Goal: Task Accomplishment & Management: Complete application form

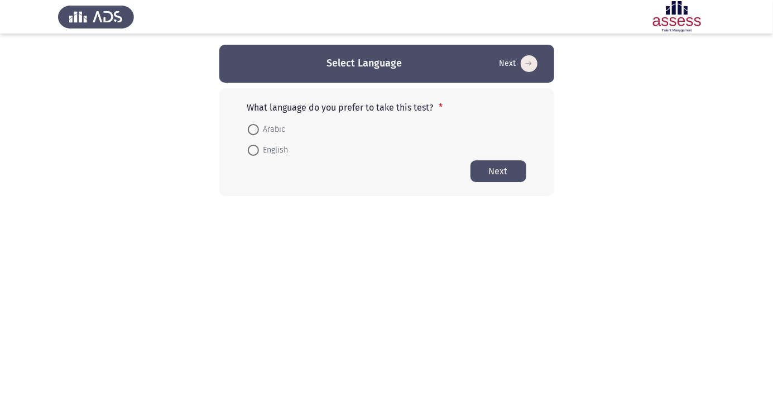
click at [257, 131] on span at bounding box center [253, 129] width 11 height 11
click at [257, 131] on input "Arabic" at bounding box center [253, 129] width 11 height 11
radio input "true"
click at [514, 173] on button "Next" at bounding box center [499, 171] width 56 height 22
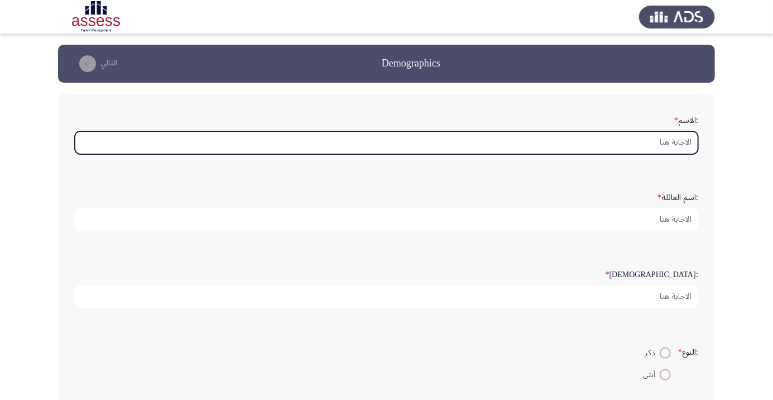
click at [627, 138] on input ":الاسم *" at bounding box center [387, 142] width 624 height 23
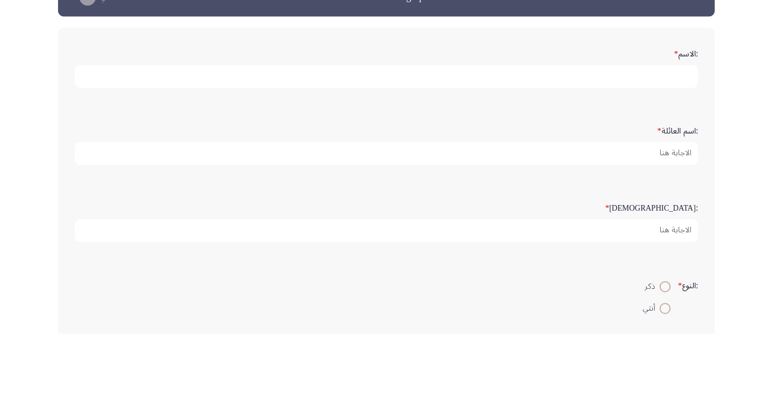
click at [692, 202] on label ":اسم العائلة *" at bounding box center [678, 197] width 41 height 9
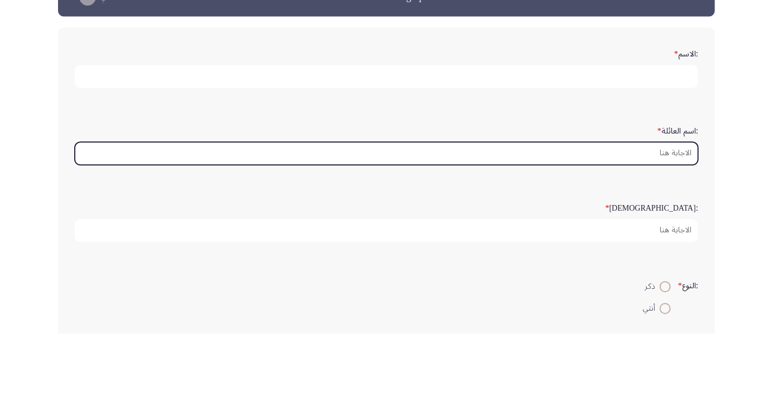
click at [692, 208] on input ":اسم العائلة *" at bounding box center [387, 219] width 624 height 23
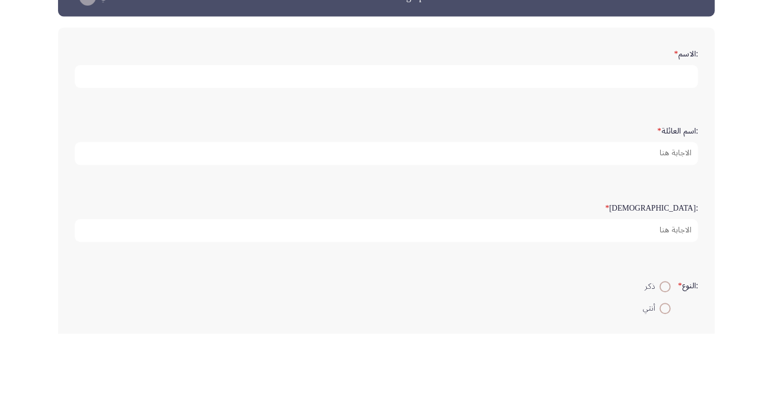
click at [632, 131] on input ":الاسم *" at bounding box center [387, 142] width 624 height 23
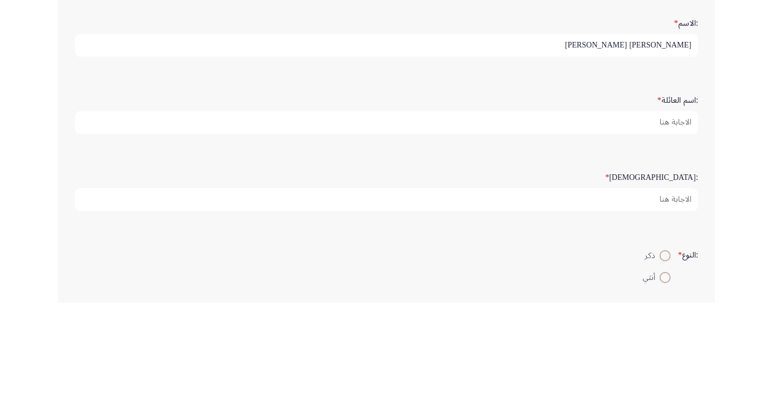
type input "[PERSON_NAME] [PERSON_NAME]"
click at [608, 219] on input ":اسم العائلة *" at bounding box center [387, 219] width 624 height 23
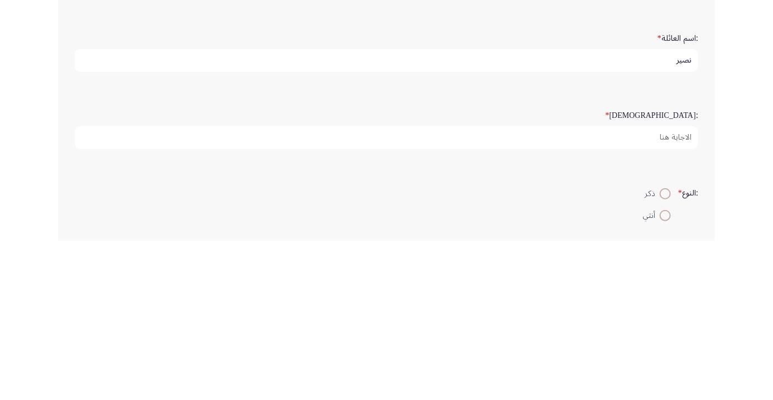
type input "نصير"
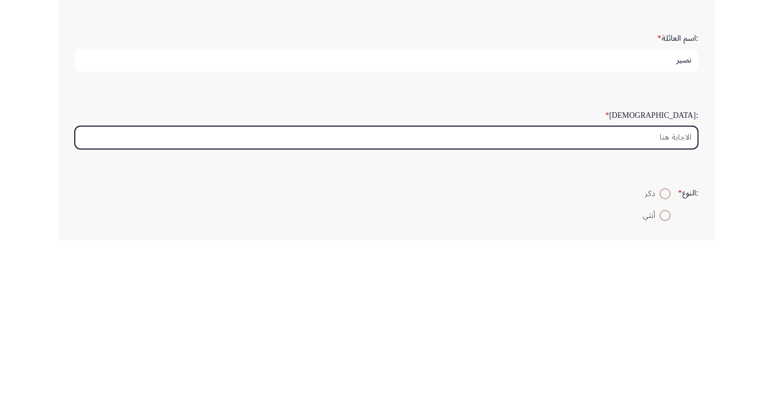
click at [612, 295] on input ":السن *" at bounding box center [387, 296] width 624 height 23
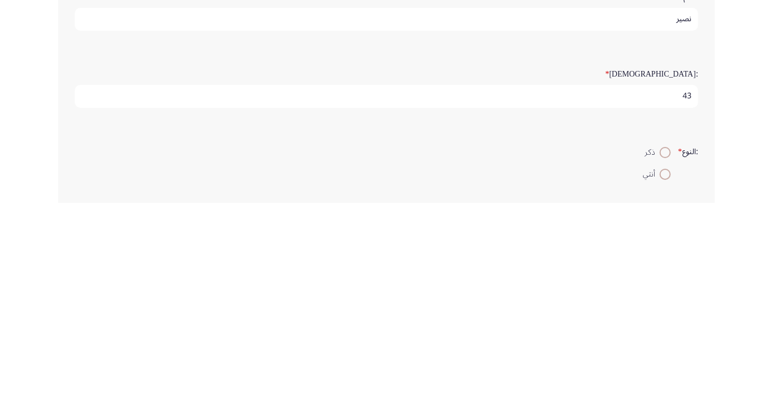
scroll to position [18, 0]
type input "43"
click at [660, 332] on span at bounding box center [665, 334] width 11 height 11
click at [660, 332] on input "ذكر" at bounding box center [665, 334] width 11 height 11
radio input "true"
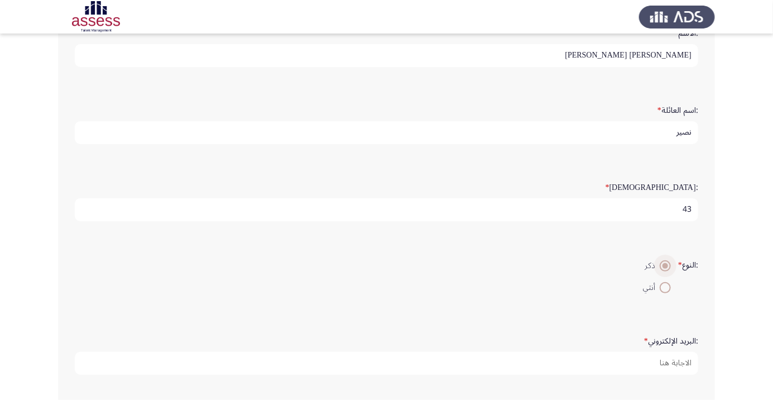
scroll to position [94, 0]
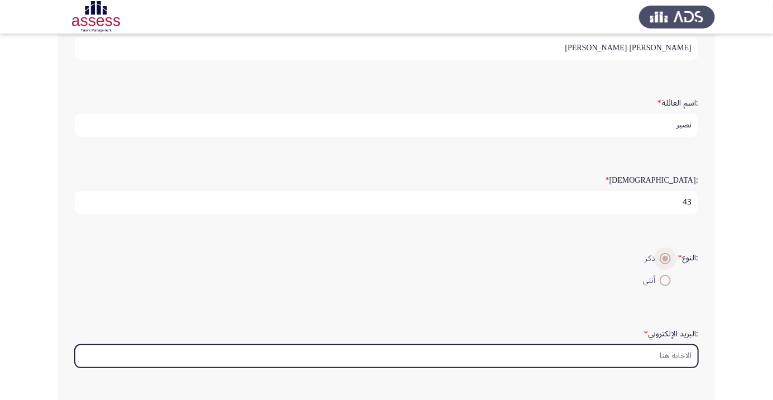
click at [634, 351] on input ":البريد الإلكتروني *" at bounding box center [387, 356] width 624 height 23
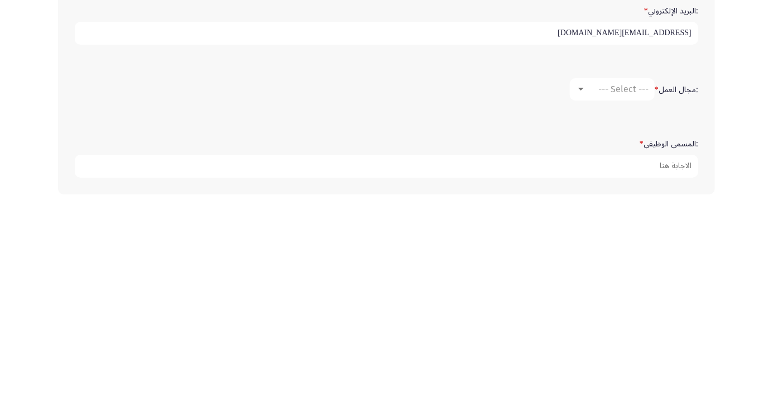
scroll to position [235, 0]
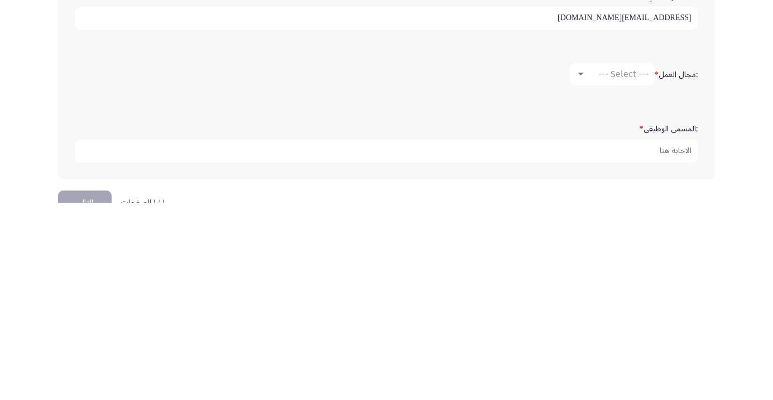
type input "Bader@12000.com"
click at [629, 266] on span "--- Select ---" at bounding box center [624, 271] width 50 height 11
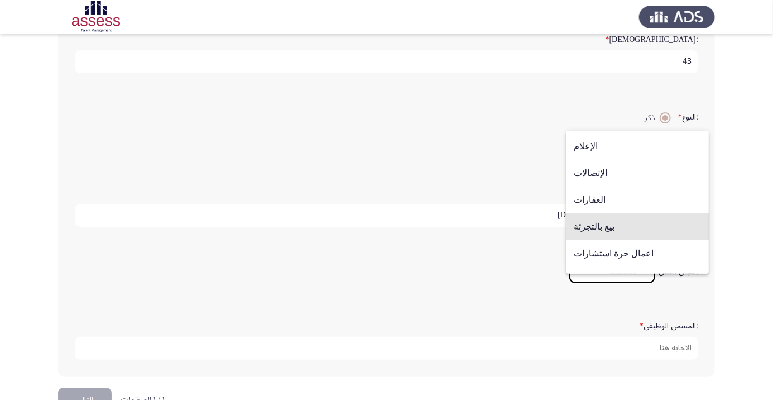
scroll to position [366, 0]
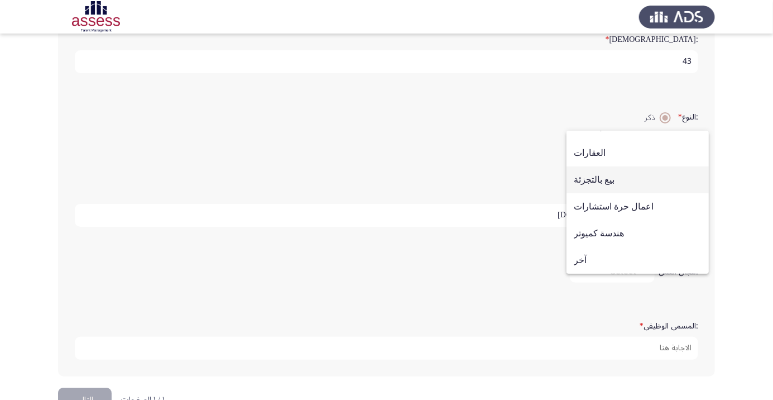
click at [599, 180] on span "بيع بالتجزئة" at bounding box center [638, 179] width 128 height 27
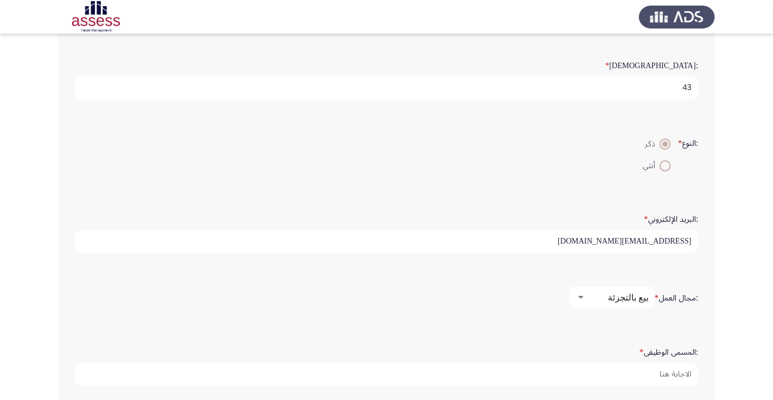
scroll to position [211, 0]
click at [599, 295] on div "بيع بالتجزئة" at bounding box center [617, 295] width 63 height 11
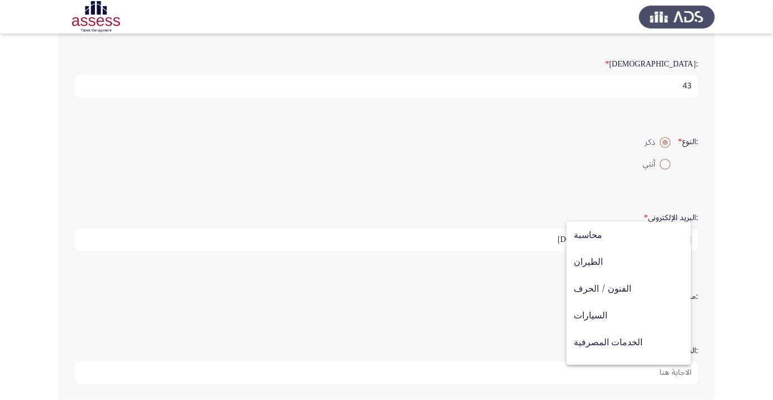
scroll to position [344, 0]
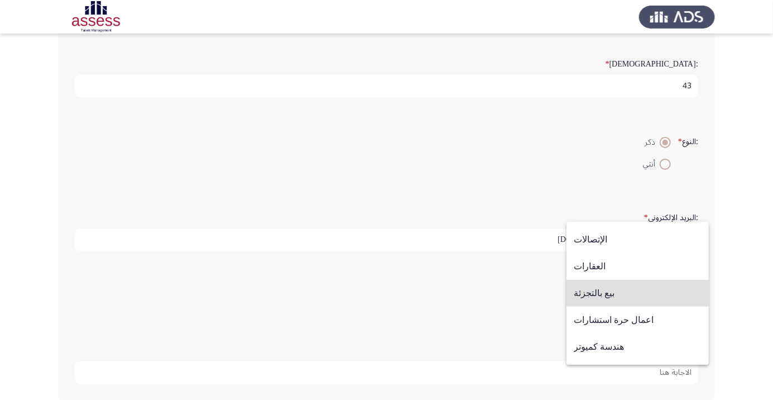
click at [650, 294] on span "بيع بالتجزئة" at bounding box center [638, 293] width 128 height 27
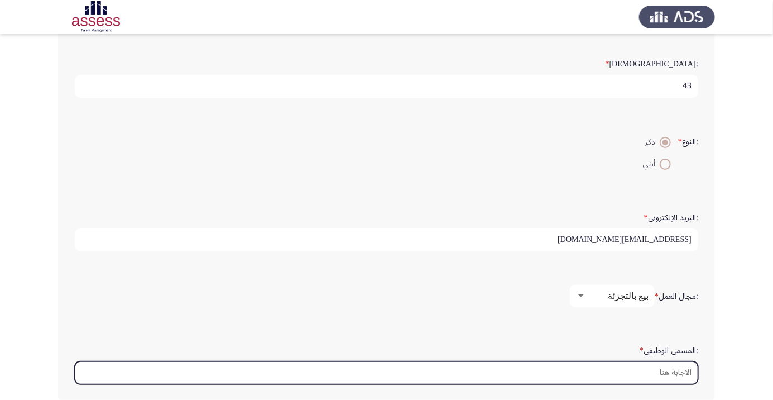
click at [635, 370] on input ":المسمى الوظيفى *" at bounding box center [387, 372] width 624 height 23
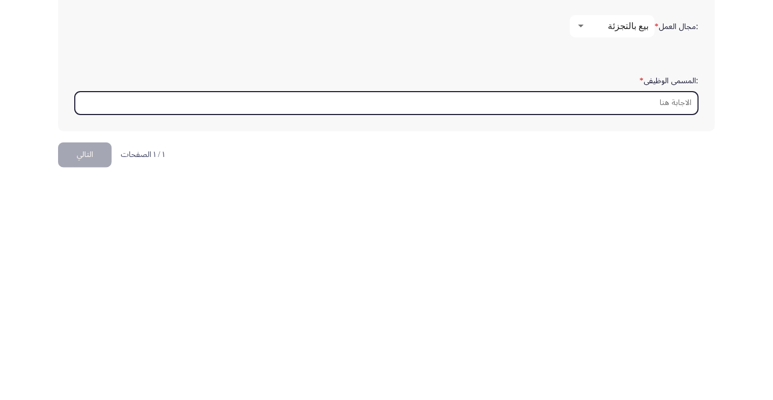
scroll to position [264, 0]
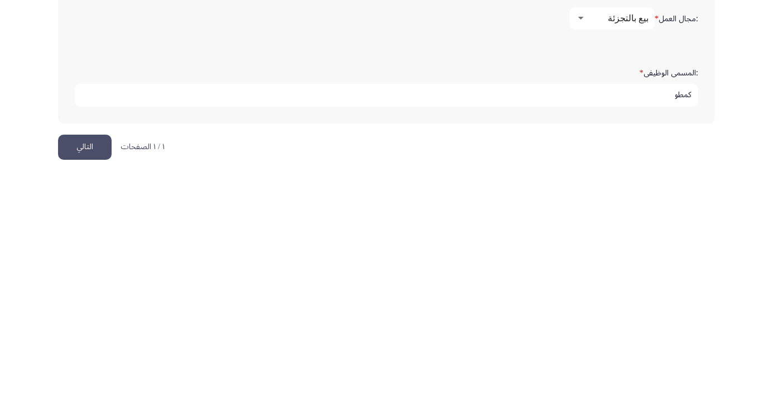
type input "كمطور"
type input "مطور اعمال"
click at [80, 362] on button "التالي" at bounding box center [85, 371] width 54 height 25
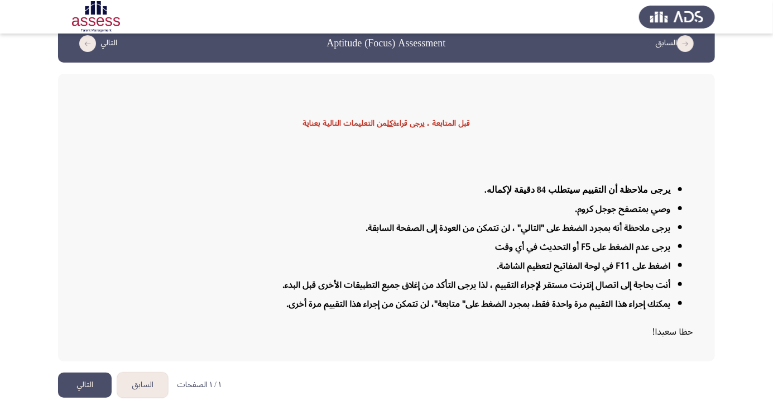
scroll to position [27, 0]
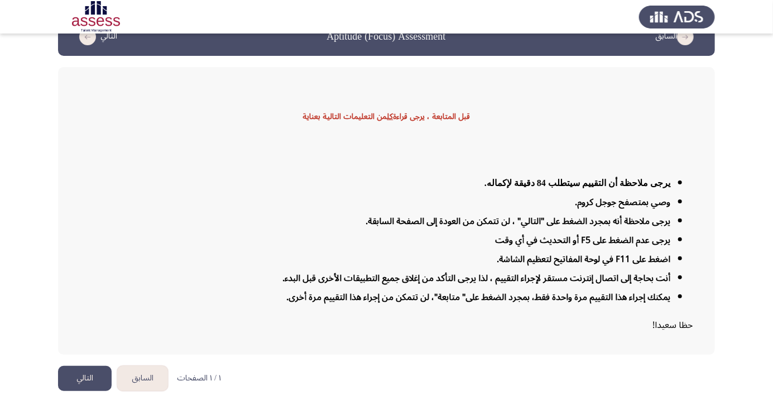
click at [91, 391] on button "التالي" at bounding box center [85, 378] width 54 height 25
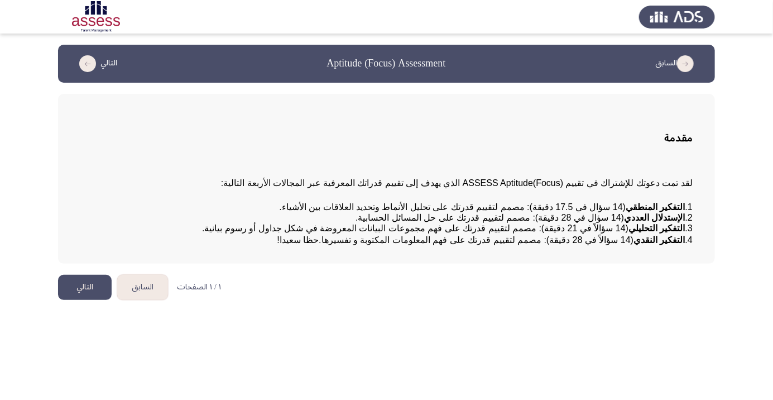
click at [87, 300] on button "التالي" at bounding box center [85, 287] width 54 height 25
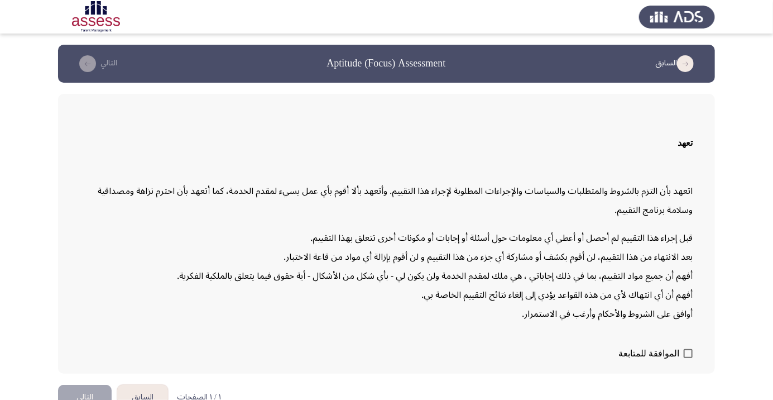
scroll to position [32, 0]
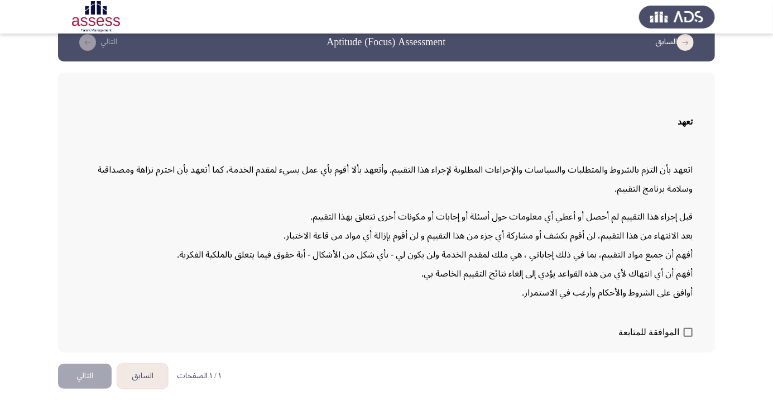
click at [77, 389] on button "التالي" at bounding box center [85, 376] width 54 height 25
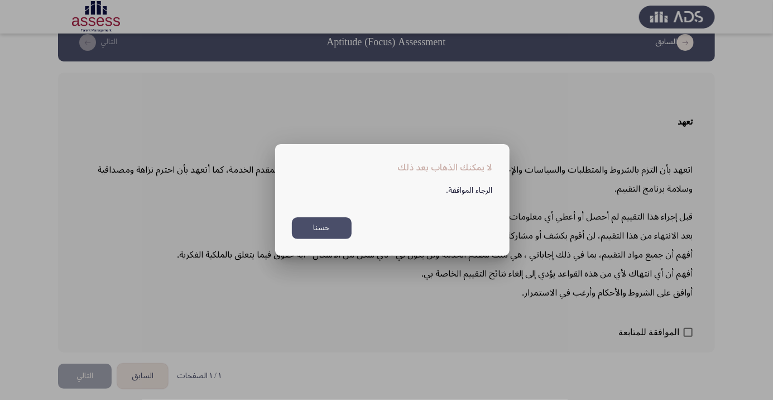
click at [324, 239] on button "حسنا" at bounding box center [322, 228] width 60 height 22
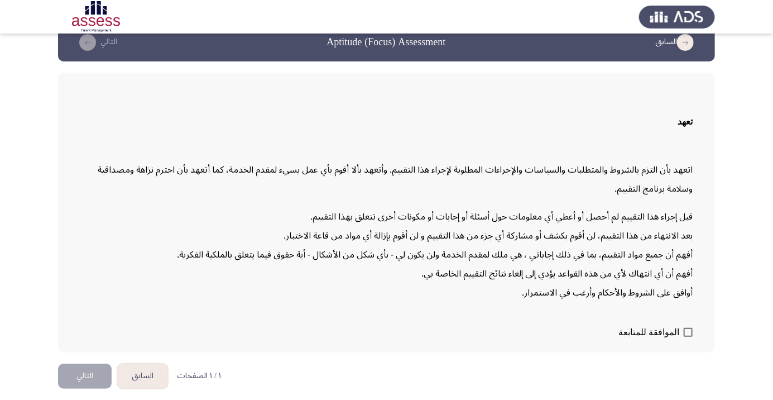
click at [691, 337] on span at bounding box center [688, 332] width 9 height 9
click at [689, 337] on input "الموافقة للمتابعة" at bounding box center [688, 337] width 1 height 1
checkbox input "true"
click at [73, 389] on button "التالي" at bounding box center [85, 376] width 54 height 25
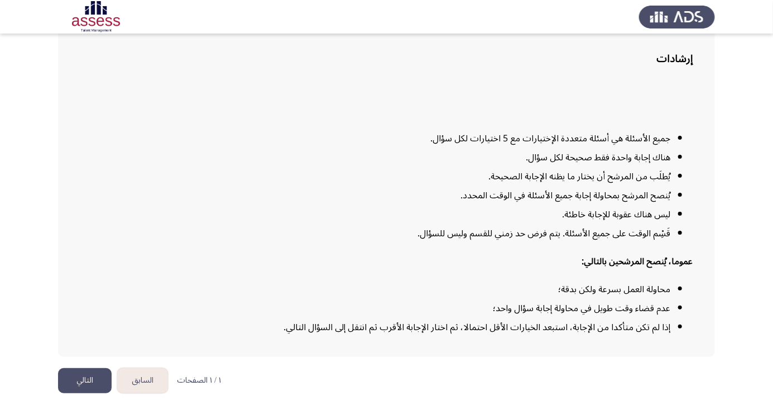
scroll to position [90, 0]
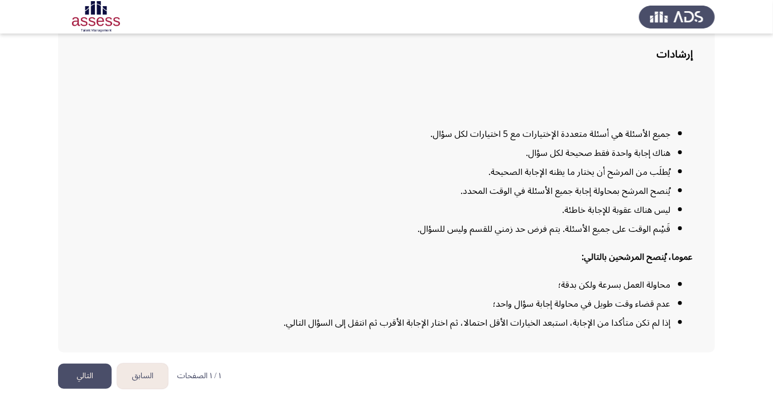
click at [75, 389] on button "التالي" at bounding box center [85, 376] width 54 height 25
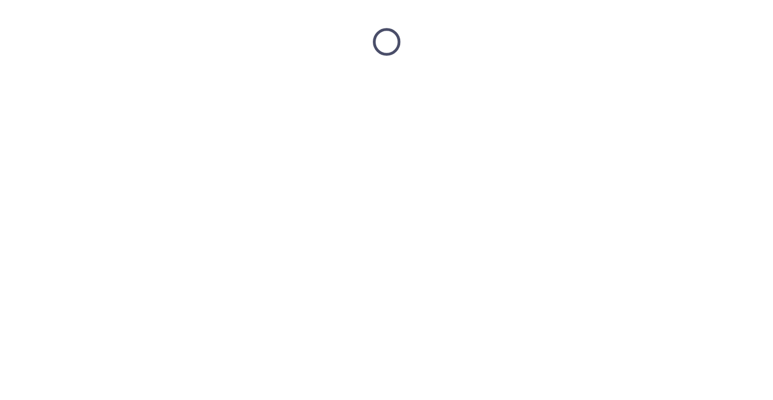
scroll to position [0, 0]
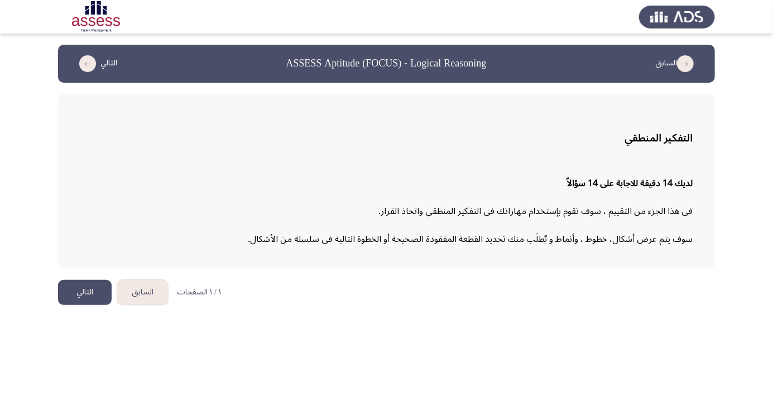
click at [88, 292] on button "التالي" at bounding box center [85, 292] width 54 height 25
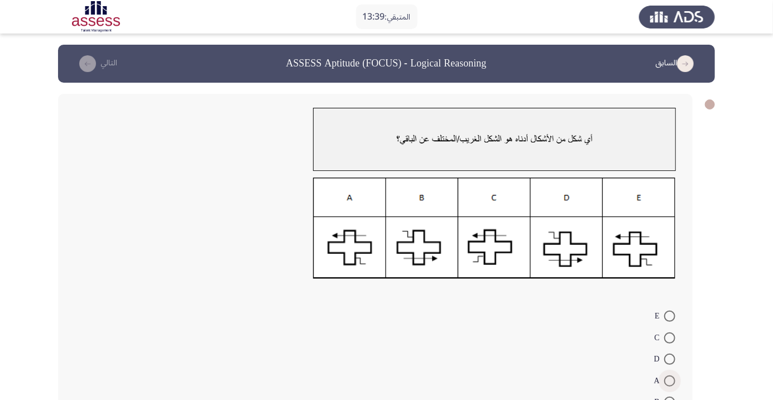
click at [670, 380] on span at bounding box center [670, 380] width 11 height 11
click at [670, 380] on input "A" at bounding box center [670, 380] width 11 height 11
radio input "true"
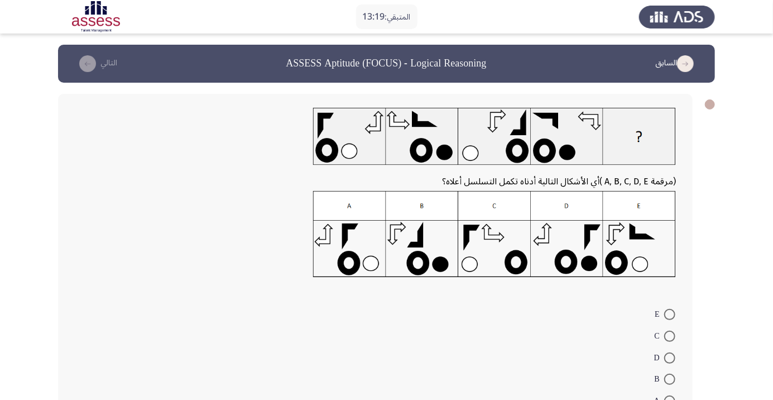
click at [670, 336] on span at bounding box center [670, 336] width 11 height 11
click at [670, 336] on input "C" at bounding box center [670, 336] width 11 height 11
radio input "true"
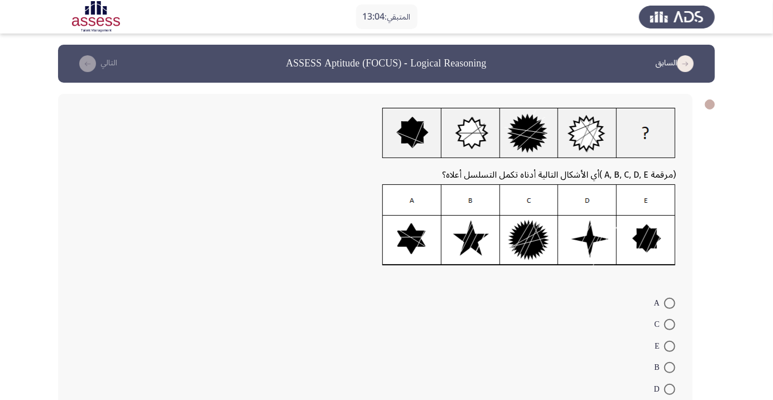
click at [670, 389] on span at bounding box center [670, 389] width 11 height 11
click at [670, 389] on input "D" at bounding box center [670, 389] width 11 height 11
radio input "true"
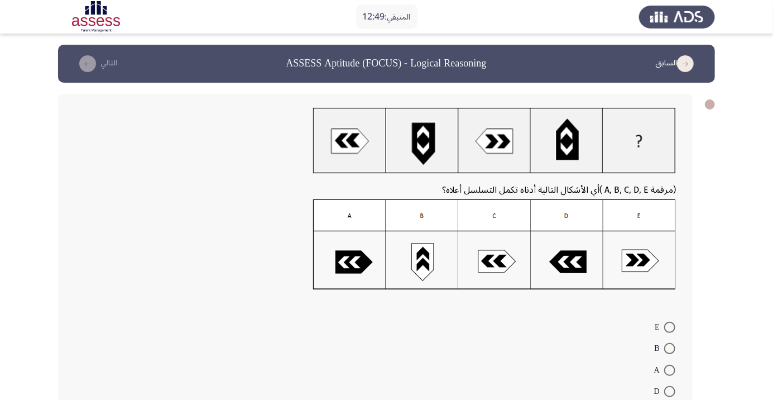
click at [670, 391] on span at bounding box center [670, 391] width 11 height 11
click at [670, 391] on input "D" at bounding box center [670, 391] width 11 height 11
radio input "true"
click at [49, 399] on app-assessment-container "المتبقي: 12:49 السابق ASSESS Aptitude (FOCUS) - Logical Reasoning التالي (مرقمة…" at bounding box center [386, 246] width 773 height 402
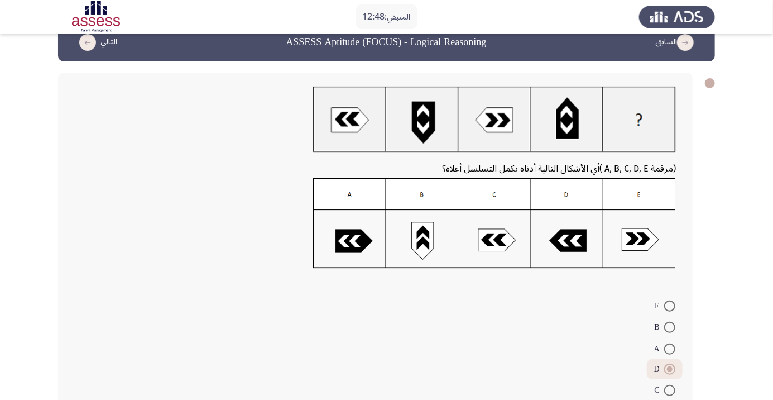
scroll to position [38, 0]
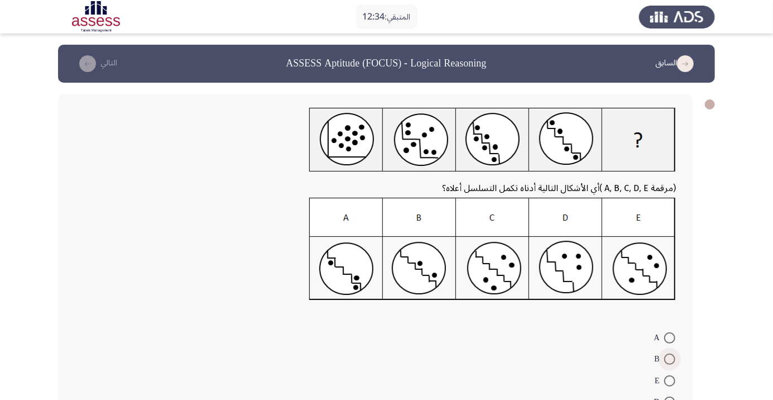
click at [670, 359] on span at bounding box center [670, 359] width 11 height 11
click at [670, 359] on input "B" at bounding box center [670, 359] width 11 height 11
radio input "true"
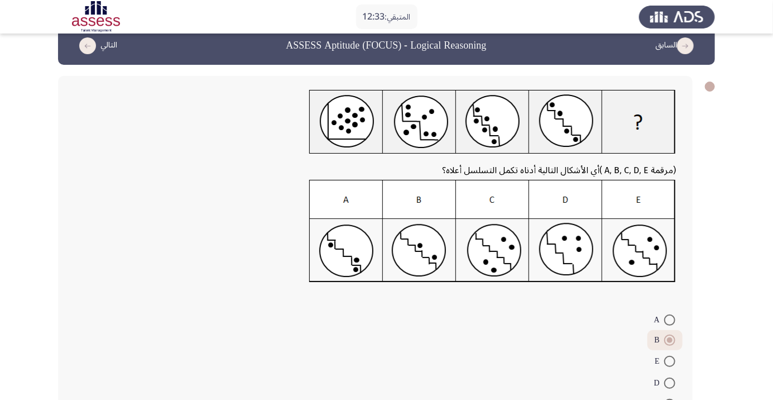
scroll to position [49, 0]
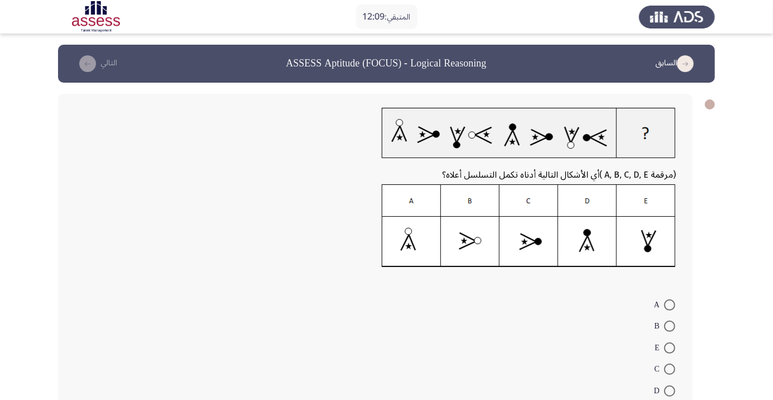
click at [471, 238] on img at bounding box center [529, 225] width 294 height 83
click at [670, 326] on span at bounding box center [670, 326] width 11 height 11
click at [670, 326] on input "B" at bounding box center [670, 326] width 11 height 11
radio input "true"
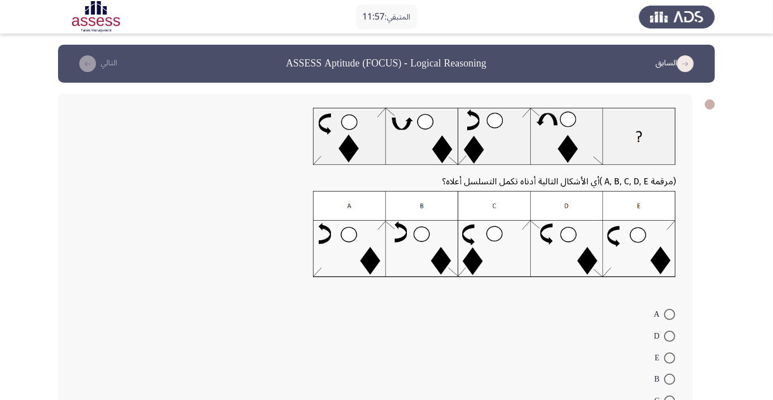
click at [670, 336] on span at bounding box center [670, 336] width 11 height 11
click at [670, 336] on input "D" at bounding box center [670, 336] width 11 height 11
radio input "true"
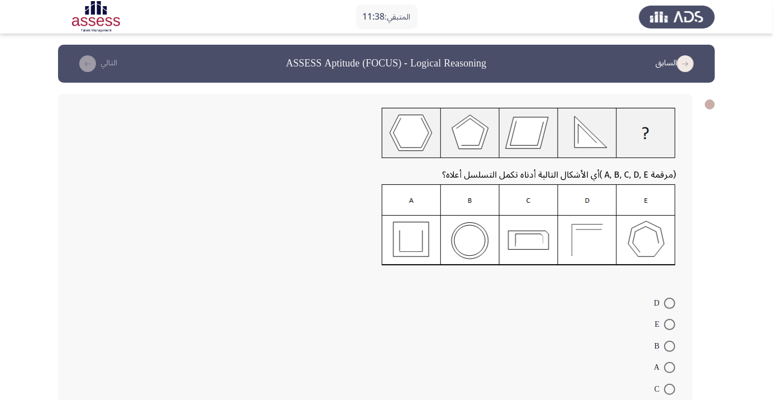
click at [666, 303] on span at bounding box center [670, 303] width 11 height 11
click at [666, 303] on input "D" at bounding box center [670, 303] width 11 height 11
radio input "true"
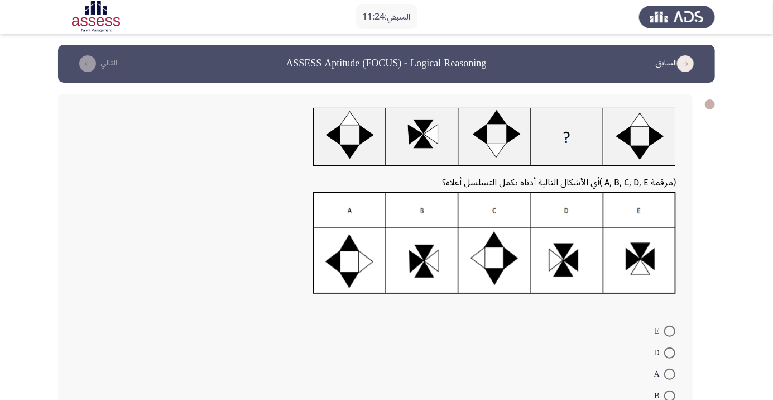
click at [670, 374] on span at bounding box center [670, 374] width 11 height 11
click at [670, 374] on input "A" at bounding box center [670, 374] width 11 height 11
radio input "true"
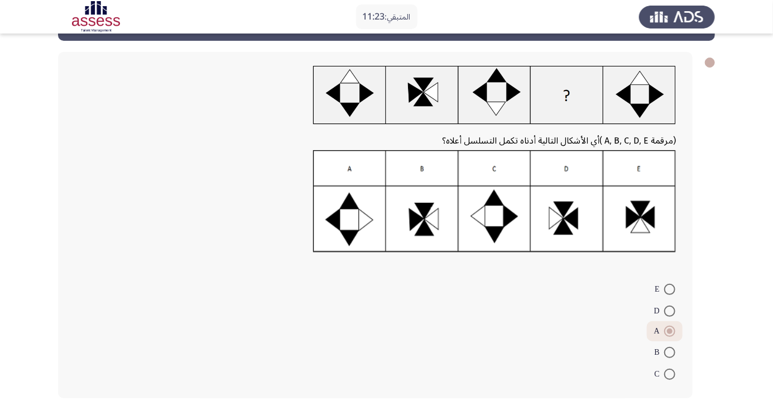
scroll to position [42, 0]
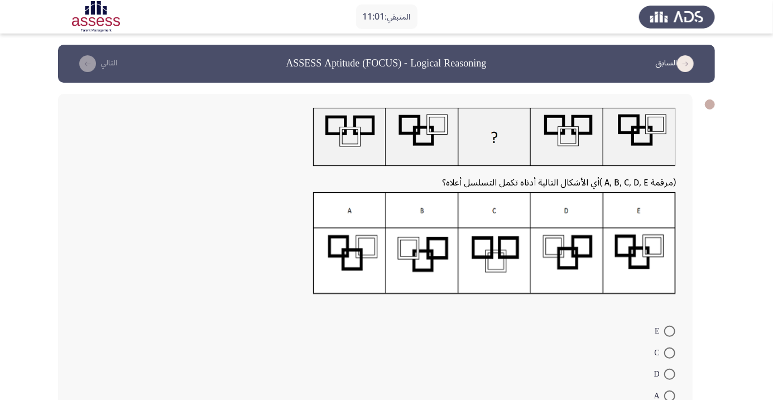
click at [670, 374] on span at bounding box center [670, 374] width 11 height 11
click at [670, 374] on input "D" at bounding box center [670, 374] width 11 height 11
radio input "true"
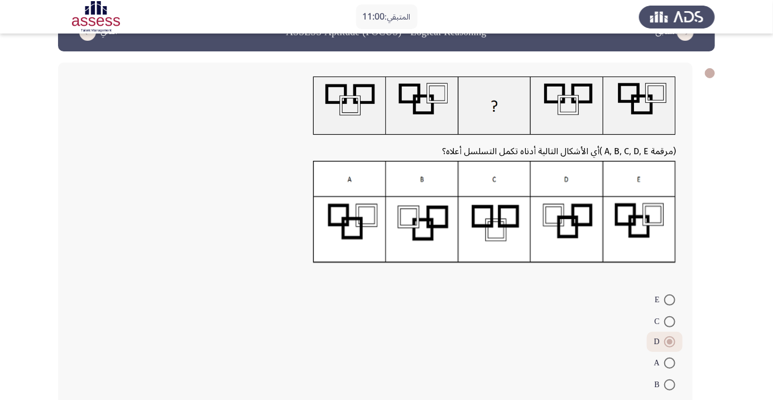
scroll to position [42, 0]
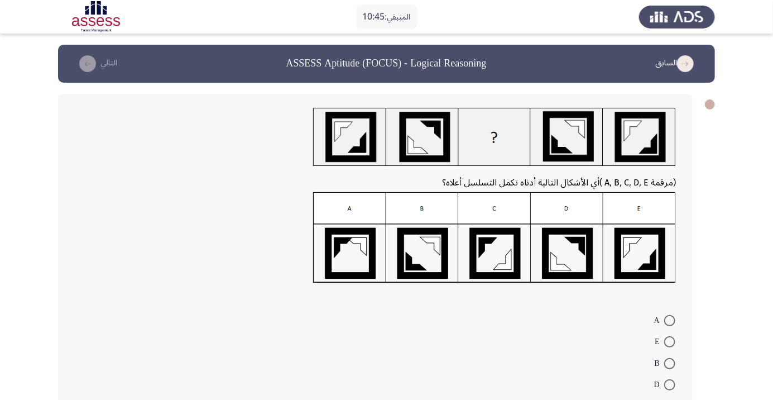
click at [670, 399] on span at bounding box center [670, 406] width 11 height 11
click at [670, 399] on input "C" at bounding box center [670, 406] width 11 height 11
radio input "true"
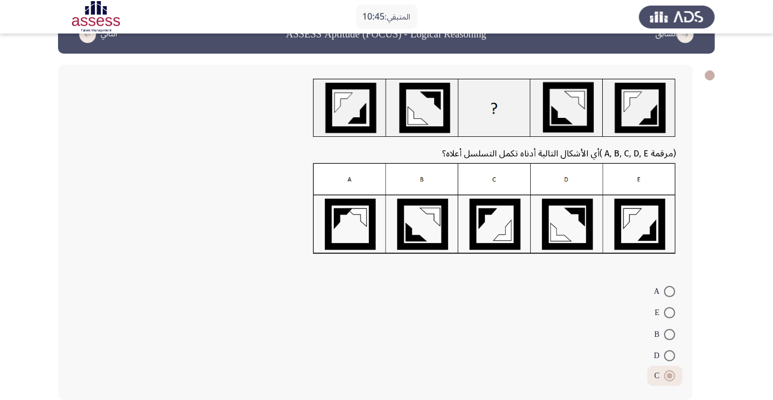
scroll to position [31, 0]
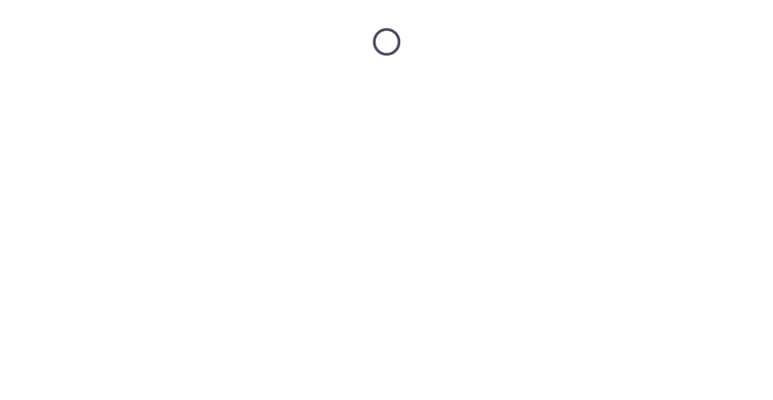
scroll to position [0, 0]
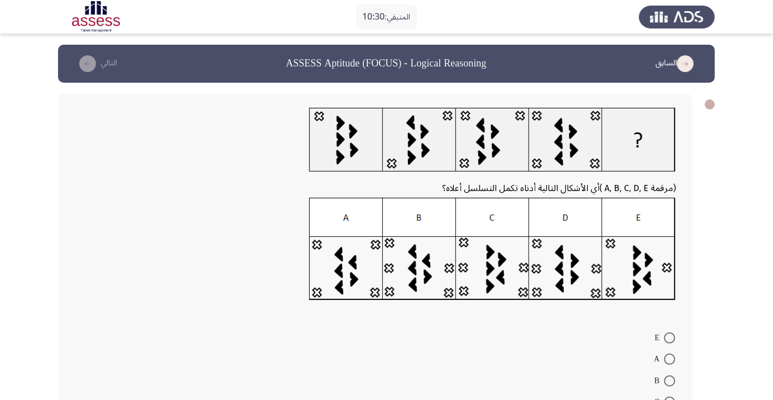
radio input "true"
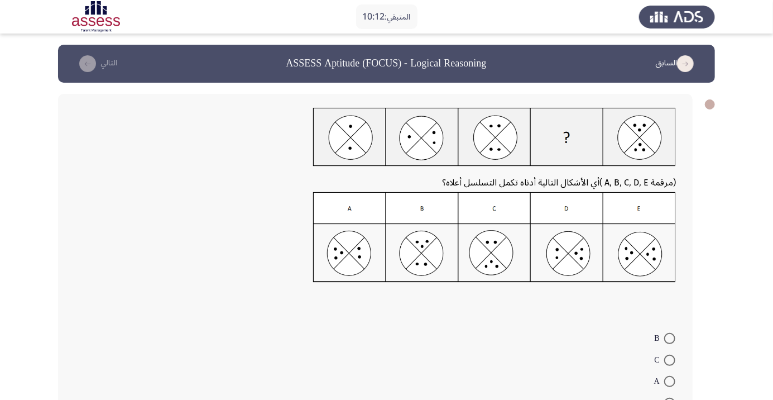
radio input "true"
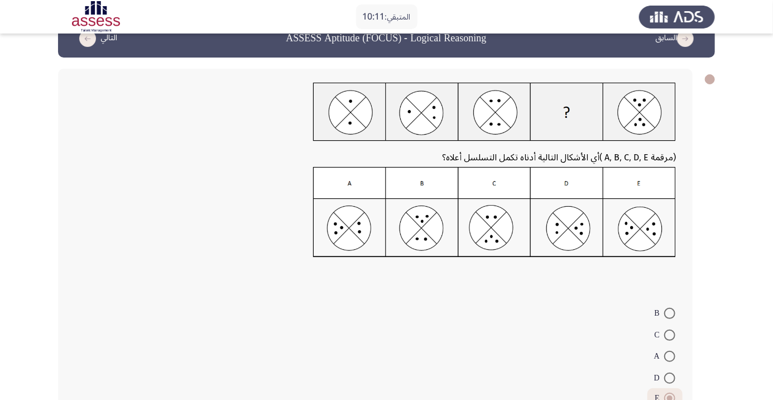
scroll to position [49, 0]
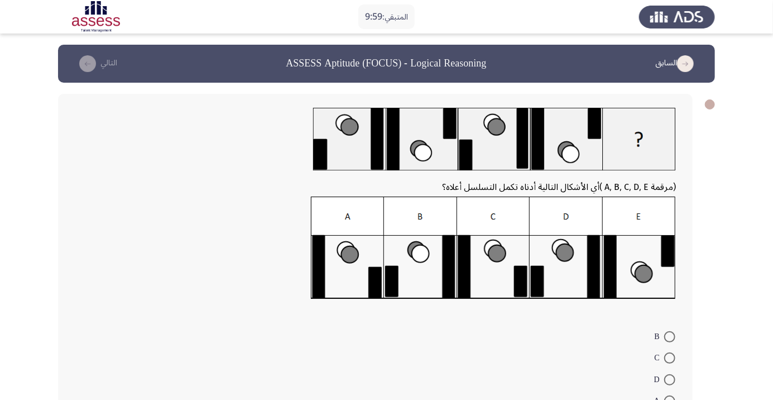
radio input "true"
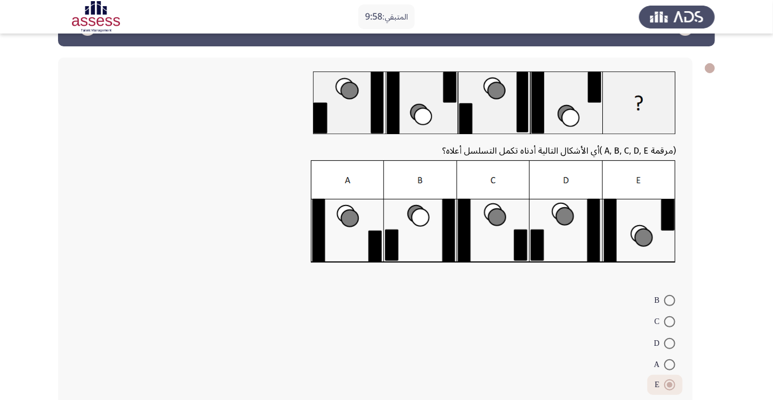
scroll to position [47, 0]
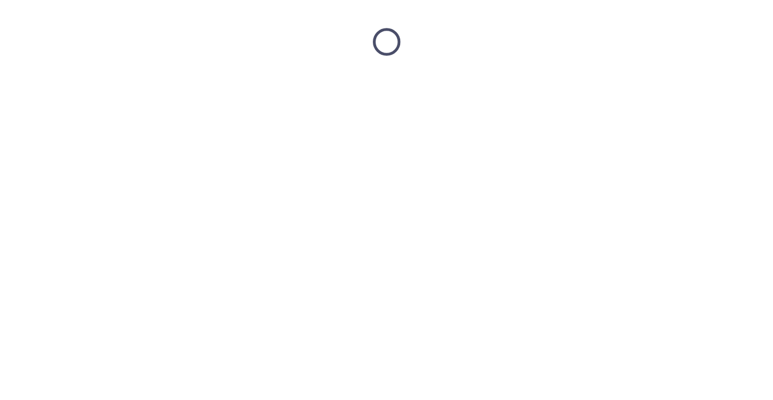
scroll to position [0, 0]
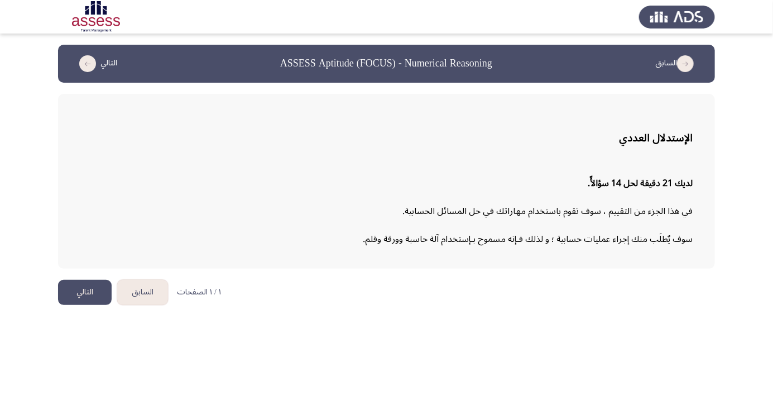
click at [87, 299] on button "التالي" at bounding box center [85, 292] width 54 height 25
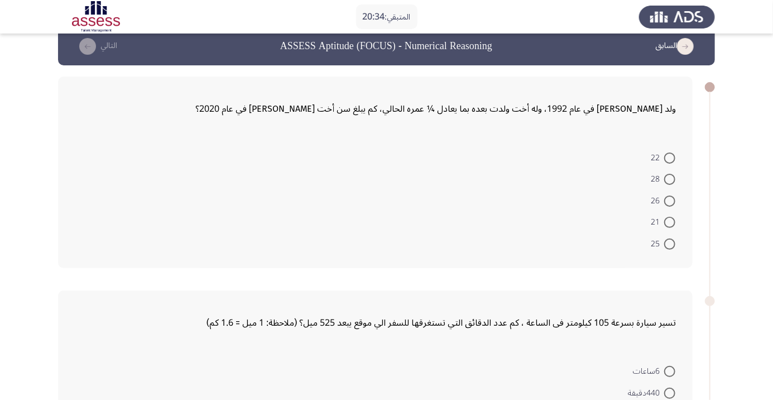
scroll to position [29, 0]
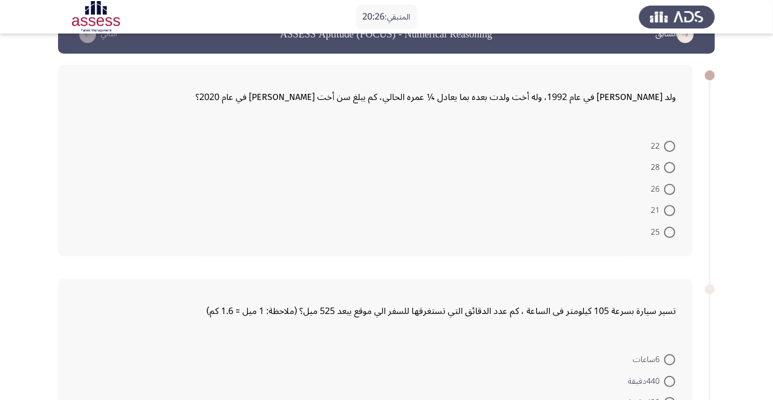
click at [667, 190] on span at bounding box center [670, 189] width 11 height 11
click at [667, 190] on input "26" at bounding box center [670, 189] width 11 height 11
radio input "true"
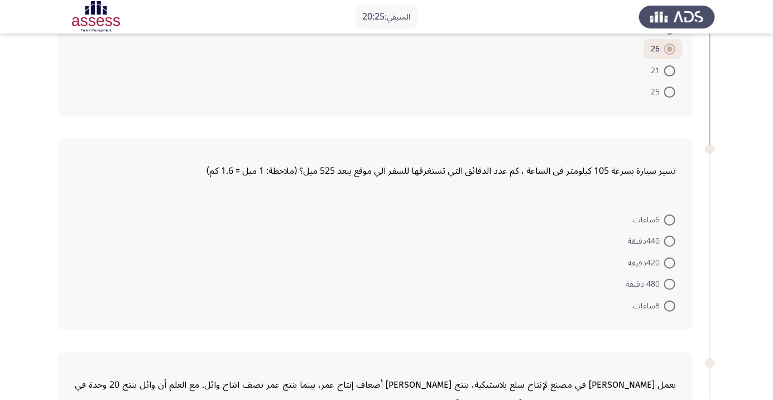
scroll to position [168, 0]
click at [670, 218] on span at bounding box center [670, 219] width 11 height 11
click at [670, 218] on input "6ساعات" at bounding box center [670, 219] width 11 height 11
radio input "true"
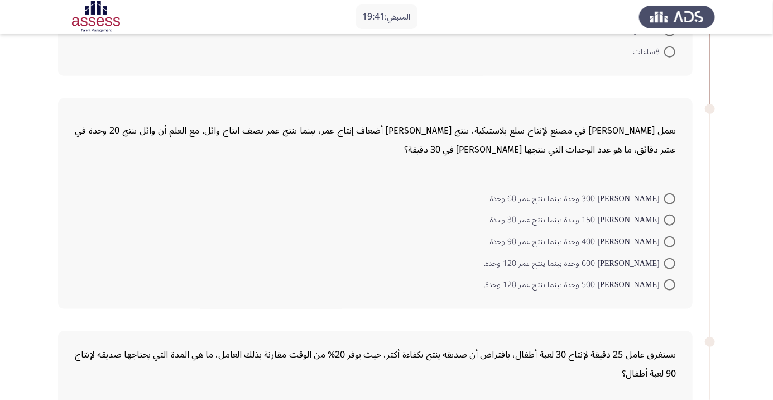
scroll to position [424, 0]
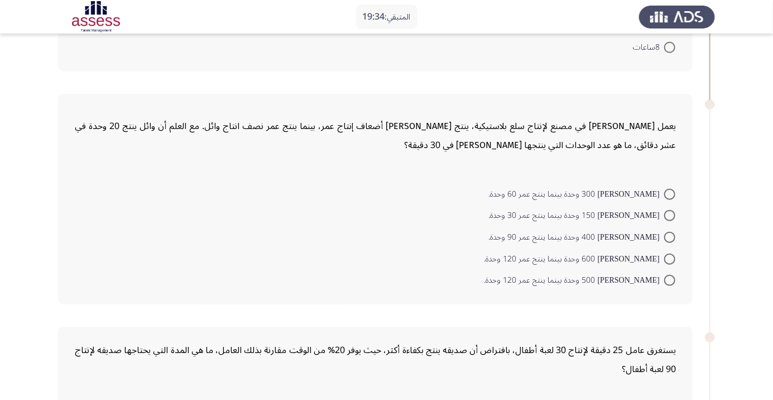
click at [667, 216] on span at bounding box center [670, 215] width 11 height 11
click at [667, 216] on input "ينتج أحمد 150 وحدة بينما ينتج عمر 30 وحدة." at bounding box center [670, 215] width 11 height 11
radio input "true"
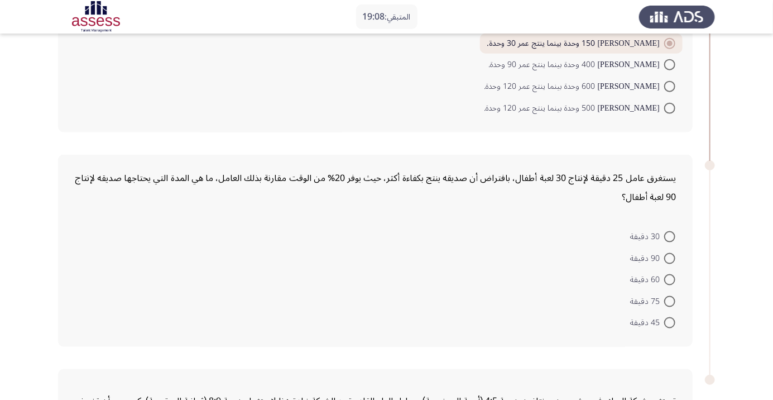
scroll to position [596, 0]
click at [670, 278] on span at bounding box center [670, 279] width 11 height 11
click at [670, 278] on input "60 دقيقة" at bounding box center [670, 279] width 11 height 11
radio input "true"
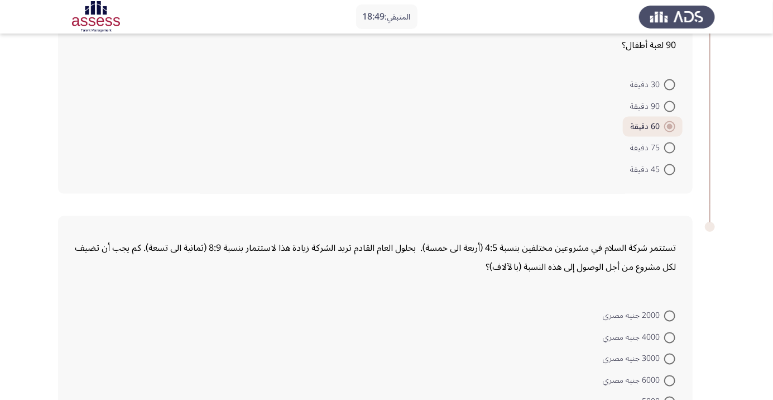
scroll to position [774, 0]
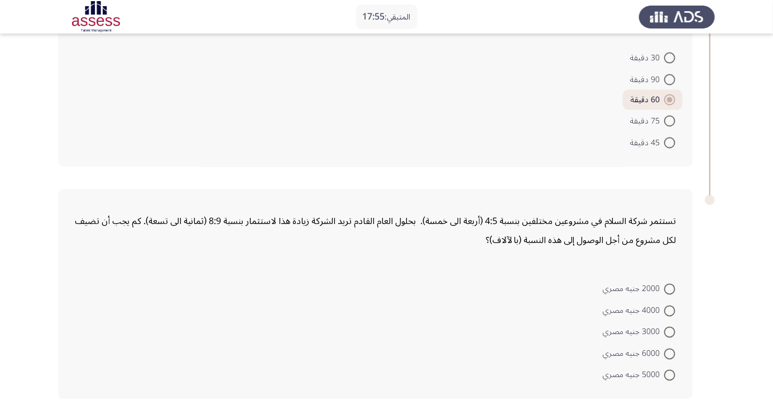
click at [670, 309] on span at bounding box center [670, 310] width 11 height 11
click at [670, 309] on input "4000 جنيه مصري" at bounding box center [670, 310] width 11 height 11
radio input "true"
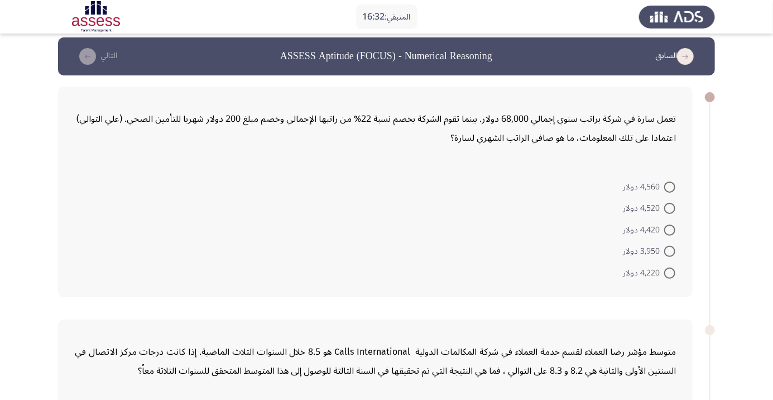
scroll to position [0, 0]
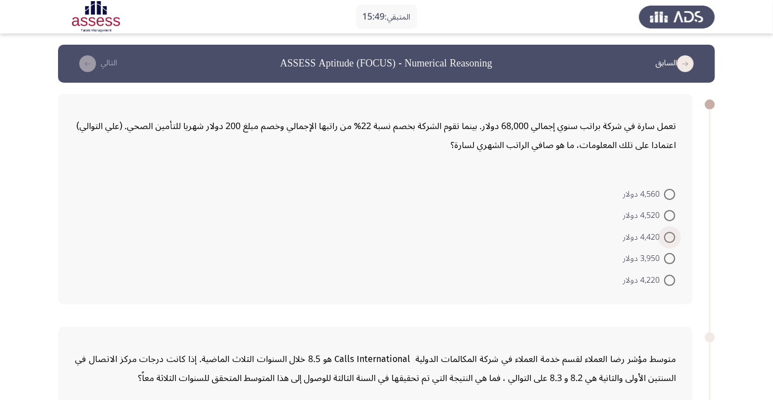
click at [670, 237] on span at bounding box center [670, 237] width 11 height 11
click at [670, 237] on input "4,420 دولار" at bounding box center [670, 237] width 11 height 11
radio input "true"
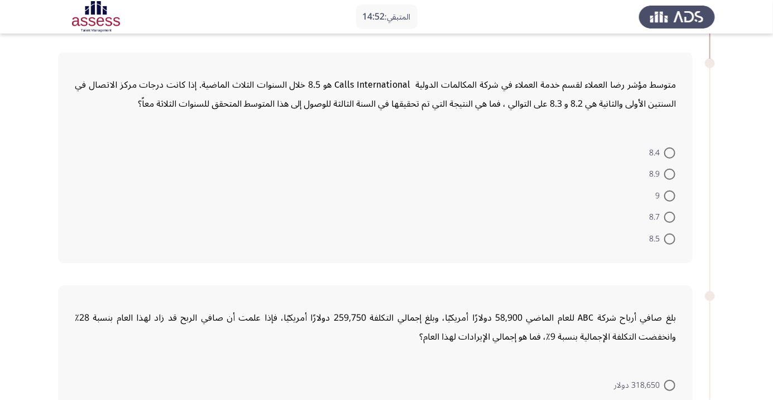
scroll to position [270, 0]
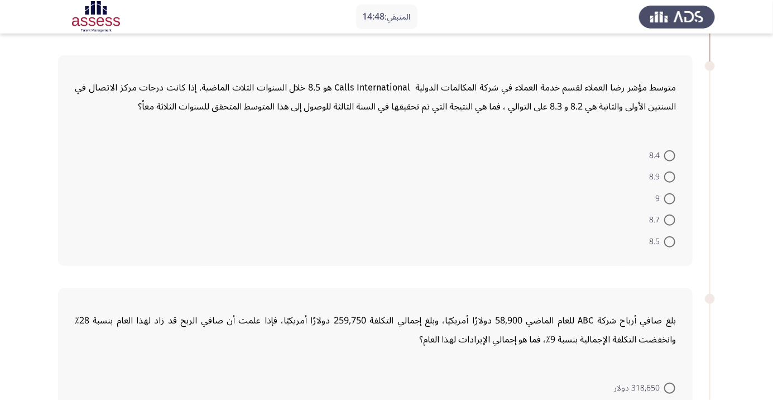
click at [670, 240] on span at bounding box center [670, 241] width 11 height 11
click at [670, 240] on input "8.5" at bounding box center [670, 241] width 11 height 11
radio input "true"
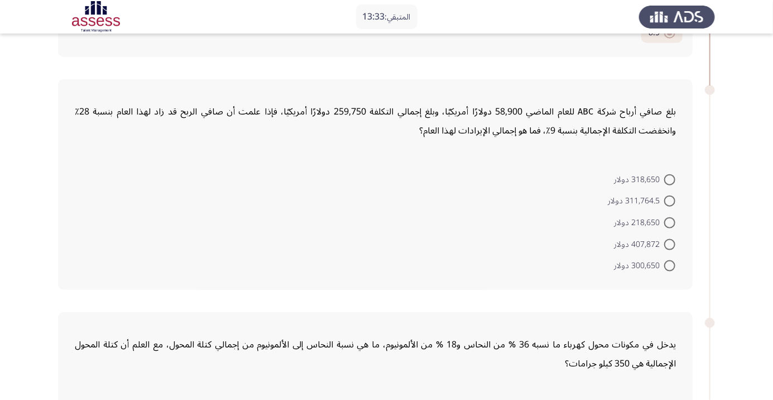
scroll to position [480, 0]
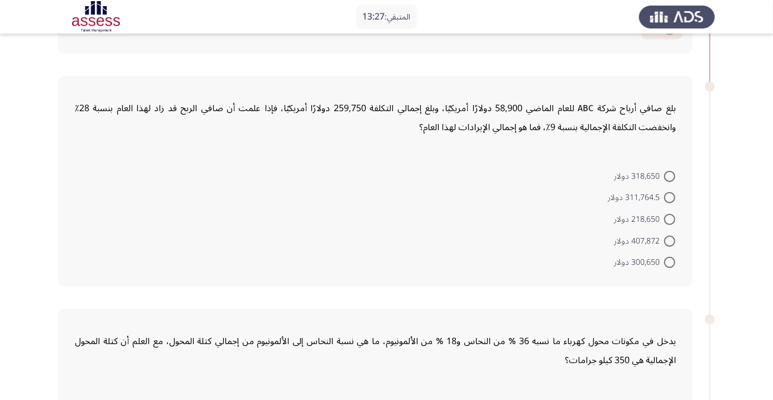
click at [670, 197] on span at bounding box center [670, 197] width 11 height 11
click at [670, 197] on input "311,764.5 دولار" at bounding box center [670, 197] width 11 height 11
radio input "true"
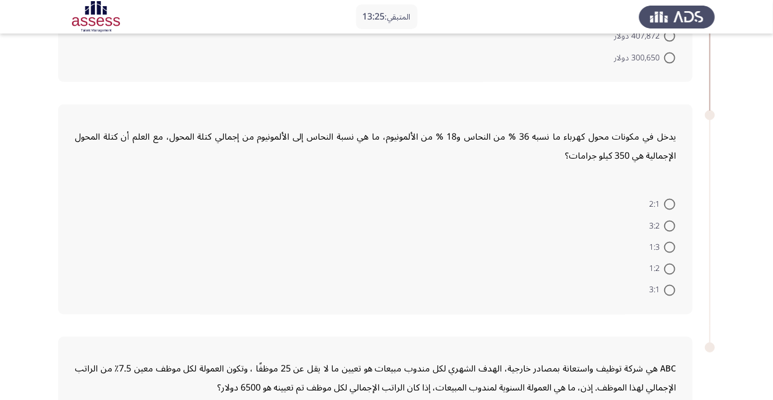
scroll to position [686, 0]
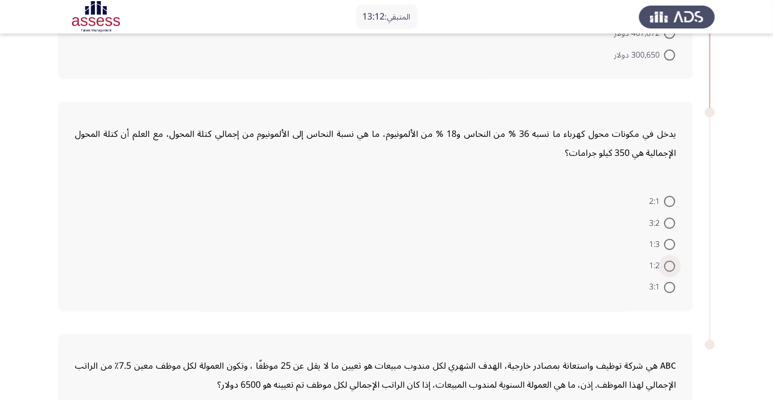
click at [667, 266] on span at bounding box center [670, 266] width 11 height 11
click at [667, 266] on input "1:2" at bounding box center [670, 266] width 11 height 11
radio input "true"
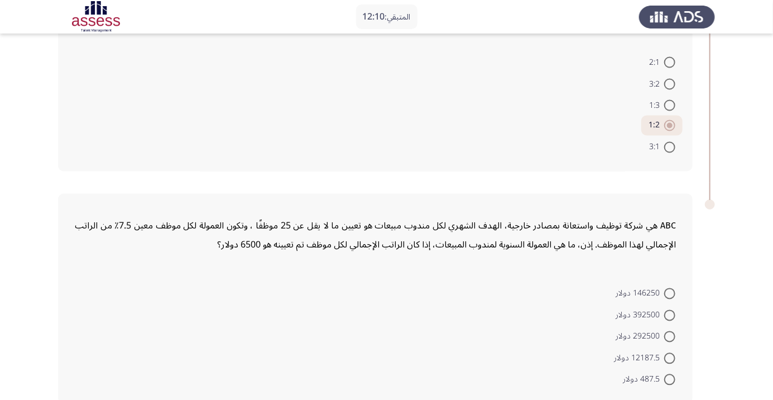
scroll to position [830, 0]
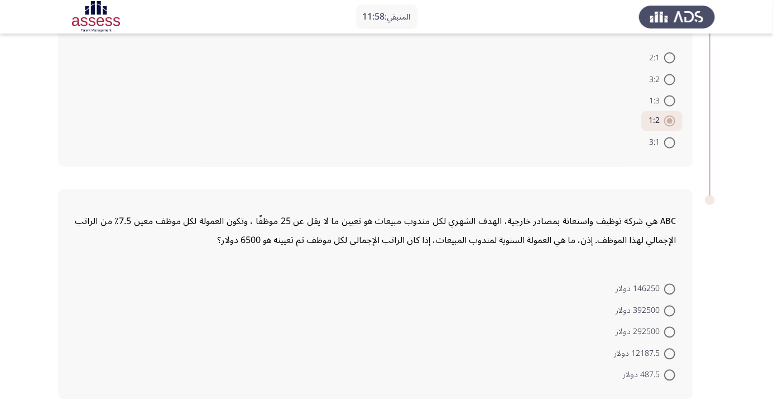
click at [670, 287] on span at bounding box center [670, 289] width 11 height 11
click at [670, 287] on input "146250 دولار" at bounding box center [670, 289] width 11 height 11
radio input "true"
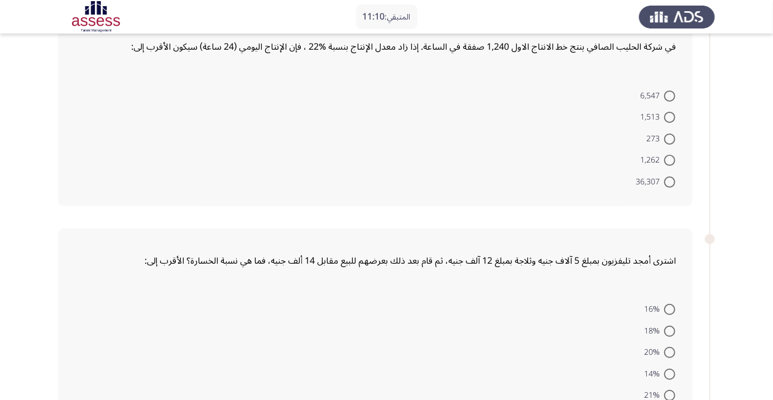
scroll to position [95, 0]
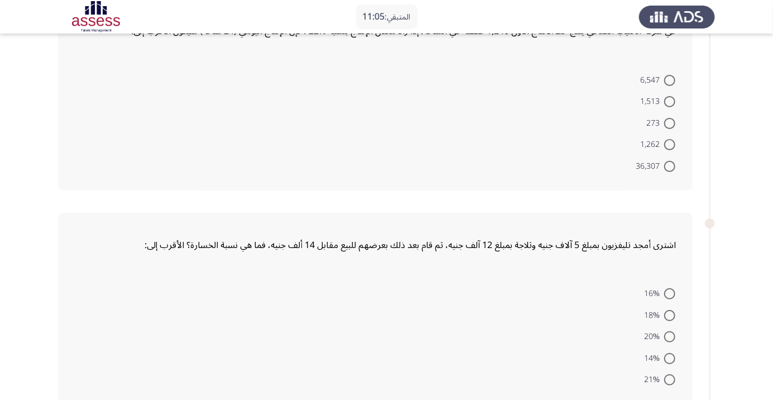
click at [670, 79] on span at bounding box center [670, 80] width 11 height 11
click at [670, 79] on input "6,547" at bounding box center [670, 80] width 11 height 11
radio input "true"
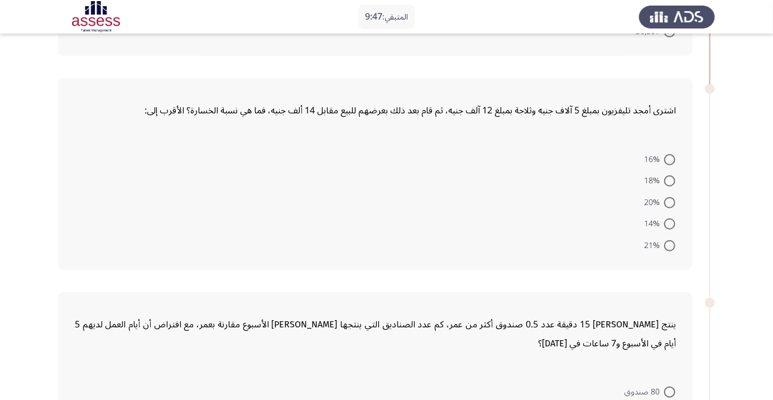
scroll to position [247, 0]
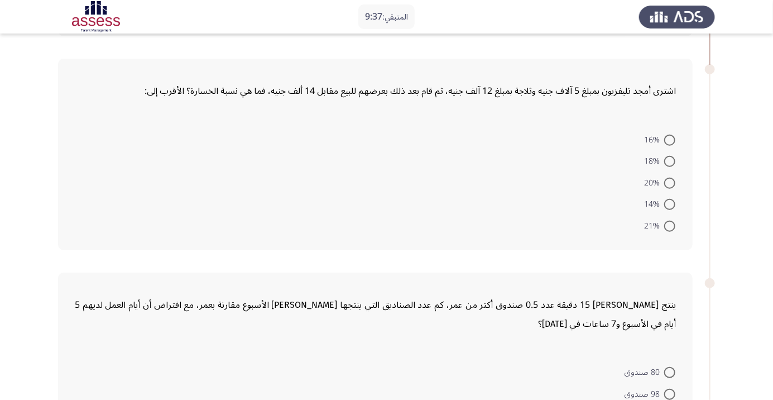
click at [666, 216] on mat-radio-button "21%" at bounding box center [660, 225] width 46 height 22
click at [669, 164] on span at bounding box center [670, 161] width 11 height 11
click at [669, 164] on input "18%" at bounding box center [670, 161] width 11 height 11
radio input "true"
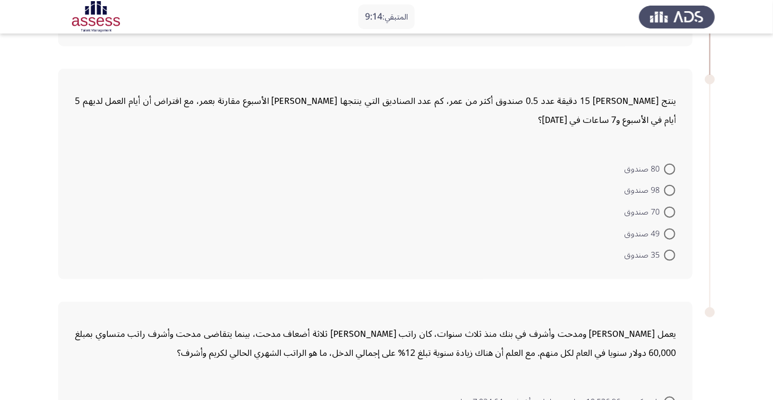
scroll to position [449, 0]
click at [670, 232] on span at bounding box center [670, 234] width 11 height 11
click at [670, 232] on input "49 صندوق" at bounding box center [670, 234] width 11 height 11
radio input "true"
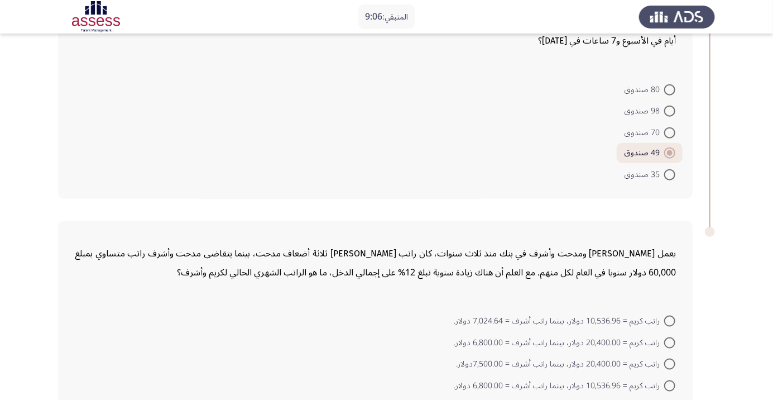
scroll to position [561, 0]
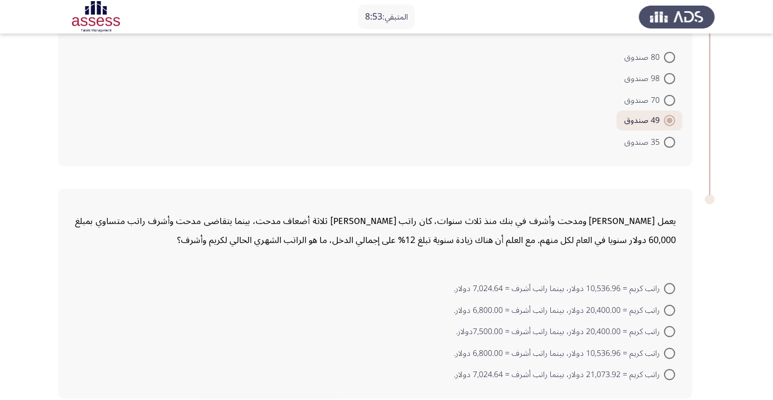
click at [670, 351] on span at bounding box center [670, 353] width 11 height 11
click at [670, 351] on input "راتب كريم = 10,536.96 دولار، بينما راتب أشرف = 6,800.00 دولار." at bounding box center [670, 353] width 11 height 11
radio input "true"
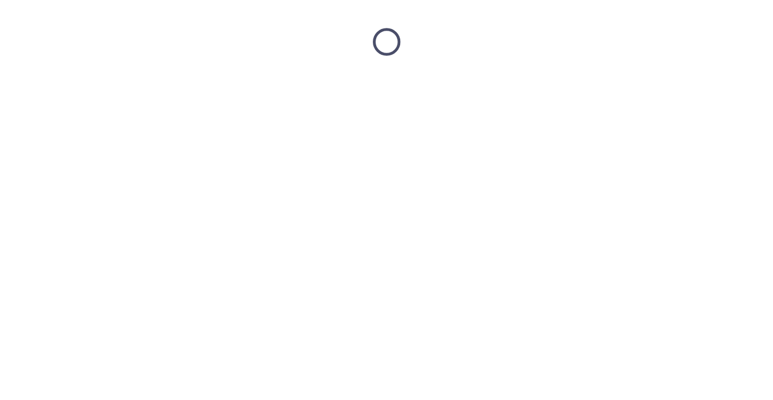
scroll to position [0, 0]
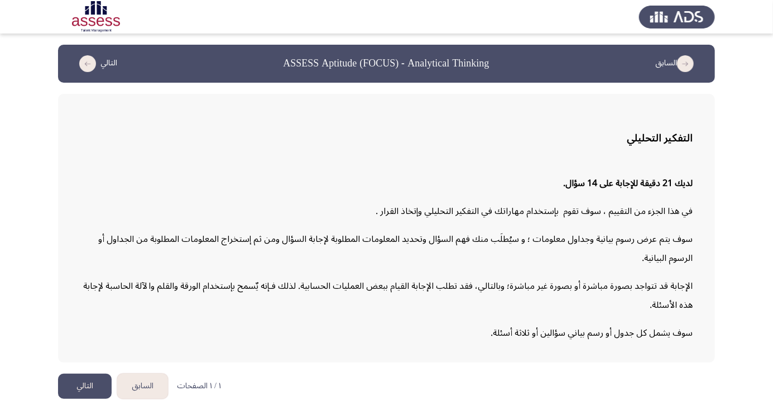
click at [83, 399] on button "التالي" at bounding box center [85, 386] width 54 height 25
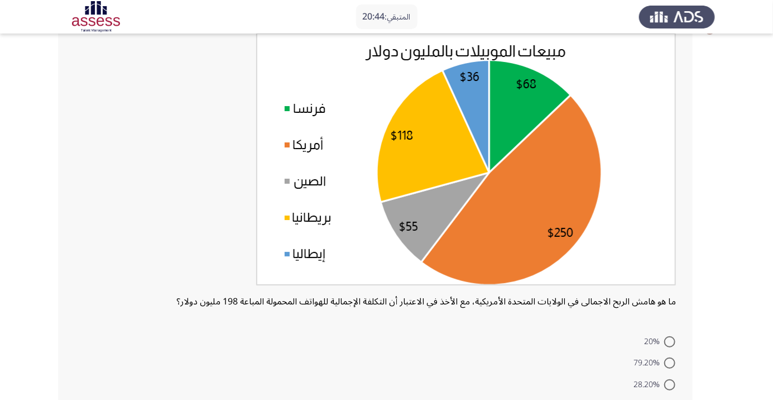
scroll to position [93, 0]
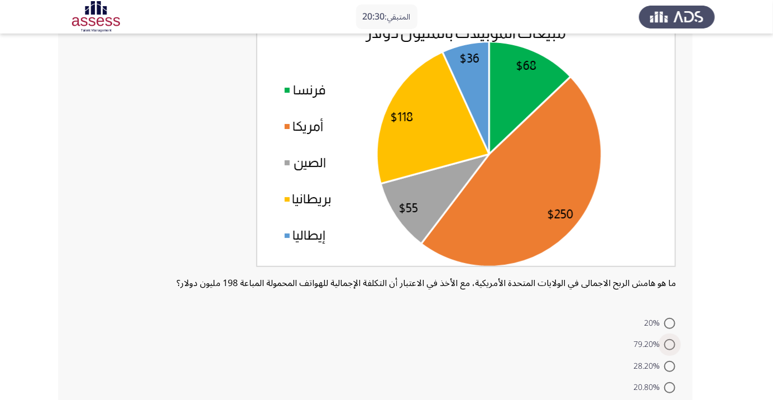
click at [670, 344] on span at bounding box center [670, 344] width 11 height 11
click at [670, 344] on input "79.20%" at bounding box center [670, 344] width 11 height 11
radio input "true"
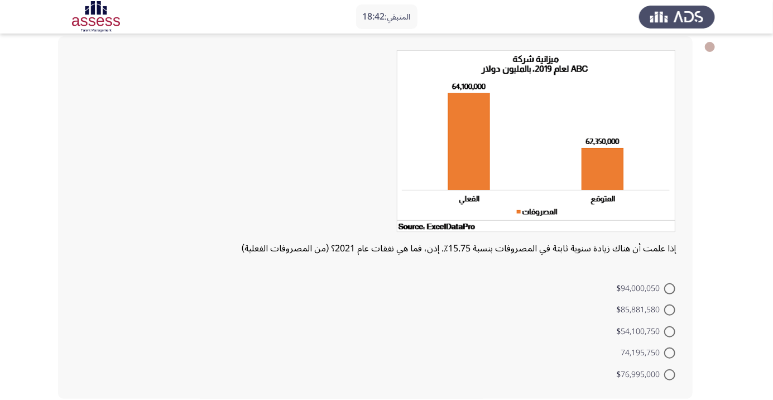
scroll to position [56, 0]
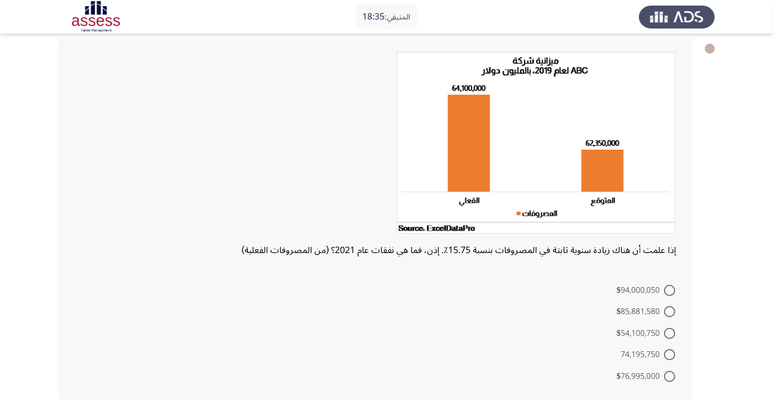
click at [670, 332] on span at bounding box center [670, 333] width 11 height 11
click at [670, 332] on input "$54,100,750" at bounding box center [670, 333] width 11 height 11
radio input "true"
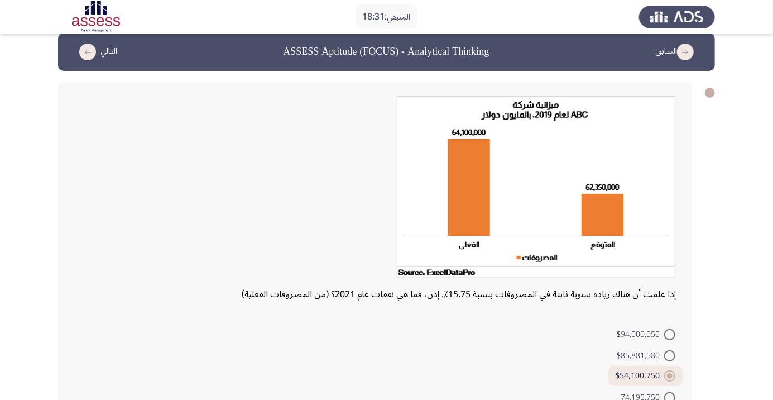
scroll to position [15, 0]
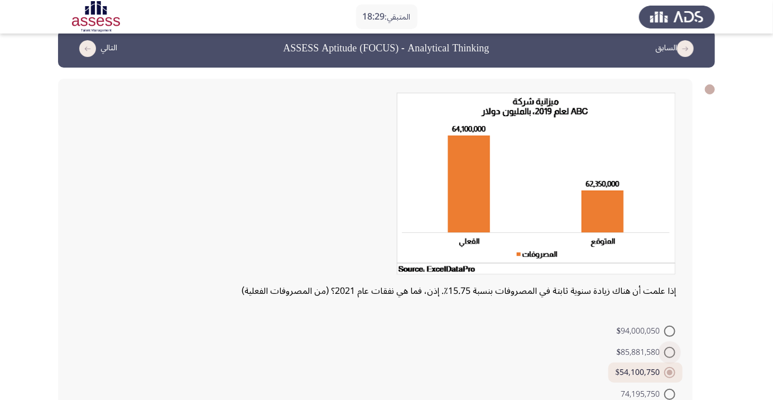
click at [670, 352] on span at bounding box center [670, 352] width 11 height 11
click at [670, 352] on input "$85,881,580" at bounding box center [670, 352] width 11 height 11
radio input "true"
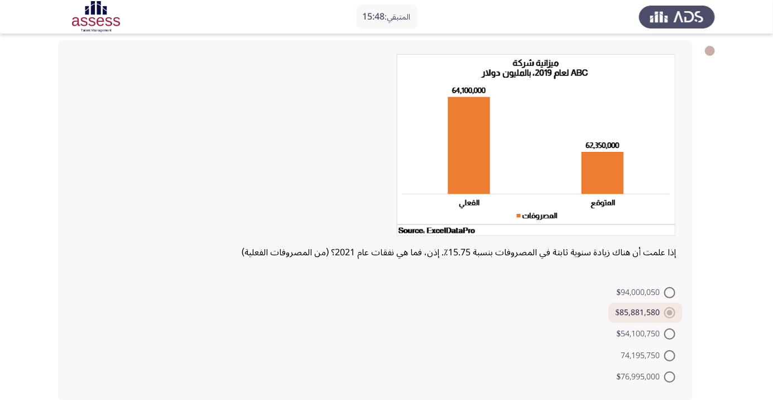
scroll to position [57, 0]
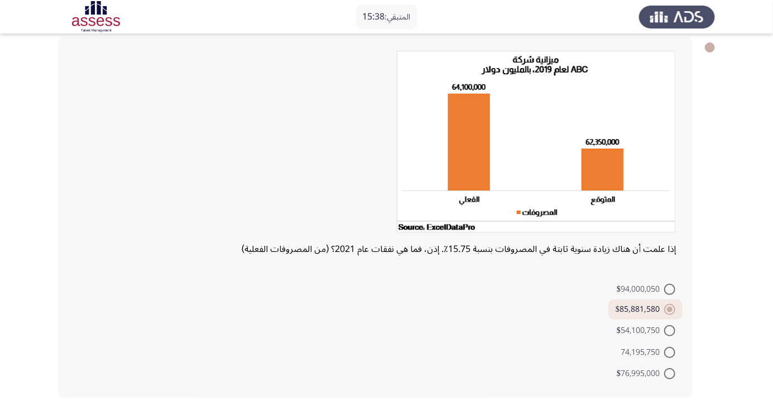
click at [670, 330] on span at bounding box center [670, 330] width 11 height 11
click at [670, 330] on input "$54,100,750" at bounding box center [670, 330] width 11 height 11
radio input "true"
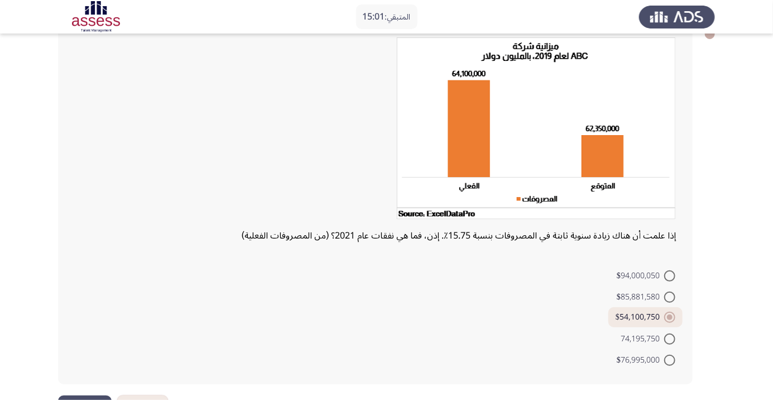
scroll to position [54, 0]
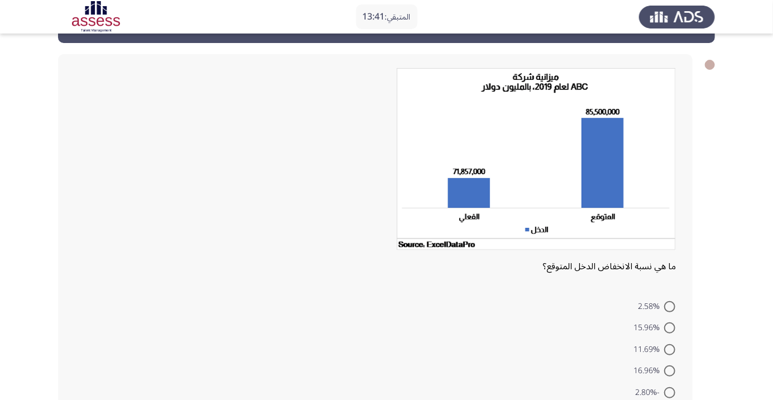
scroll to position [52, 0]
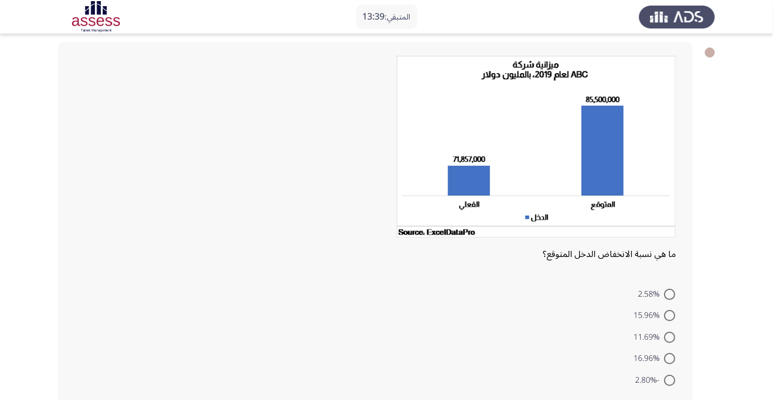
click at [771, 125] on app-assessment-container "المتبقي: 13:39 السابق ASSESS Aptitude (FOCUS) - Analytical Thinking التالي ما ه…" at bounding box center [386, 204] width 773 height 423
click at [670, 336] on span at bounding box center [670, 337] width 11 height 11
click at [670, 336] on input "11.69%" at bounding box center [670, 337] width 11 height 11
radio input "true"
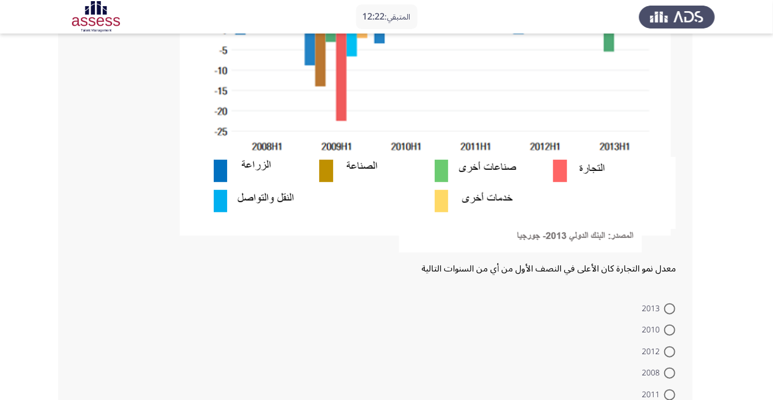
scroll to position [269, 0]
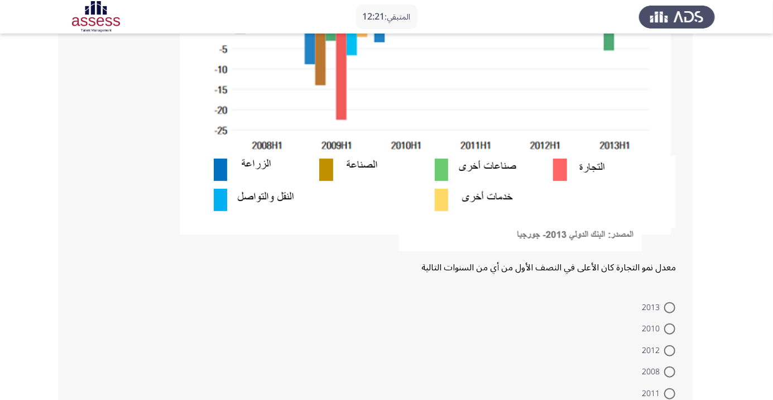
click at [670, 350] on span at bounding box center [670, 350] width 11 height 11
click at [670, 350] on input "2012" at bounding box center [670, 350] width 11 height 11
radio input "true"
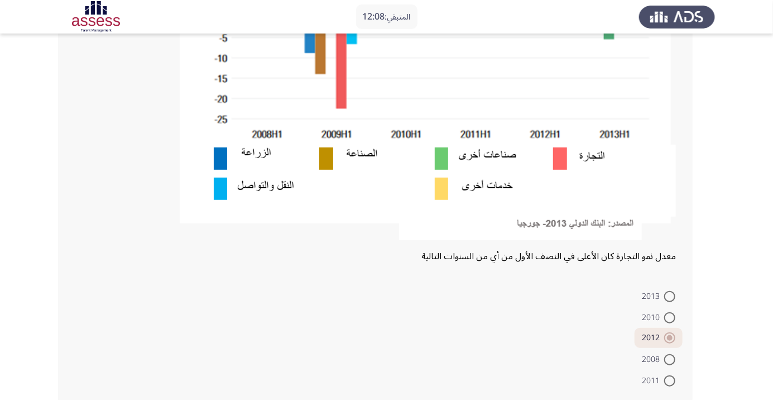
scroll to position [287, 0]
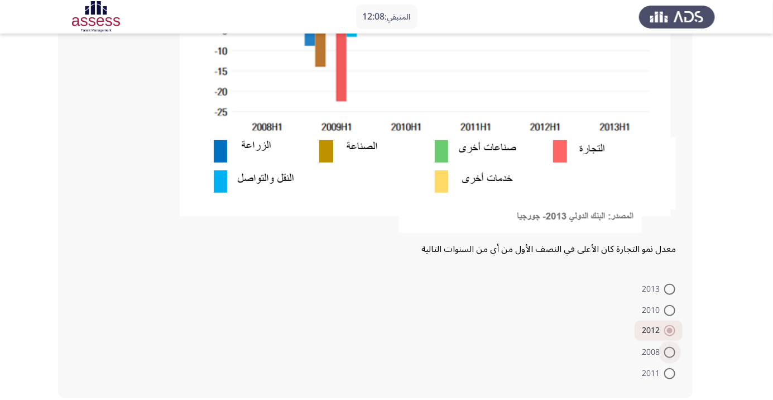
click at [670, 352] on span at bounding box center [670, 352] width 11 height 11
click at [670, 352] on input "2008" at bounding box center [670, 352] width 11 height 11
radio input "true"
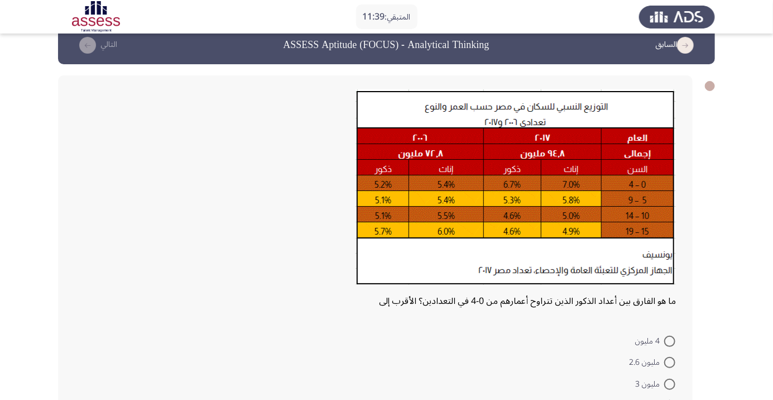
scroll to position [30, 0]
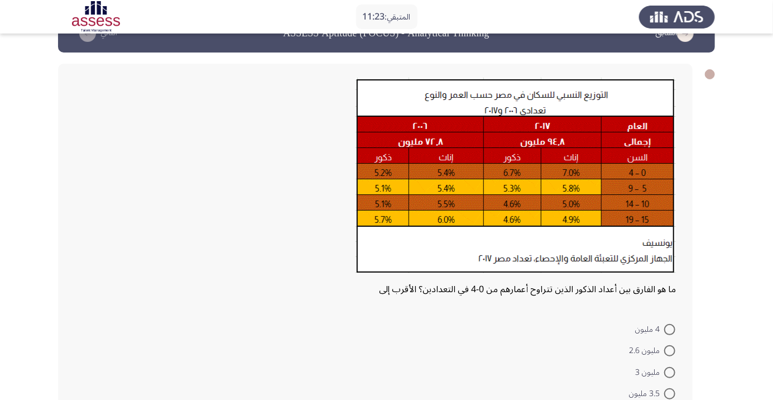
radio input "true"
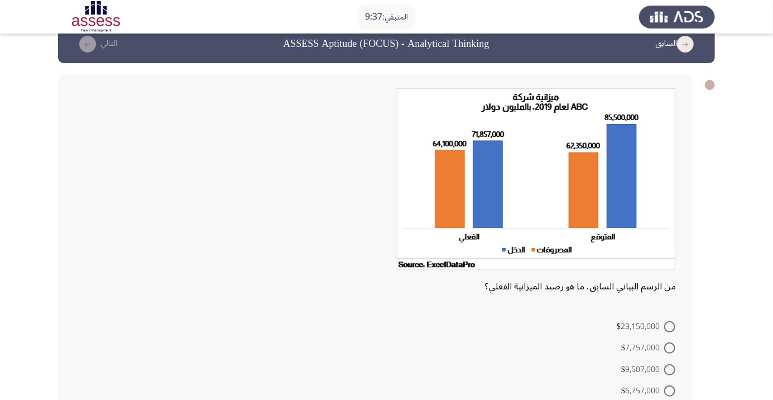
scroll to position [7, 0]
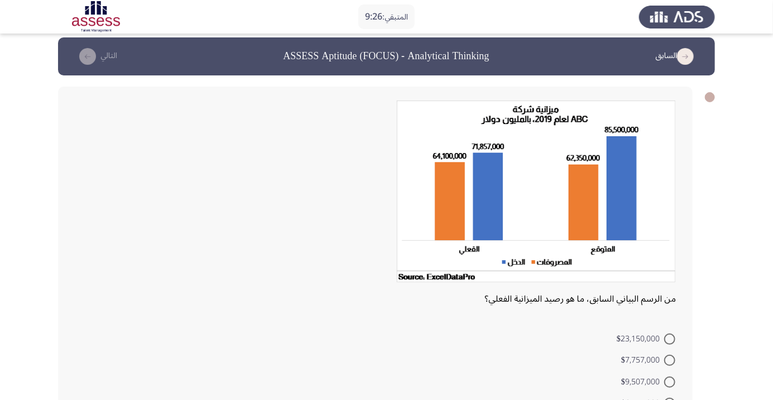
click at [670, 360] on span at bounding box center [670, 360] width 11 height 11
click at [670, 360] on input "$7,757,000" at bounding box center [670, 360] width 11 height 11
radio input "true"
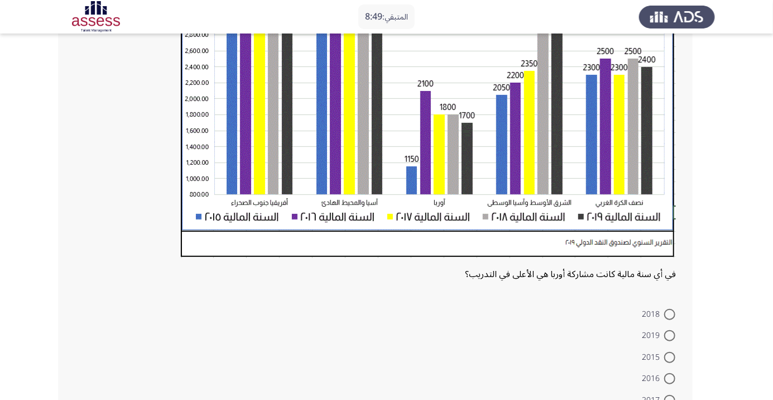
scroll to position [259, 0]
click at [670, 399] on span at bounding box center [670, 400] width 11 height 11
click at [670, 399] on input "2017" at bounding box center [670, 400] width 11 height 11
radio input "true"
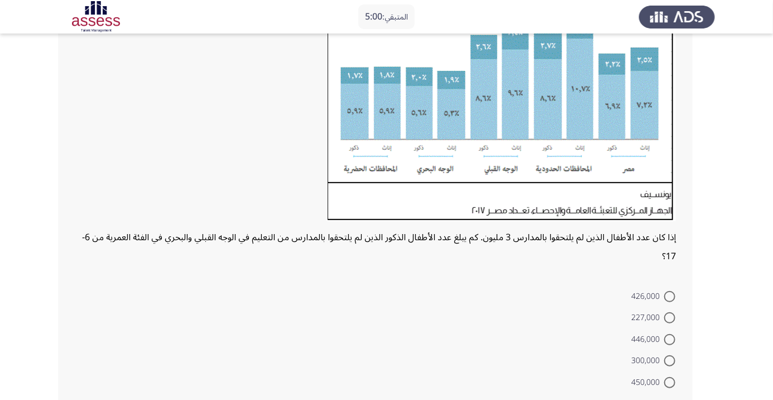
scroll to position [204, 0]
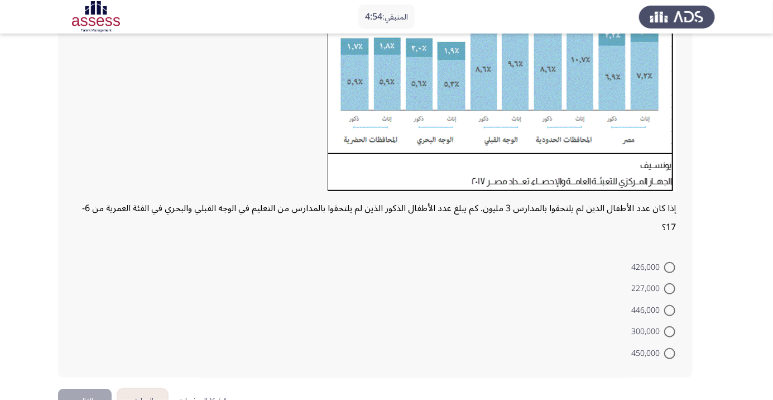
click at [670, 353] on span at bounding box center [670, 353] width 11 height 11
click at [670, 353] on input "450,000" at bounding box center [670, 353] width 11 height 11
radio input "true"
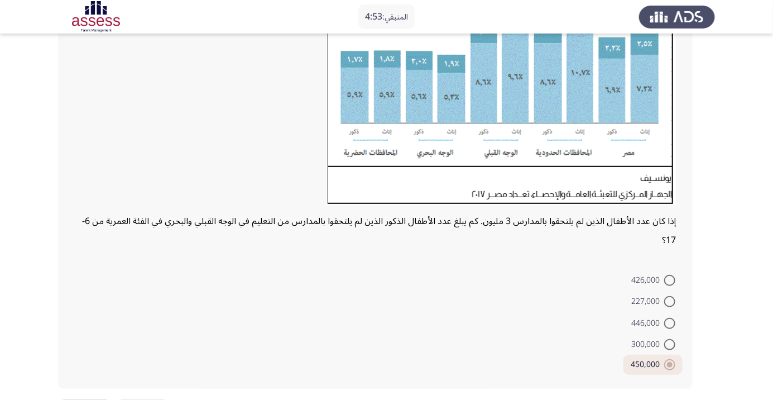
scroll to position [182, 0]
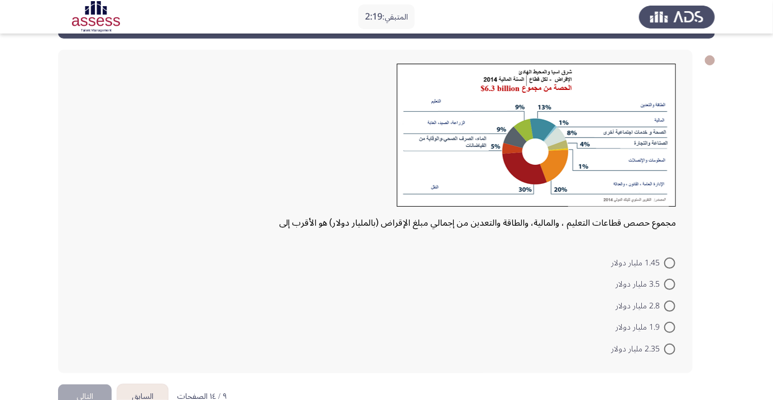
scroll to position [49, 0]
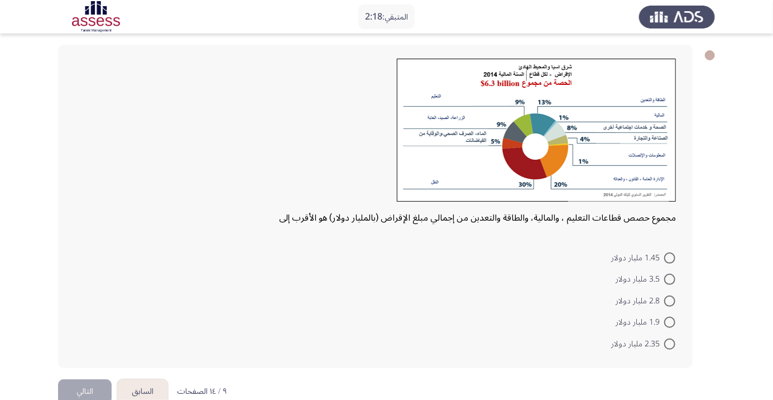
click at [667, 281] on span at bounding box center [670, 279] width 11 height 11
click at [667, 281] on input "3.5 مليار دولار" at bounding box center [670, 279] width 11 height 11
radio input "true"
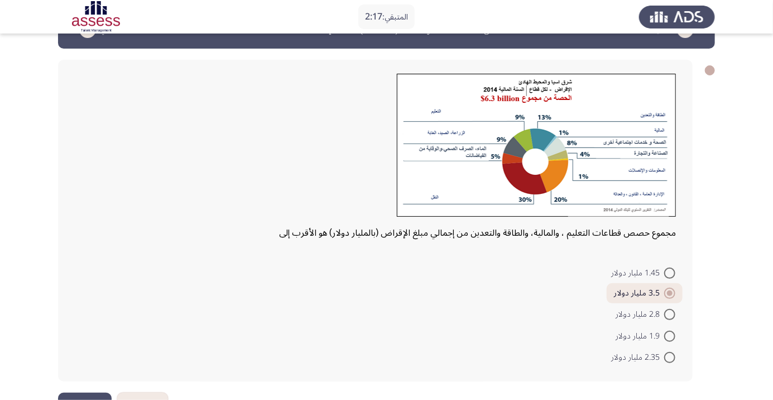
scroll to position [18, 0]
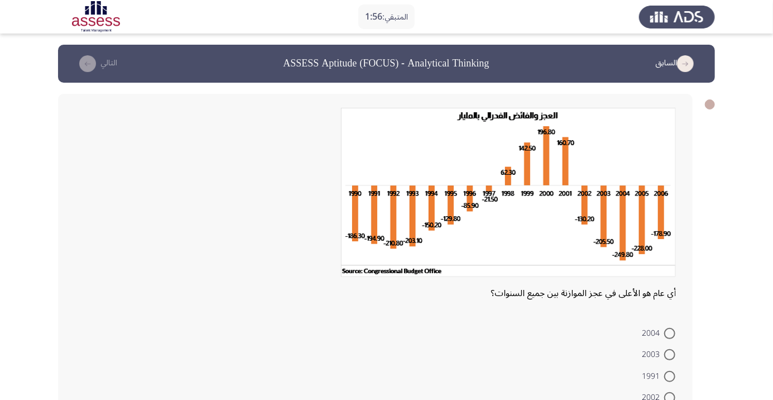
click at [670, 333] on span at bounding box center [670, 333] width 11 height 11
click at [670, 333] on input "2004" at bounding box center [670, 333] width 11 height 11
radio input "true"
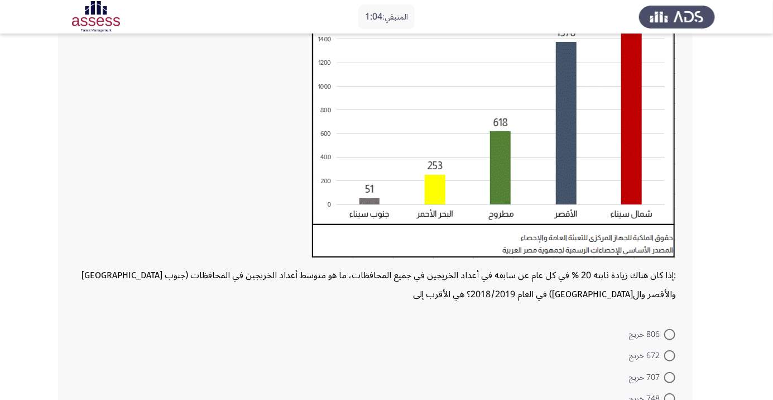
scroll to position [156, 0]
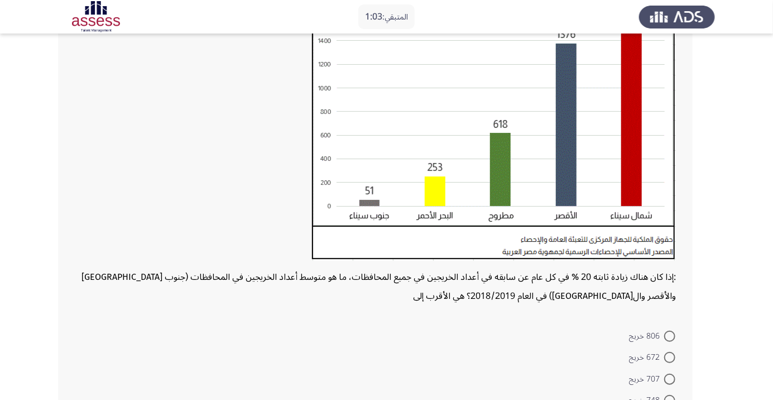
radio input "true"
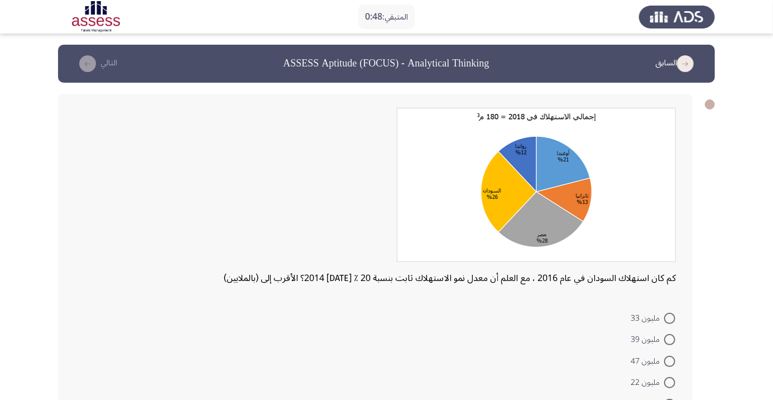
click at [532, 331] on form "مليون 33 مليون 39 مليون 47 مليون 22 مليون 22" at bounding box center [375, 361] width 601 height 108
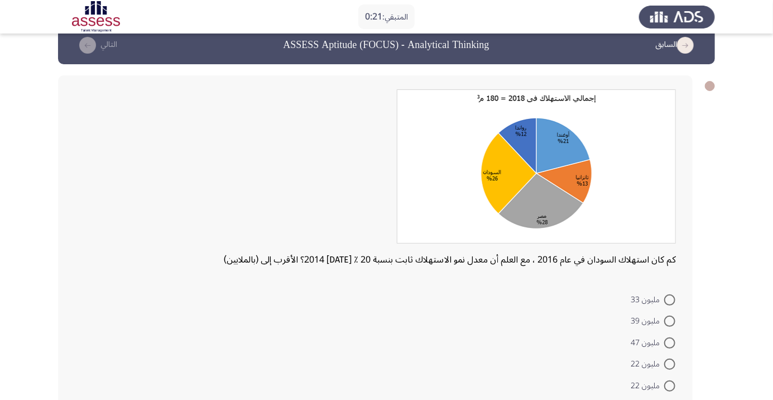
scroll to position [22, 0]
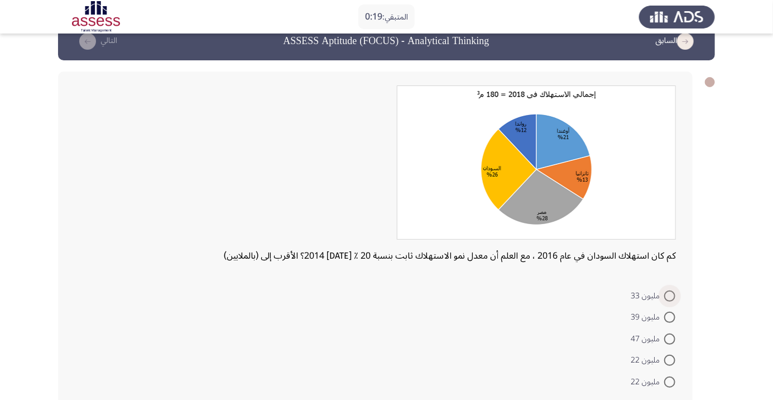
click at [670, 295] on span at bounding box center [670, 295] width 11 height 11
click at [670, 295] on input "مليون 33" at bounding box center [670, 295] width 11 height 11
radio input "true"
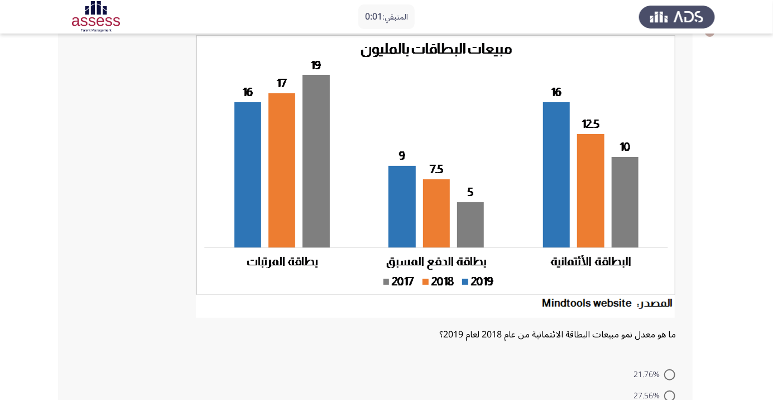
scroll to position [82, 0]
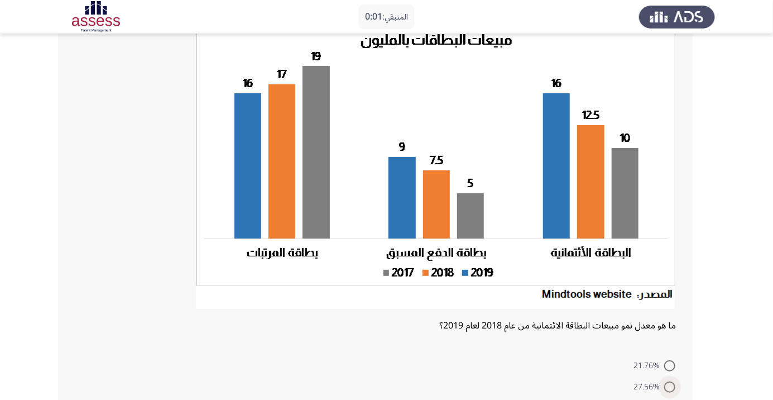
click at [648, 370] on span "21.76%" at bounding box center [649, 365] width 31 height 13
click at [665, 370] on input "21.76%" at bounding box center [670, 365] width 11 height 11
radio input "true"
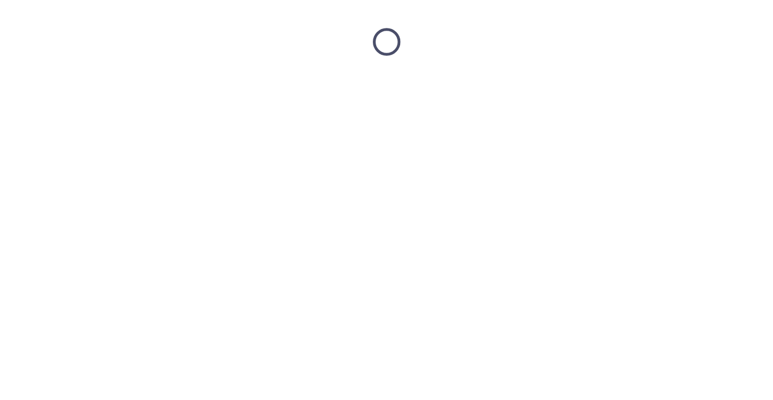
scroll to position [0, 0]
click at [69, 84] on html at bounding box center [386, 42] width 773 height 84
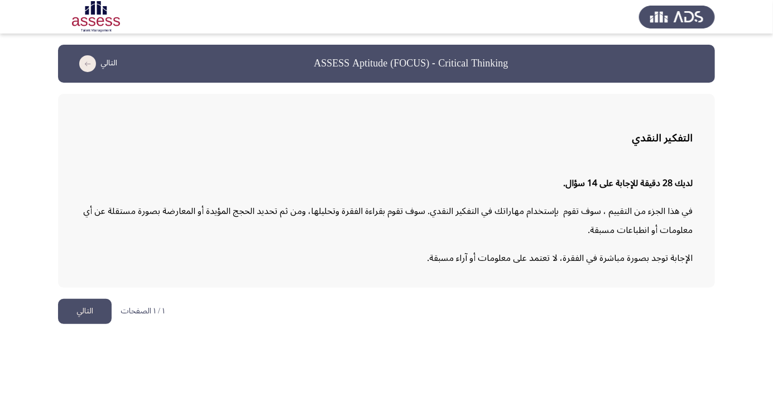
click at [78, 317] on button "التالي" at bounding box center [85, 311] width 54 height 25
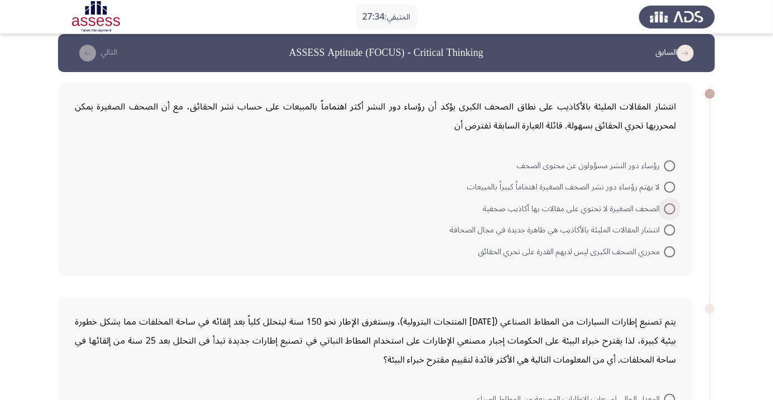
scroll to position [13, 0]
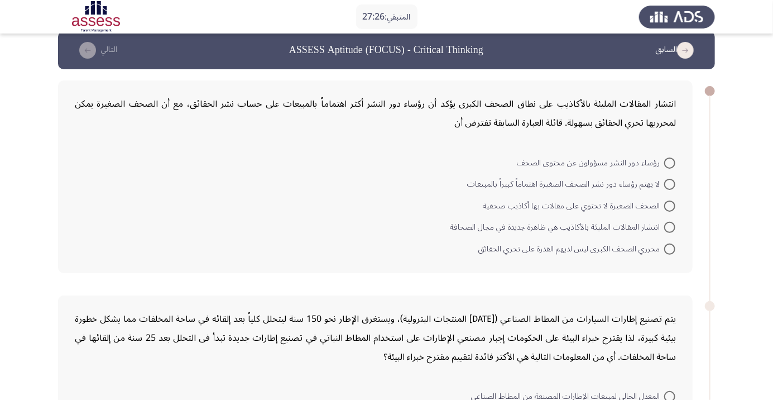
click at [670, 248] on span at bounding box center [670, 248] width 11 height 11
click at [670, 248] on input "محرري الصحف الكبرى ليس لديهم القدرة على تحري الحقائق" at bounding box center [670, 248] width 11 height 11
radio input "true"
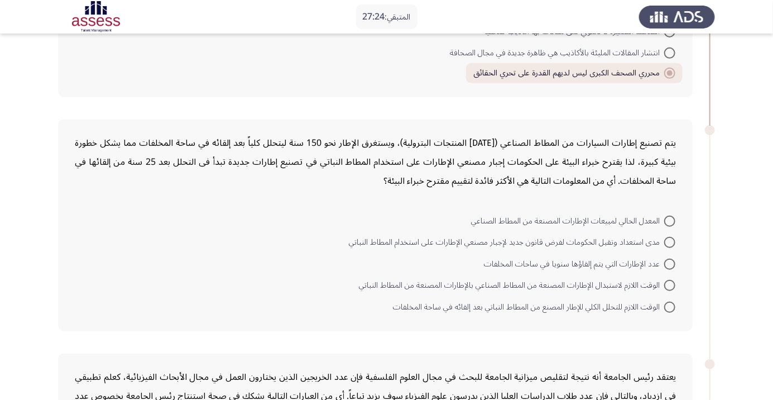
scroll to position [188, 0]
click at [591, 214] on span "المعدل الحالي لمبيعات الإطارات المصنعة من المطاط الصناعي" at bounding box center [567, 220] width 193 height 13
click at [665, 216] on input "المعدل الحالي لمبيعات الإطارات المصنعة من المطاط الصناعي" at bounding box center [670, 221] width 11 height 11
radio input "true"
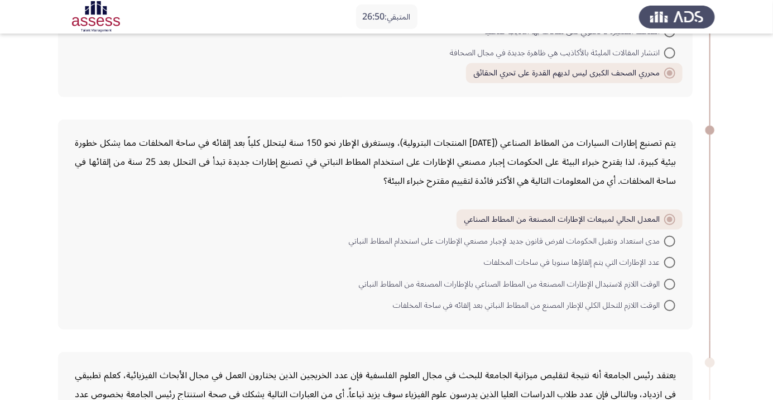
click at [667, 285] on span at bounding box center [670, 284] width 11 height 11
click at [667, 285] on input "الوقت اللازم لاستبدال الإطارات المصنعة من المطاط الصناعي بالإطارات المصنعة من ا…" at bounding box center [670, 284] width 11 height 11
radio input "true"
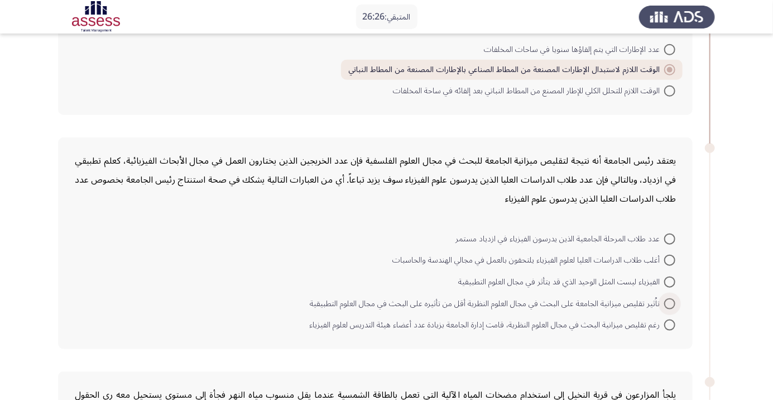
scroll to position [404, 0]
click at [673, 235] on span at bounding box center [670, 237] width 11 height 11
click at [673, 235] on input "عدد طلاب المرحلة الجامعية الذين يدرسون الفيزياء في ازدياد مستمر" at bounding box center [670, 237] width 11 height 11
radio input "true"
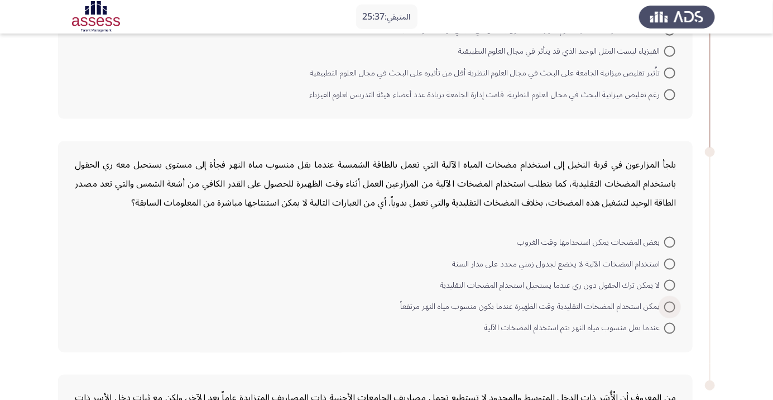
scroll to position [632, 0]
click at [670, 282] on span at bounding box center [670, 284] width 11 height 11
click at [670, 282] on input "لا يمكن ترك الحقول دون ري عندما يستحيل استخدام المضخات التقليدية" at bounding box center [670, 284] width 11 height 11
radio input "true"
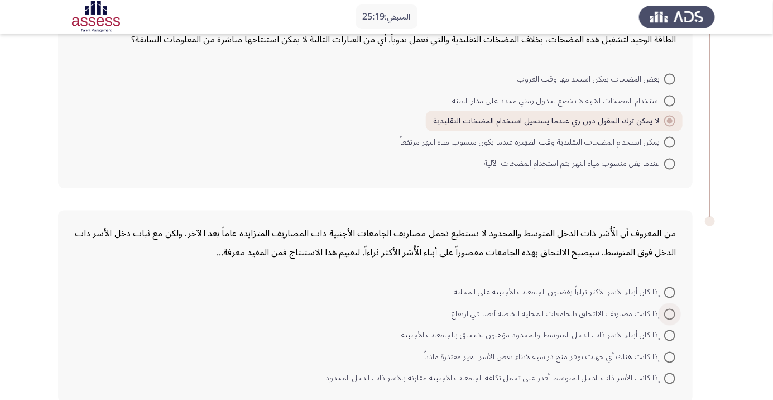
scroll to position [797, 0]
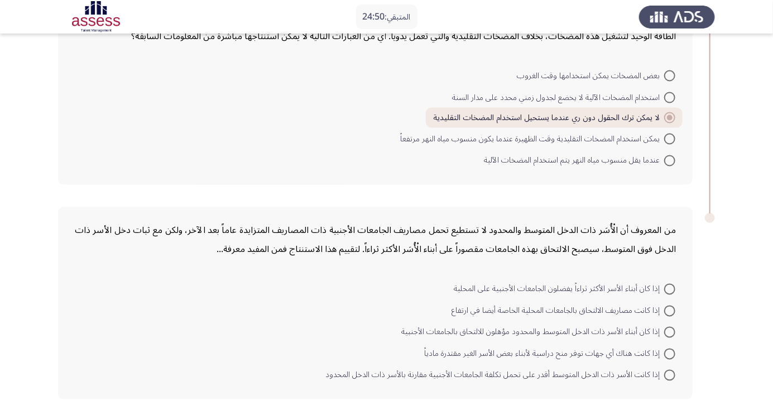
click at [663, 364] on mat-radio-button "إذا كانت الأسر ذات الدخل المتوسط أقدر على تحمل تكلفة الجامعات الأجنبية مقارنة ب…" at bounding box center [500, 375] width 365 height 22
click at [670, 352] on span at bounding box center [670, 353] width 11 height 11
click at [670, 352] on input "إذا كانت هناك أي جهات توفر منح دراسية لأبناء بعض الأسر الغير مقتدرة مادياً" at bounding box center [670, 353] width 11 height 11
radio input "true"
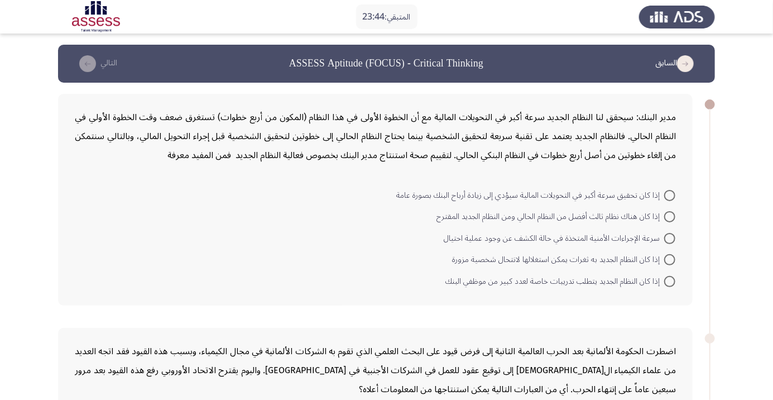
scroll to position [35, 0]
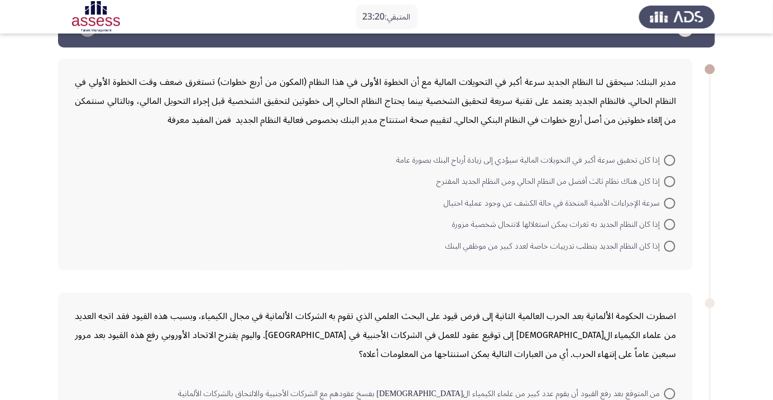
click at [668, 193] on mat-radio-button "سرعة الإجراءات الأمنية المتخذة في حالة الكشف عن وجود عملية احتيال" at bounding box center [560, 203] width 246 height 22
click at [670, 181] on span at bounding box center [670, 181] width 11 height 11
click at [670, 181] on input "إذا كان هناك نظام ثالث أفضل من النظام الحالي ومن النظام الجديد المقترح" at bounding box center [670, 181] width 11 height 11
radio input "true"
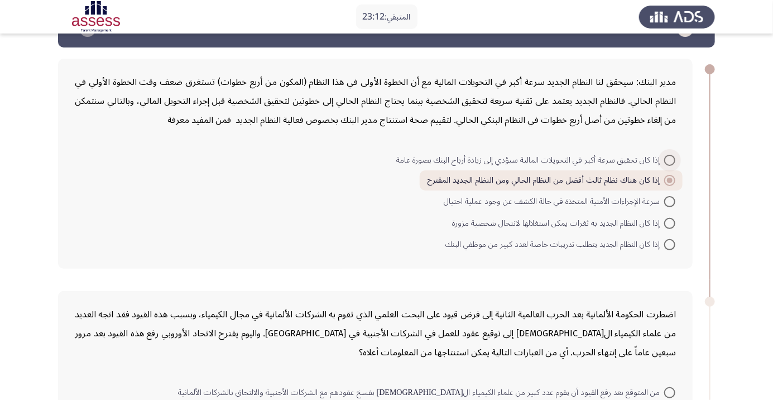
click at [670, 159] on span at bounding box center [670, 160] width 11 height 11
click at [670, 159] on input "إذا كان تحقيق سرعة أكبر في التحويلات المالية سيؤدي إلى زيادة أرباح البنك بصورة …" at bounding box center [670, 160] width 11 height 11
radio input "true"
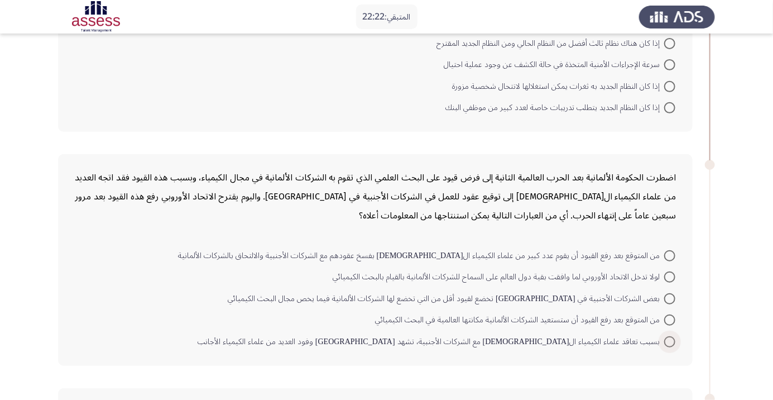
scroll to position [201, 0]
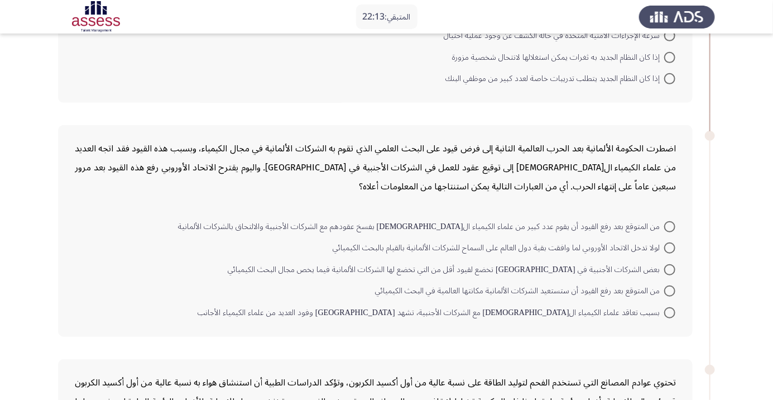
click at [670, 290] on span at bounding box center [670, 290] width 11 height 11
click at [670, 290] on input "من المتوقع بعد رفع القيود أن ستستعيد الشركات الألمانية مكانتها العالمية في البح…" at bounding box center [670, 290] width 11 height 11
radio input "true"
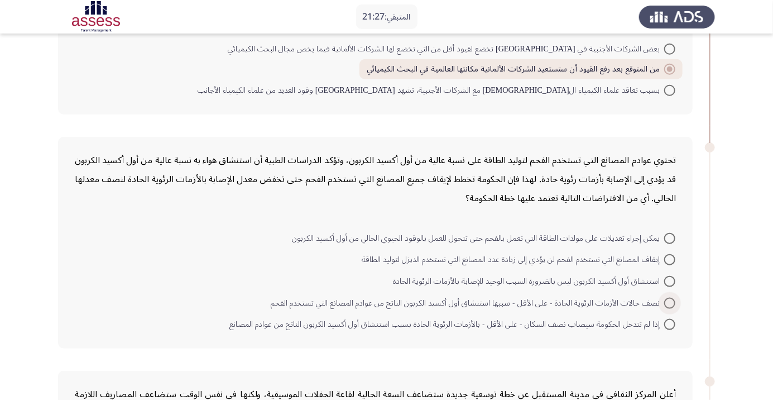
scroll to position [420, 0]
click at [670, 238] on span at bounding box center [670, 240] width 11 height 11
click at [670, 238] on input "يمكن إجراء تعديلات على مولدات الطاقة التي تعمل بالفحم حتى تتحول للعمل بالوقود ا…" at bounding box center [670, 240] width 11 height 11
radio input "true"
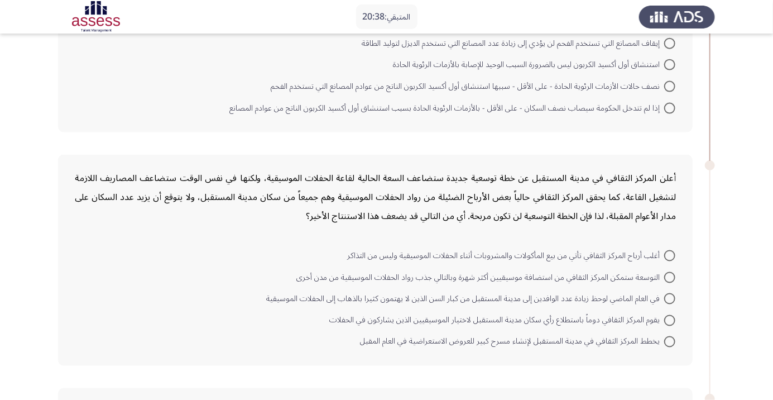
scroll to position [638, 0]
click at [670, 317] on span at bounding box center [670, 318] width 11 height 11
click at [670, 317] on input "يقوم المركز الثقافي دوماً باستطلاع رأي سكان مدينة المستقبل لاختيار الموسيقيين ا…" at bounding box center [670, 318] width 11 height 11
radio input "true"
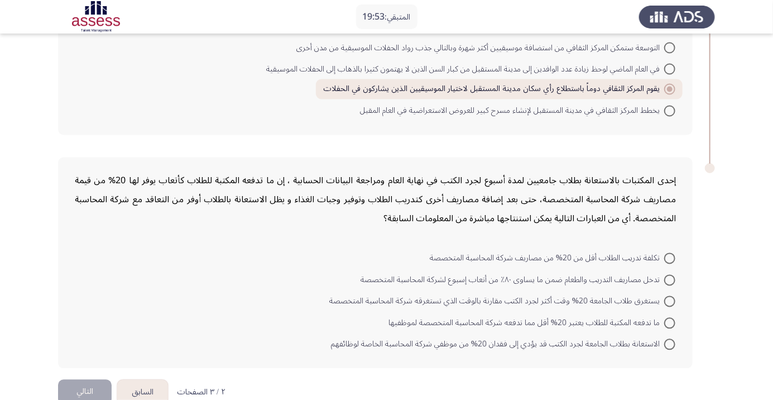
scroll to position [831, 0]
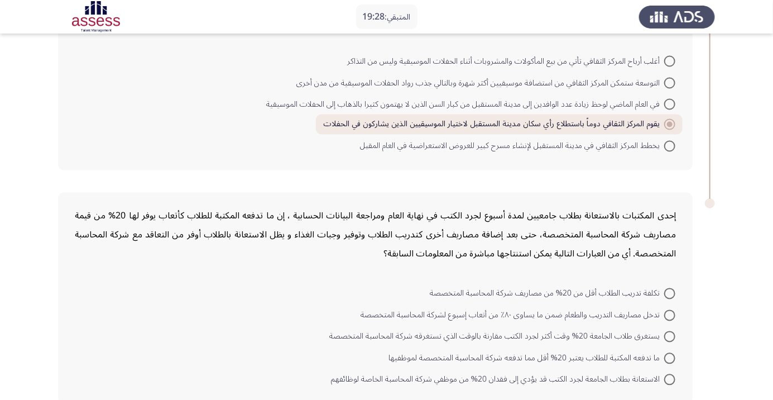
click at [670, 292] on span at bounding box center [670, 293] width 11 height 11
click at [670, 292] on input "تكلفة تدريب الطلاب أقل من 20% من مصاريف شركة المحاسبة المتخصصة" at bounding box center [670, 293] width 11 height 11
radio input "true"
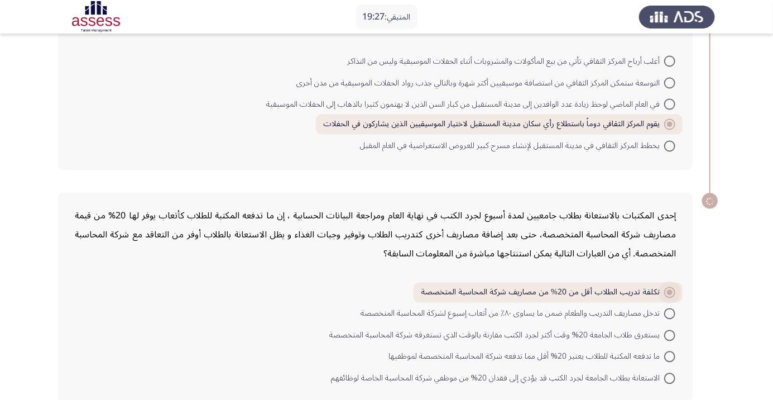
scroll to position [834, 0]
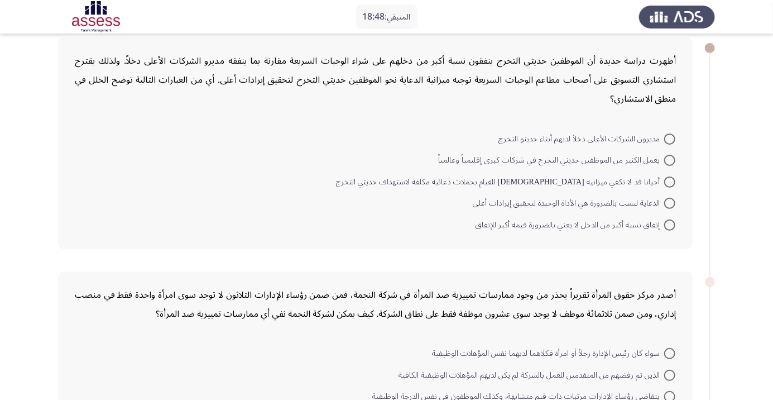
scroll to position [64, 0]
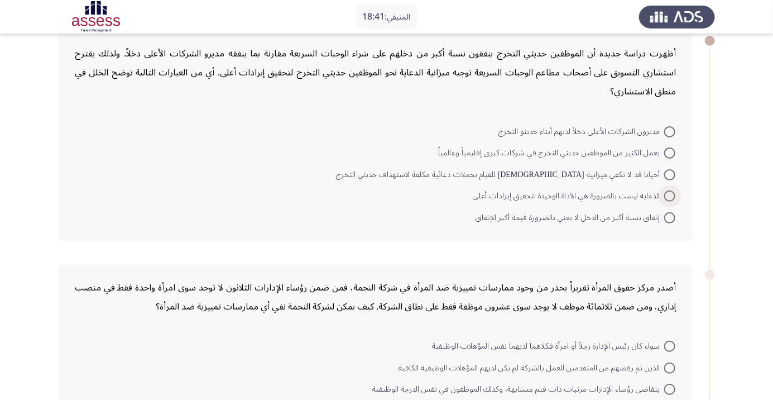
click at [670, 195] on span at bounding box center [670, 195] width 11 height 11
click at [670, 195] on input "الدعاية ليست بالضرورة هي الأداة الوحيدة لتحقيق إيرادات أعلى" at bounding box center [670, 195] width 11 height 11
radio input "true"
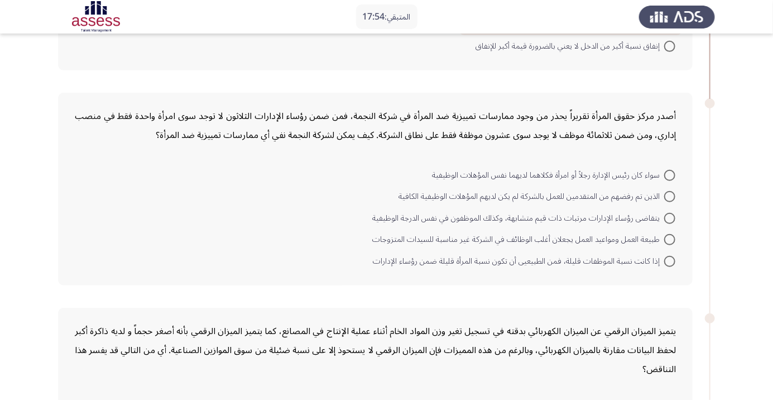
scroll to position [219, 0]
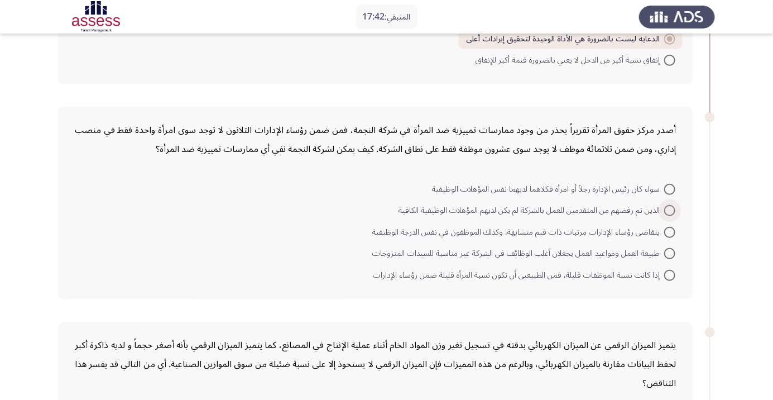
click at [670, 209] on span at bounding box center [670, 210] width 11 height 11
click at [670, 209] on input "الذين تم رفضهم من المتقدمين للعمل بالشركة لم يكن لديهم المؤهلات الوظيفية الكافية" at bounding box center [670, 210] width 11 height 11
radio input "true"
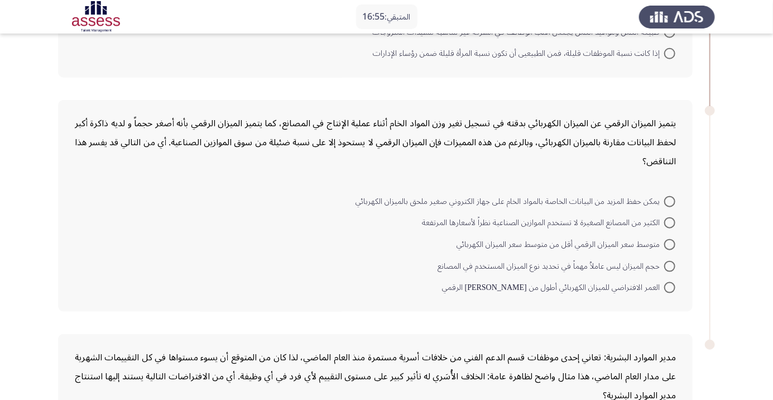
scroll to position [441, 0]
click at [667, 245] on span at bounding box center [670, 243] width 11 height 11
click at [667, 245] on input "متوسط سعر الميزان الرقمي أقل من متوسط سعر الميزان الكهربائي" at bounding box center [670, 243] width 11 height 11
radio input "true"
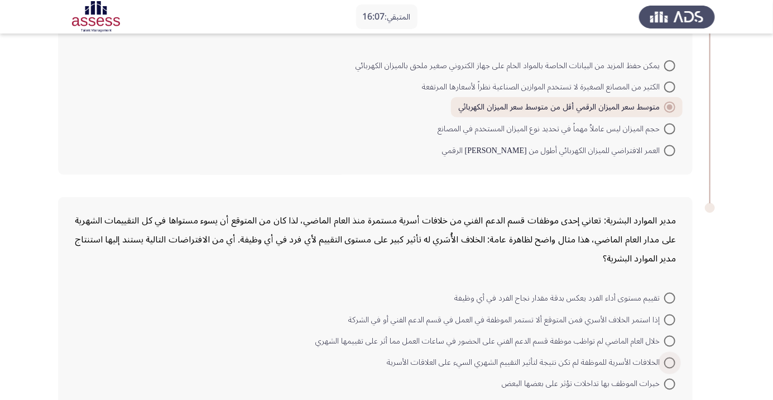
scroll to position [585, 0]
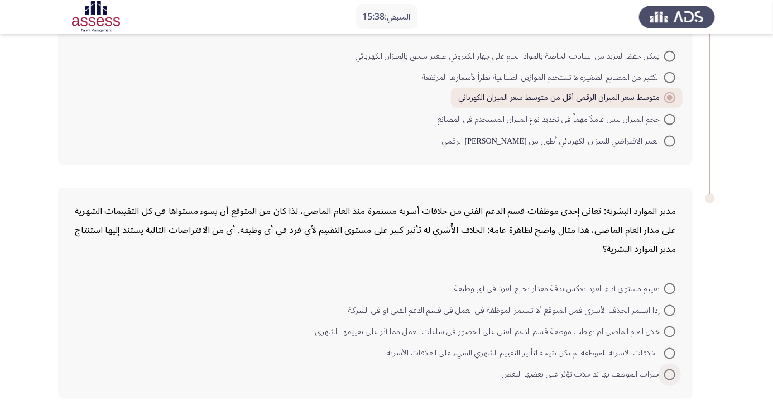
click at [670, 373] on span at bounding box center [670, 374] width 11 height 11
click at [670, 373] on input "خبرات الموظف بها تداخلات تؤثر على بعضها البعض" at bounding box center [670, 374] width 11 height 11
radio input "true"
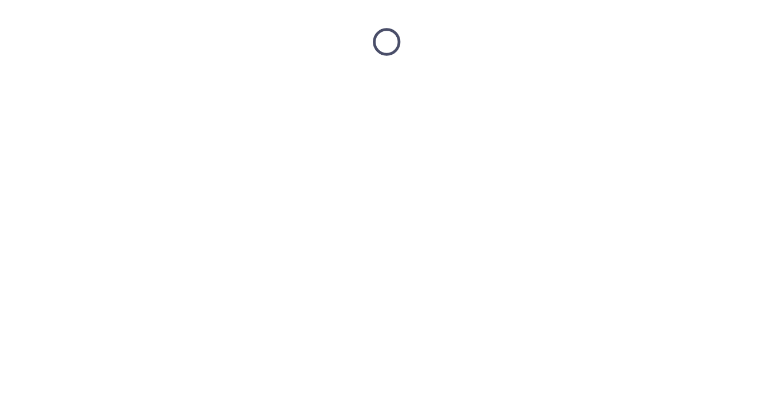
scroll to position [0, 0]
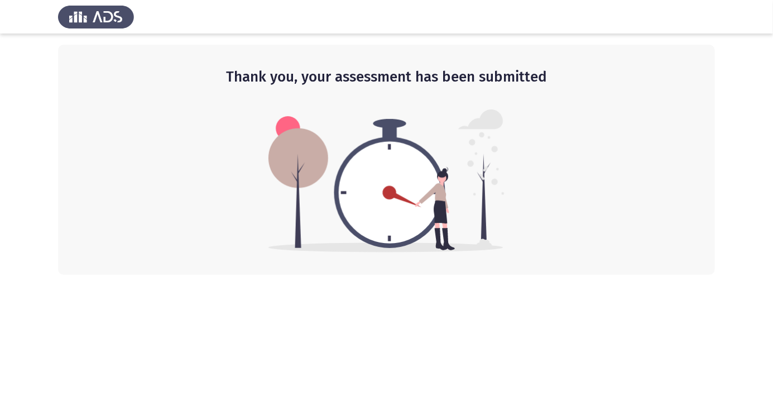
click at [758, 73] on app-default-page "Thank you, your assessment has been submitted" at bounding box center [386, 137] width 773 height 275
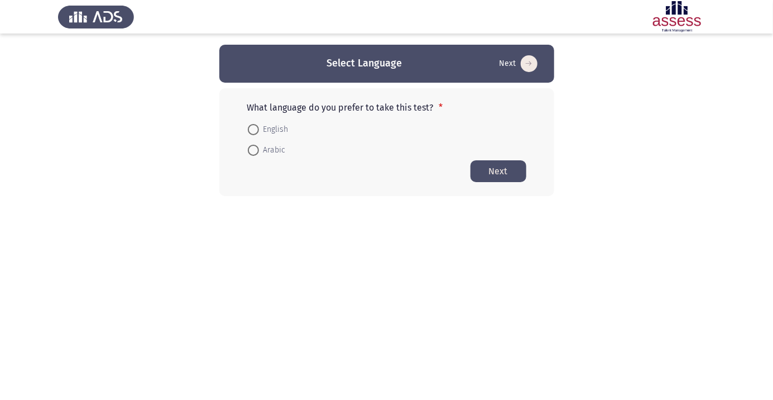
click at [275, 153] on span "Arabic" at bounding box center [272, 150] width 27 height 13
click at [259, 153] on input "Arabic" at bounding box center [253, 150] width 11 height 11
radio input "true"
click at [509, 172] on button "Next" at bounding box center [499, 171] width 56 height 22
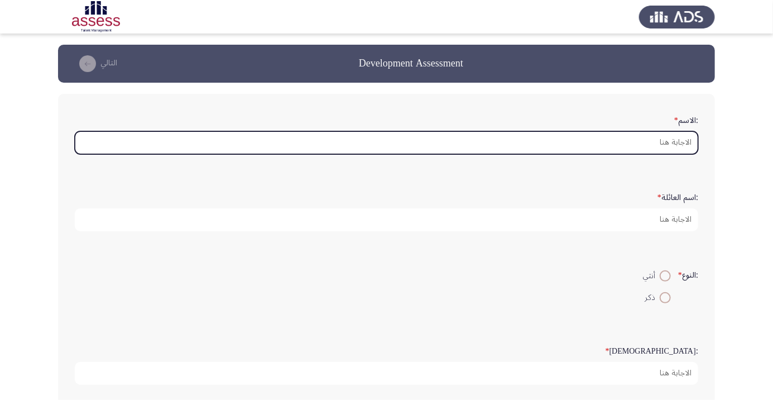
click at [625, 141] on input ":الاسم *" at bounding box center [387, 142] width 624 height 23
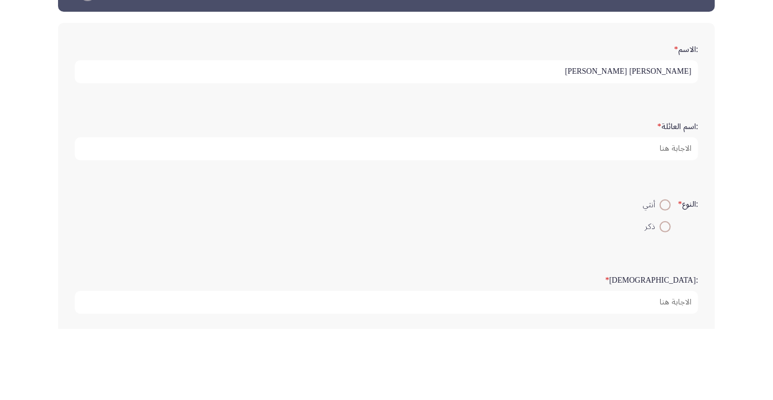
type input "محمد صبرى عبد التواب محمد"
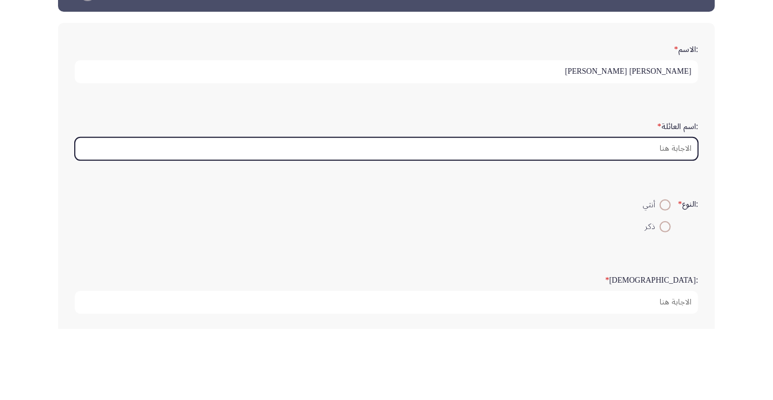
click at [614, 216] on input ":اسم العائلة *" at bounding box center [387, 219] width 624 height 23
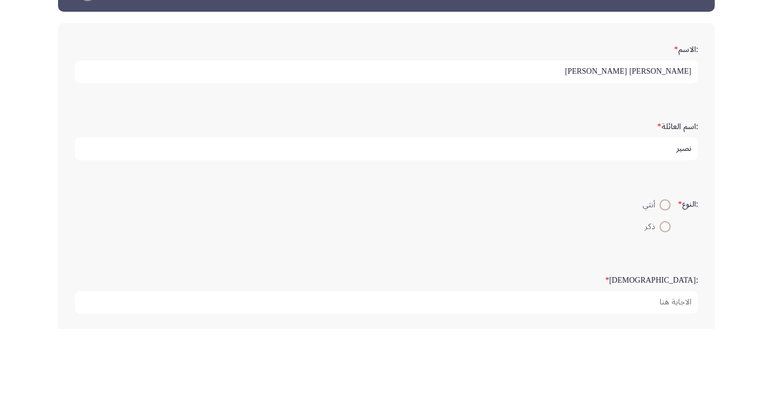
scroll to position [3, 0]
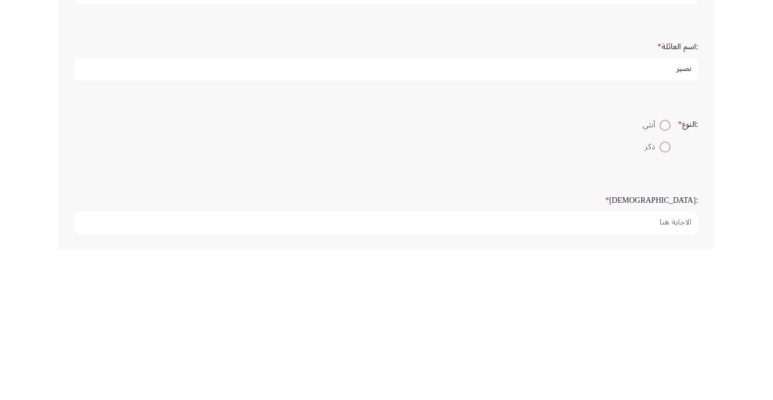
type input "نصير"
click at [666, 298] on span at bounding box center [666, 298] width 0 height 0
click at [664, 296] on input "ذكر" at bounding box center [665, 297] width 11 height 11
radio input "true"
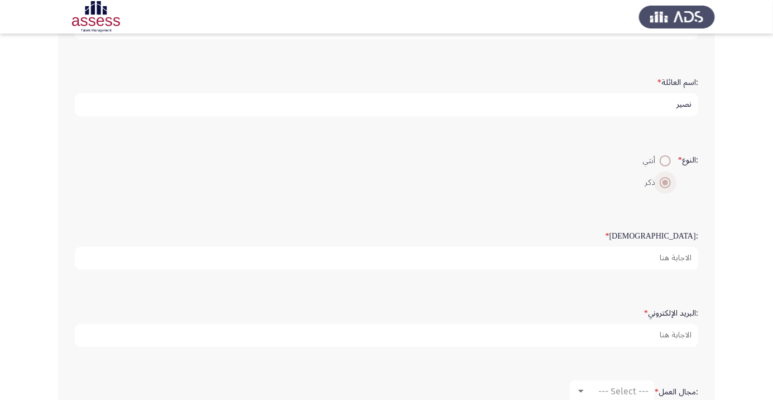
scroll to position [121, 0]
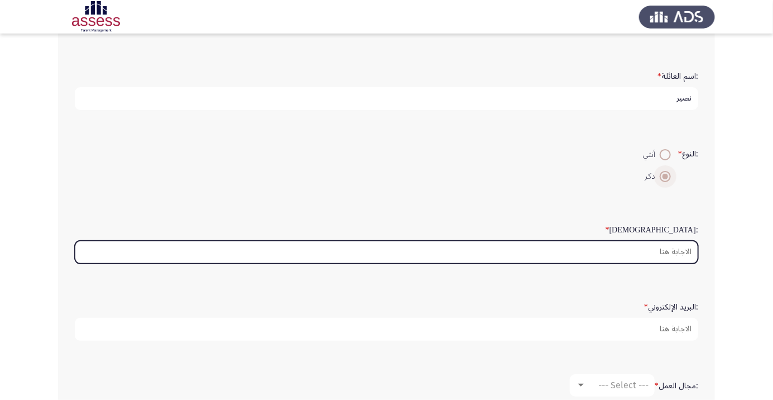
click at [618, 246] on input ":السن *" at bounding box center [387, 252] width 624 height 23
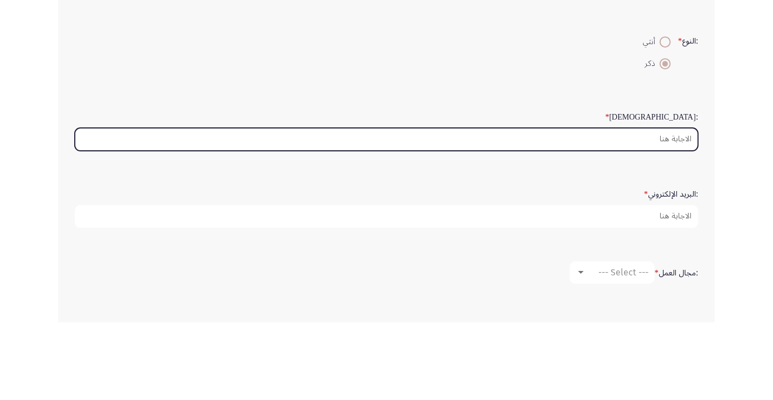
scroll to position [156, 0]
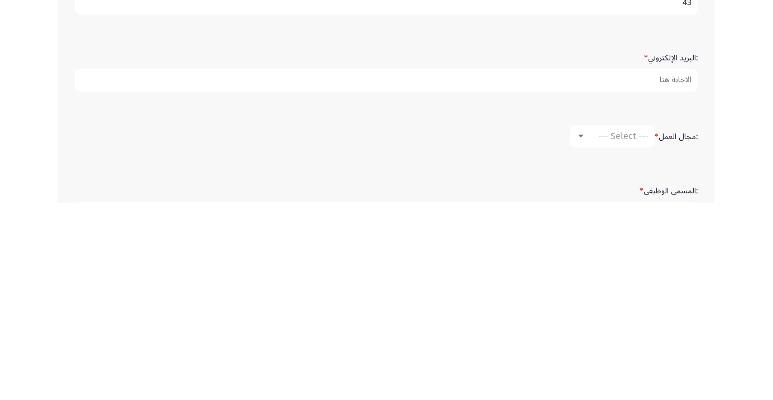
type input "43"
click at [617, 328] on span "--- Select ---" at bounding box center [624, 333] width 50 height 11
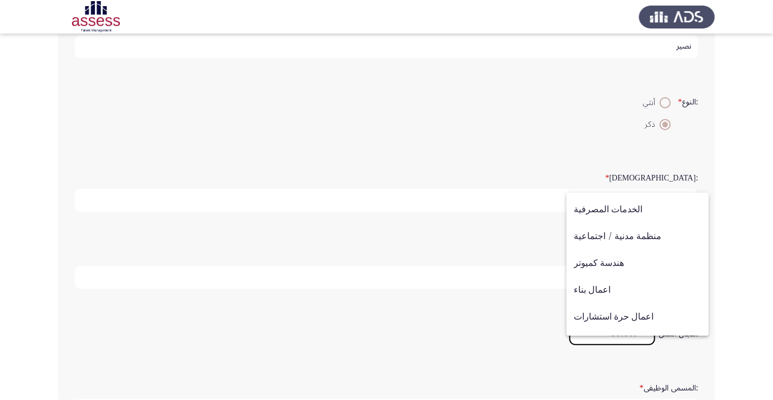
scroll to position [104, 0]
click at [558, 144] on div at bounding box center [386, 200] width 773 height 400
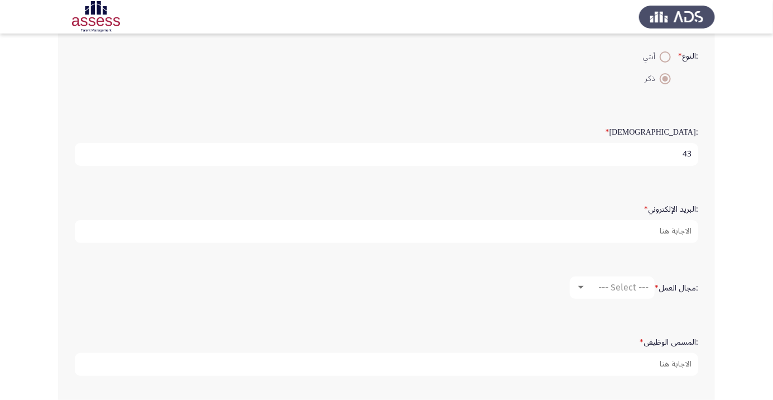
scroll to position [216, 0]
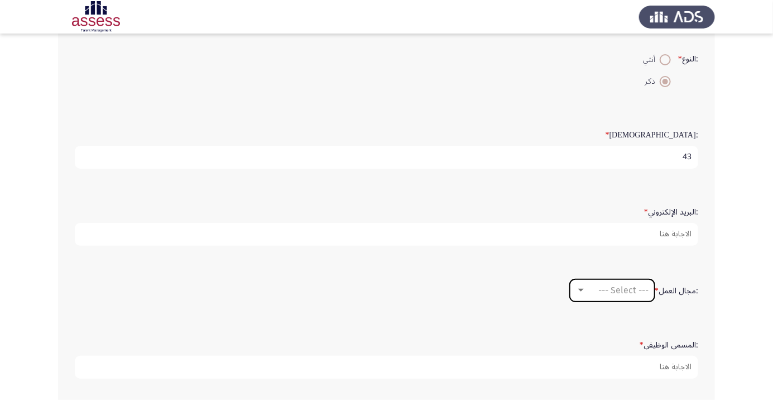
click at [613, 292] on span "--- Select ---" at bounding box center [624, 290] width 50 height 11
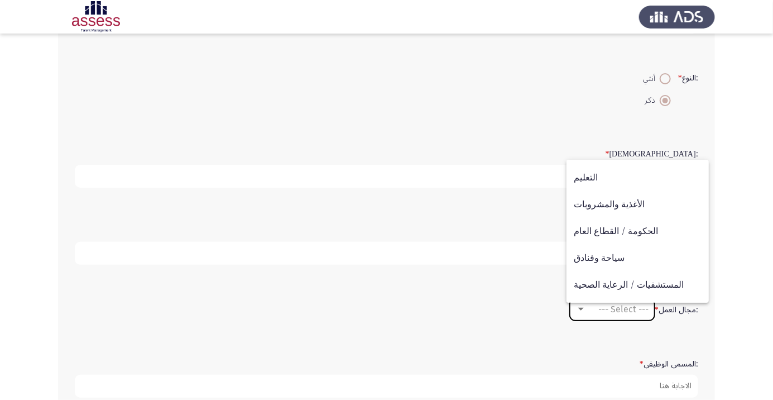
scroll to position [366, 0]
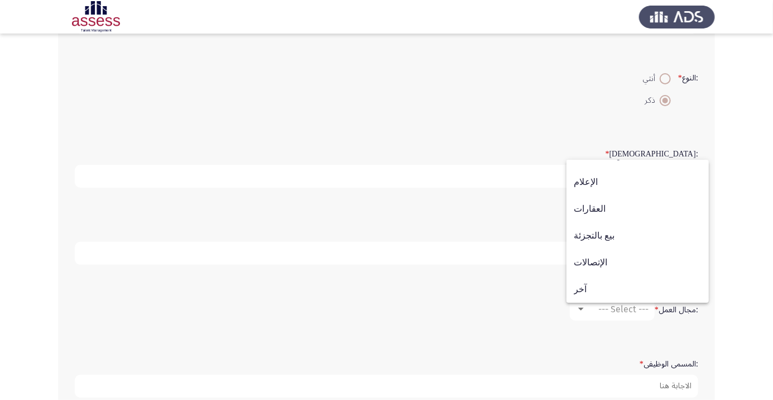
click at [608, 249] on span "بيع بالتجزئة" at bounding box center [638, 235] width 128 height 27
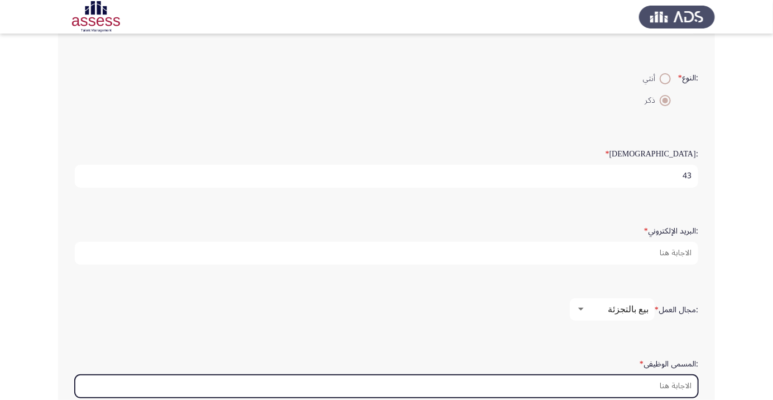
click at [636, 379] on input ":المسمى الوظيفى *" at bounding box center [387, 386] width 624 height 23
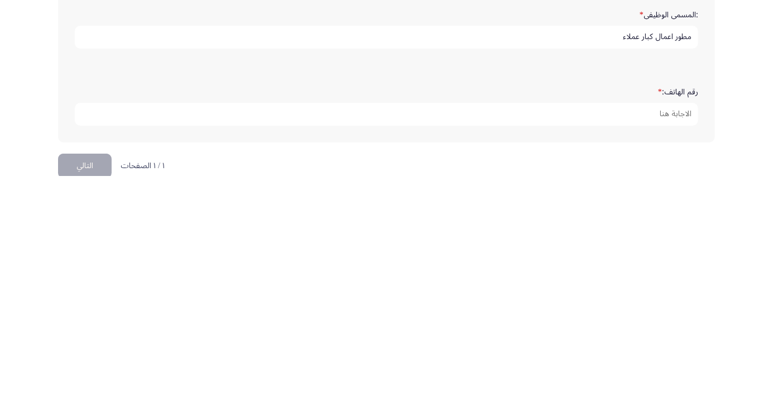
scroll to position [340, 0]
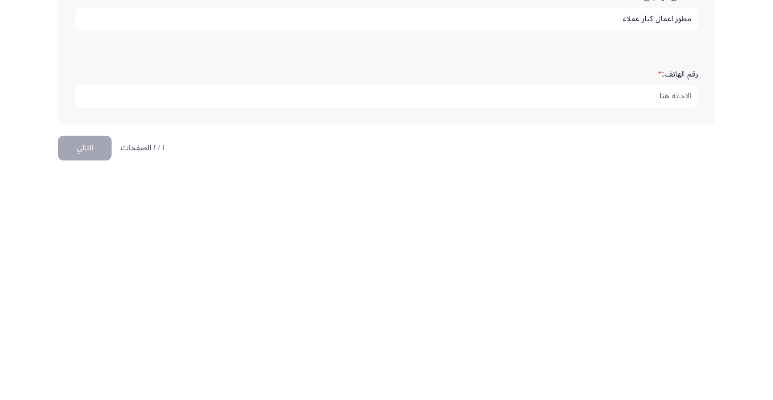
type input "مطور اعمال كبار عملاء"
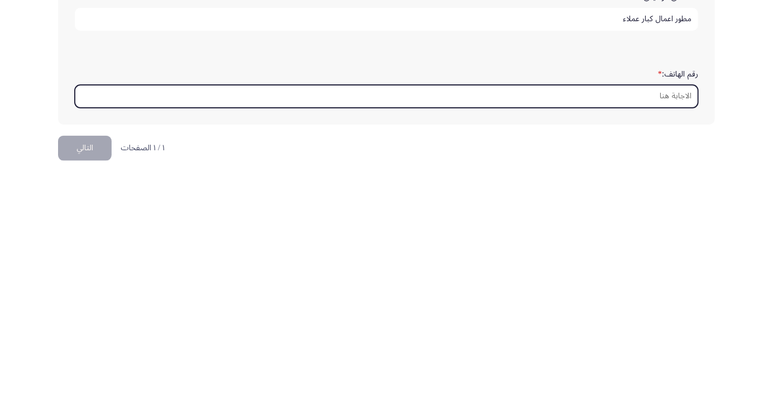
click at [636, 317] on input "رقم الهاتف: *" at bounding box center [387, 320] width 624 height 23
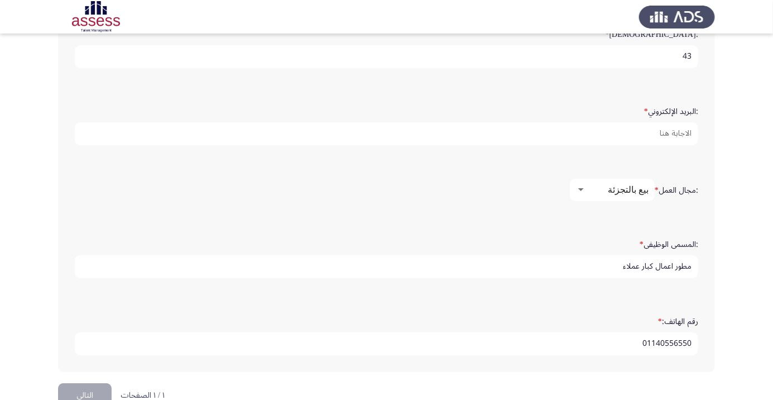
scroll to position [316, 0]
type input "01140556550"
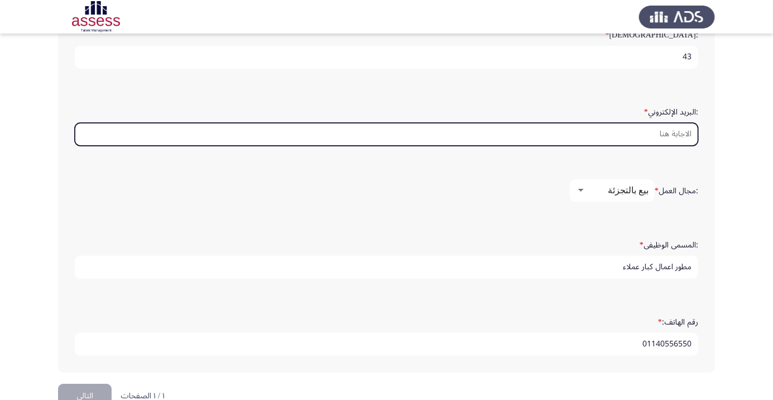
click at [637, 130] on input ":البريد الإلكتروني *" at bounding box center [387, 134] width 624 height 23
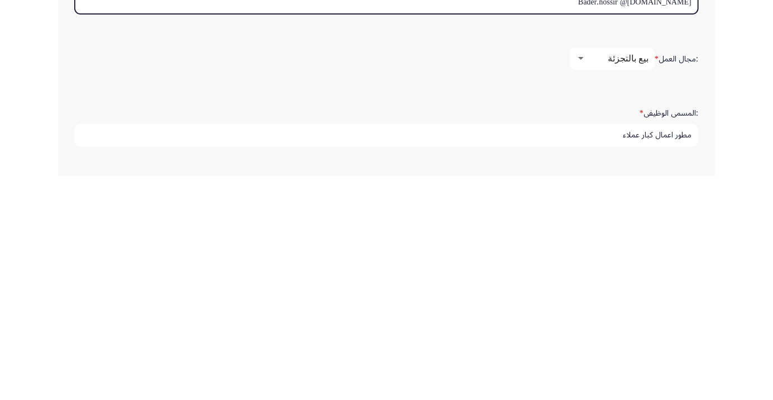
scroll to position [340, 0]
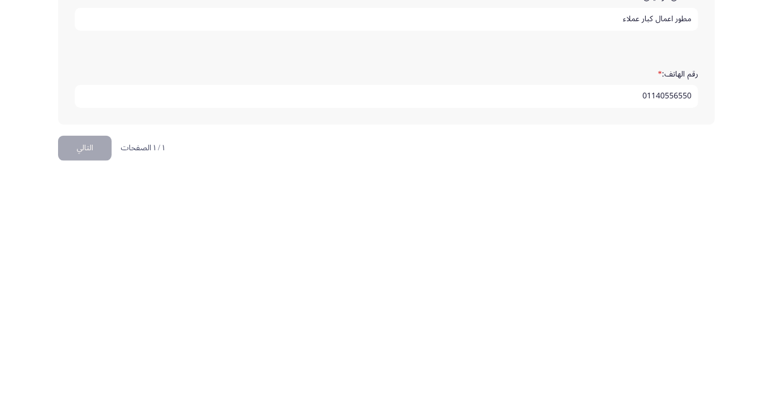
click at [84, 377] on button "التالي" at bounding box center [85, 372] width 54 height 25
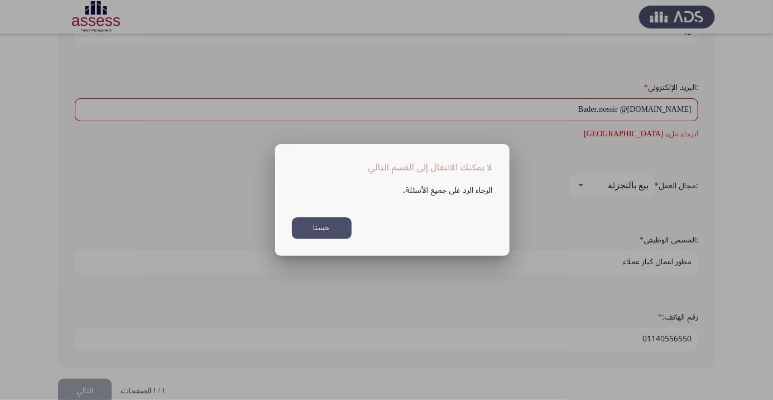
click at [326, 226] on button "حسنا" at bounding box center [322, 228] width 60 height 22
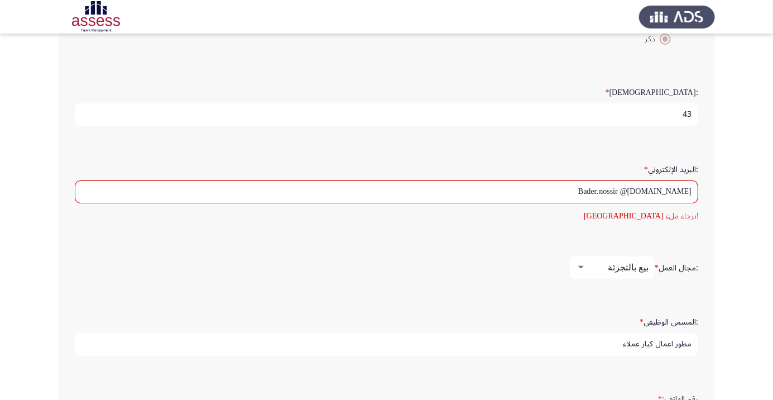
scroll to position [262, 0]
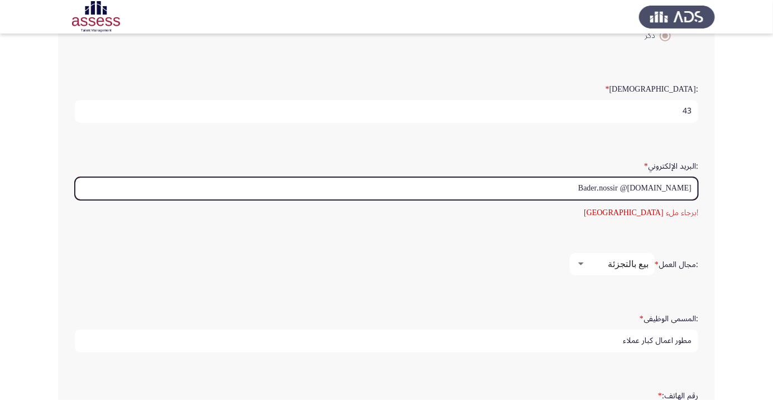
click at [691, 188] on input "Bader.nossir @12000.gamil.com" at bounding box center [387, 188] width 624 height 23
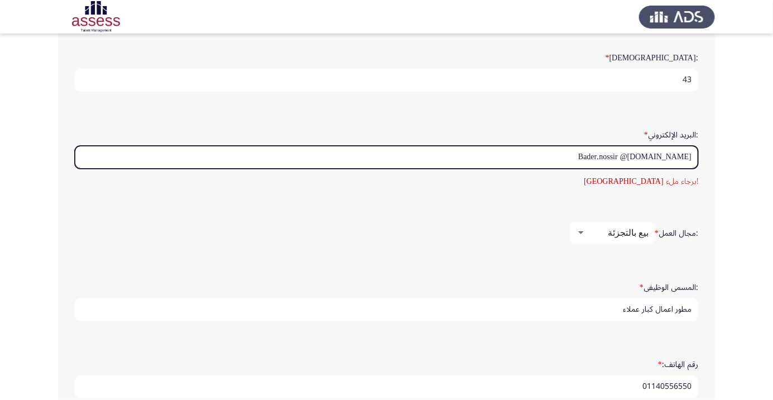
scroll to position [302, 0]
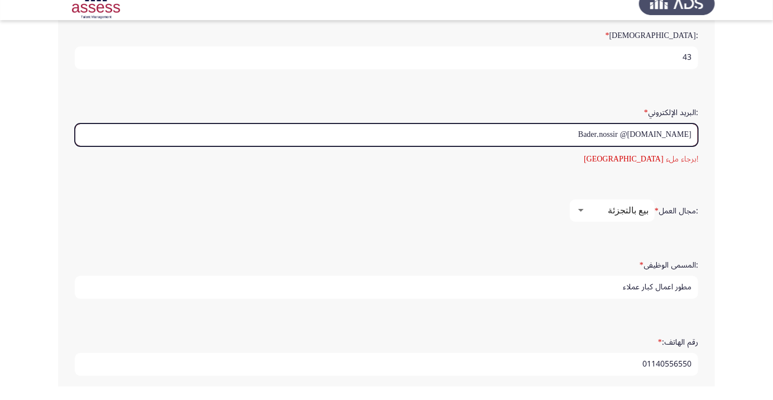
click at [567, 147] on input "Bader.nossir @12000.gamil.com" at bounding box center [387, 148] width 624 height 23
type input "B"
click at [632, 146] on input "Bade.12000.gamil.com" at bounding box center [387, 148] width 624 height 23
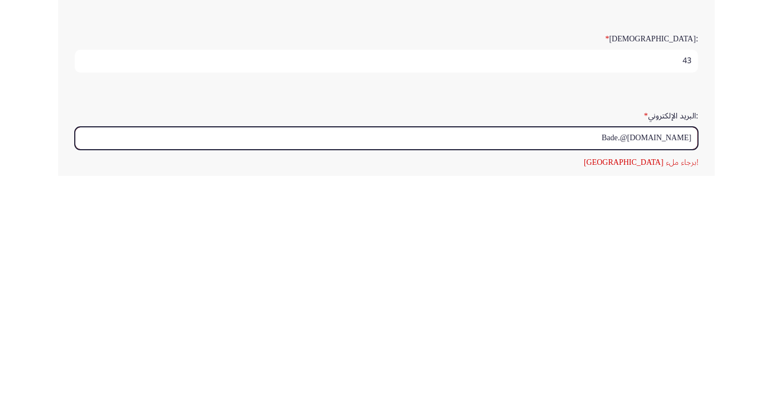
scroll to position [90, 0]
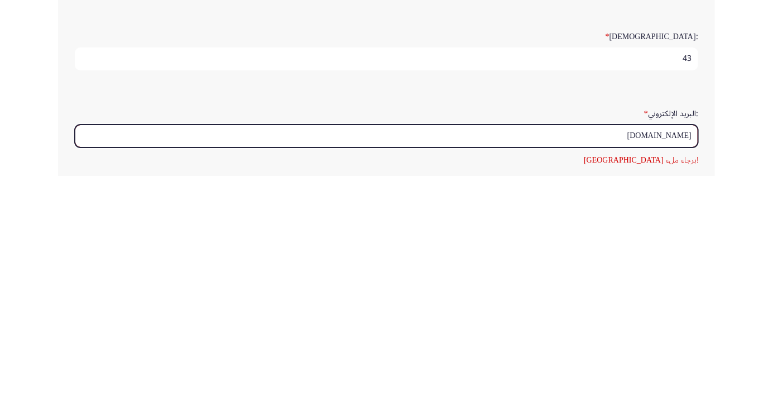
click at [697, 355] on input "Bade.12000.gamil.com" at bounding box center [387, 359] width 624 height 23
click at [585, 361] on input "Bade.12000.gamil.com" at bounding box center [387, 359] width 624 height 23
type input "B"
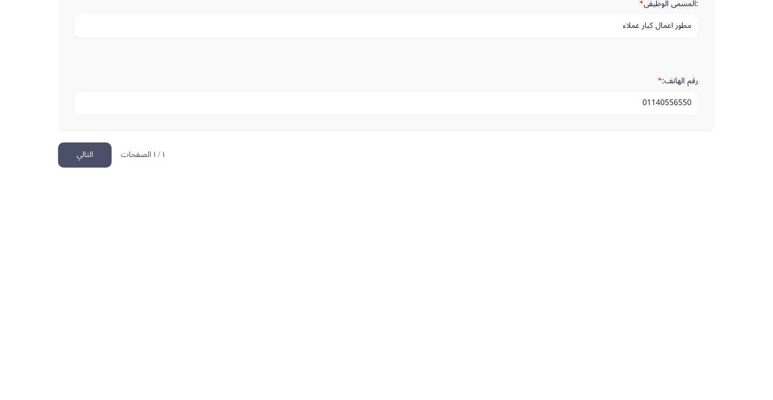
scroll to position [340, 0]
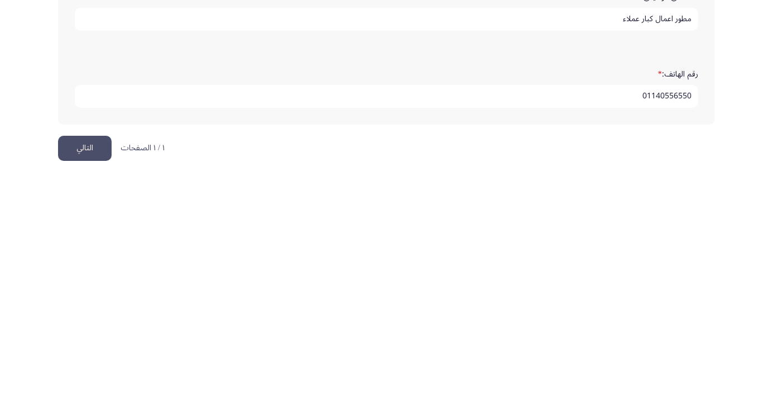
type input "Badermohamed12000@gamil.com"
click at [83, 369] on button "التالي" at bounding box center [85, 372] width 54 height 25
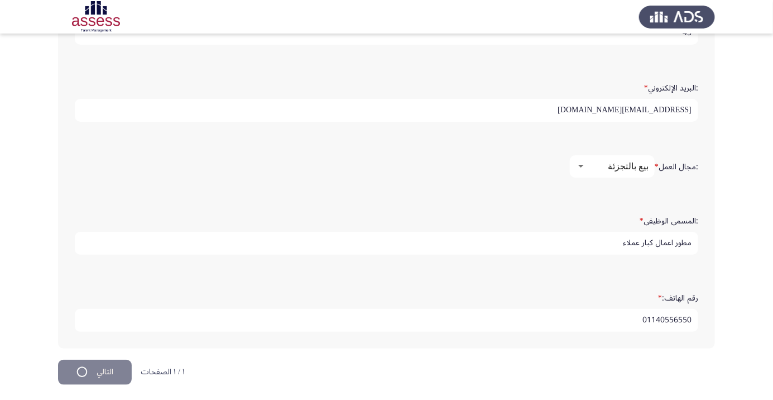
scroll to position [0, 0]
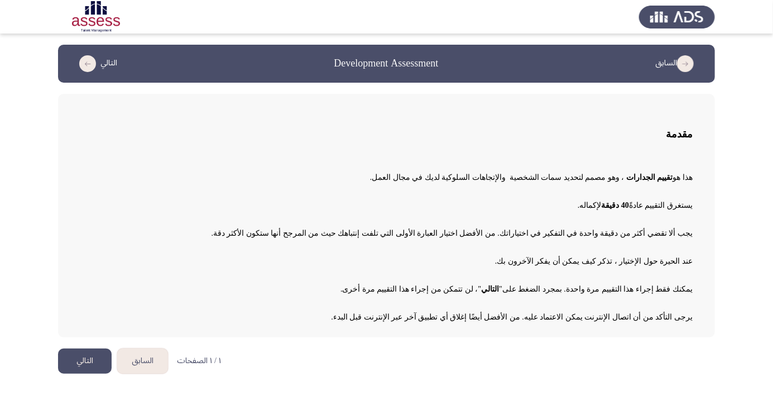
click at [80, 364] on button "التالي" at bounding box center [85, 360] width 54 height 25
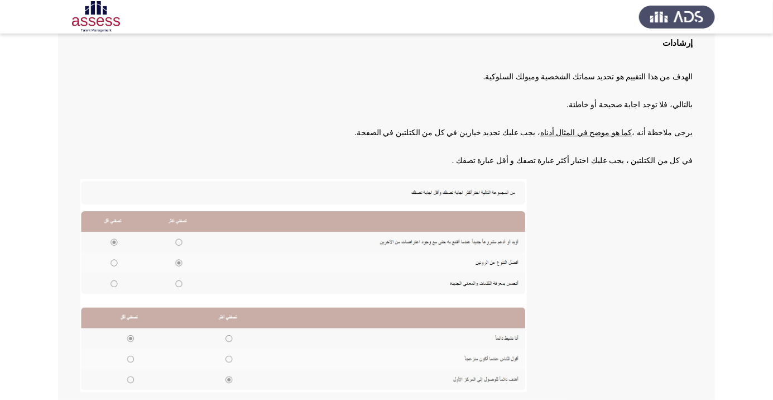
scroll to position [123, 0]
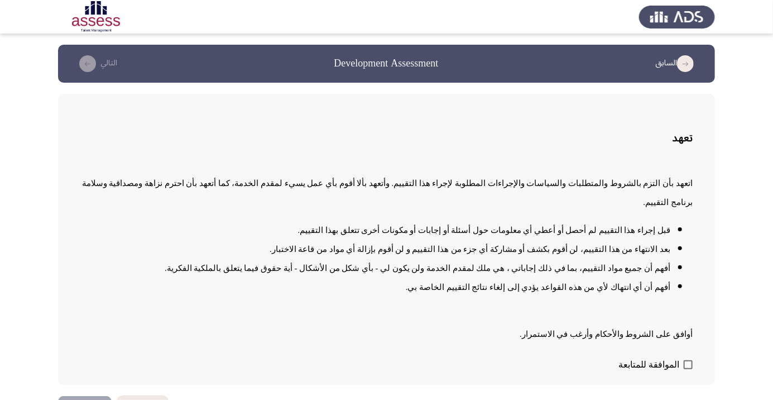
click at [691, 369] on span at bounding box center [688, 364] width 9 height 9
click at [689, 370] on input "الموافقة للمتابعة" at bounding box center [688, 369] width 1 height 1
checkbox input "true"
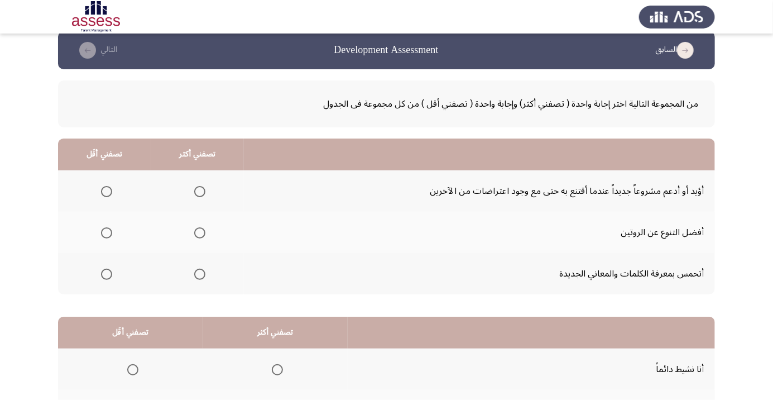
scroll to position [16, 0]
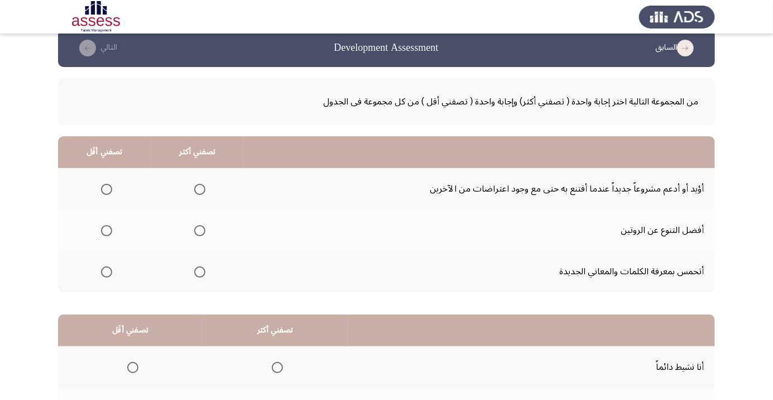
click at [107, 189] on span "Select an option" at bounding box center [107, 189] width 0 height 0
click at [106, 188] on input "Select an option" at bounding box center [106, 189] width 11 height 11
click at [200, 231] on span "Select an option" at bounding box center [200, 231] width 0 height 0
click at [199, 230] on input "Select an option" at bounding box center [199, 230] width 11 height 11
click at [202, 273] on span "Select an option" at bounding box center [199, 271] width 11 height 11
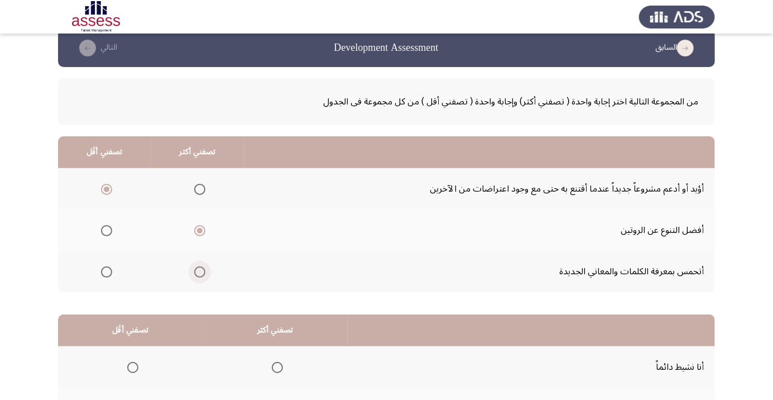
click at [202, 273] on input "Select an option" at bounding box center [199, 271] width 11 height 11
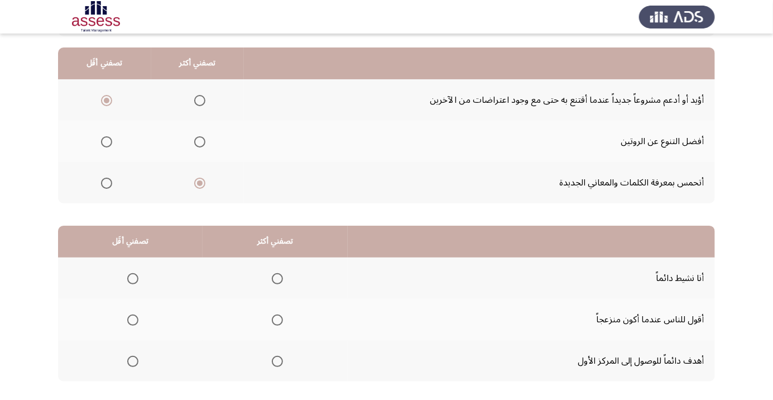
scroll to position [110, 0]
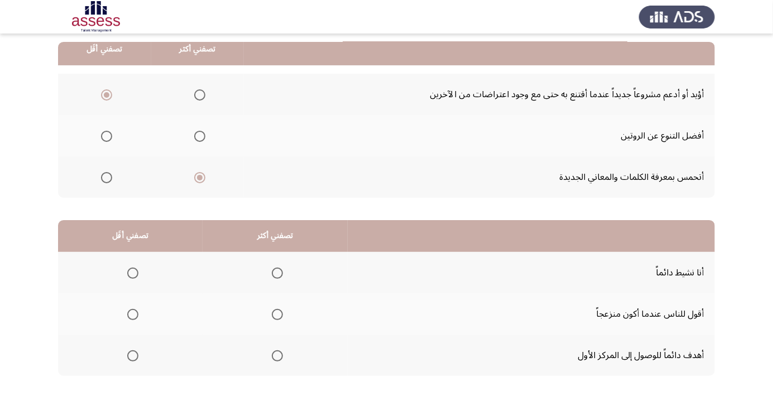
click at [278, 273] on span "Select an option" at bounding box center [278, 273] width 0 height 0
click at [276, 272] on input "Select an option" at bounding box center [277, 273] width 11 height 11
click at [278, 356] on span "Select an option" at bounding box center [278, 356] width 0 height 0
click at [276, 355] on input "Select an option" at bounding box center [277, 355] width 11 height 11
click at [133, 314] on span "Select an option" at bounding box center [133, 314] width 0 height 0
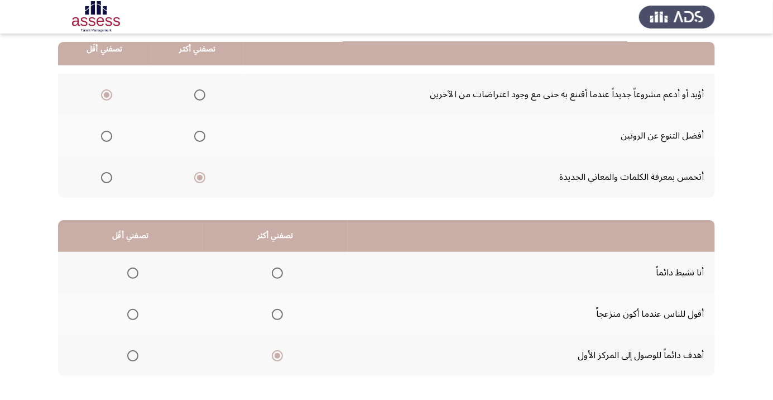
click at [132, 313] on input "Select an option" at bounding box center [132, 314] width 11 height 11
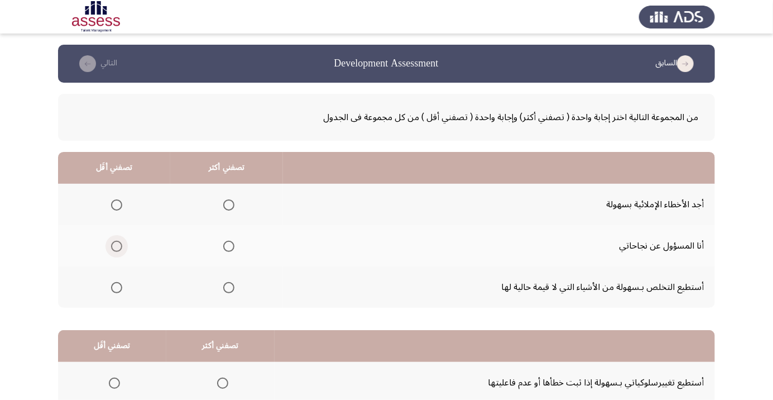
click at [116, 246] on span "Select an option" at bounding box center [116, 246] width 11 height 11
click at [116, 246] on input "Select an option" at bounding box center [116, 246] width 11 height 11
click at [229, 288] on span "Select an option" at bounding box center [229, 288] width 0 height 0
click at [227, 286] on input "Select an option" at bounding box center [228, 287] width 11 height 11
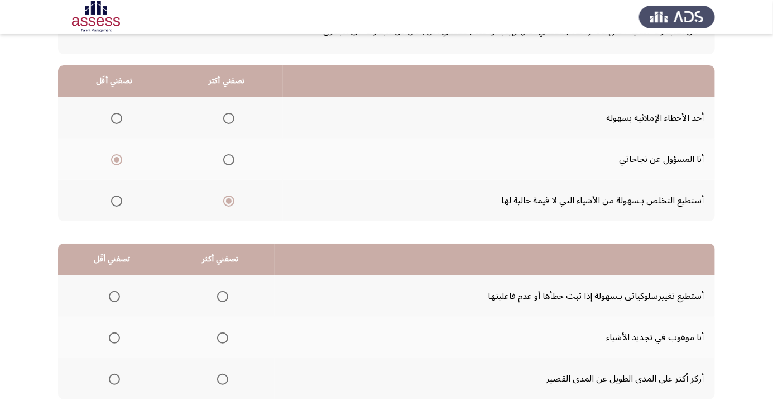
scroll to position [103, 0]
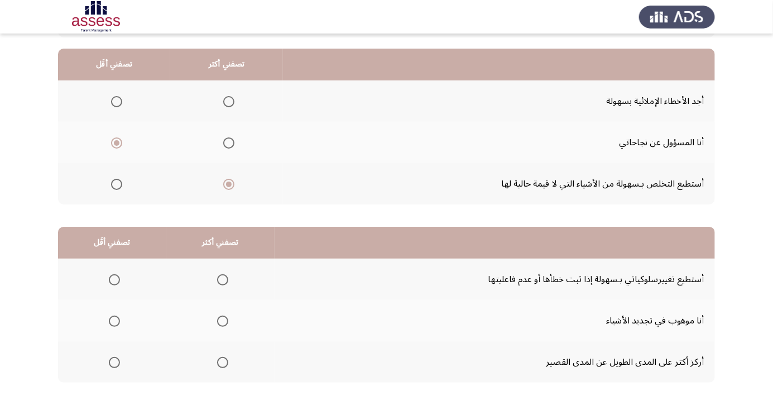
click at [220, 279] on span "Select an option" at bounding box center [222, 279] width 11 height 11
click at [220, 279] on input "Select an option" at bounding box center [222, 279] width 11 height 11
click at [220, 361] on span "Select an option" at bounding box center [222, 362] width 11 height 11
click at [220, 361] on input "Select an option" at bounding box center [222, 362] width 11 height 11
click at [117, 318] on span "Select an option" at bounding box center [114, 321] width 11 height 11
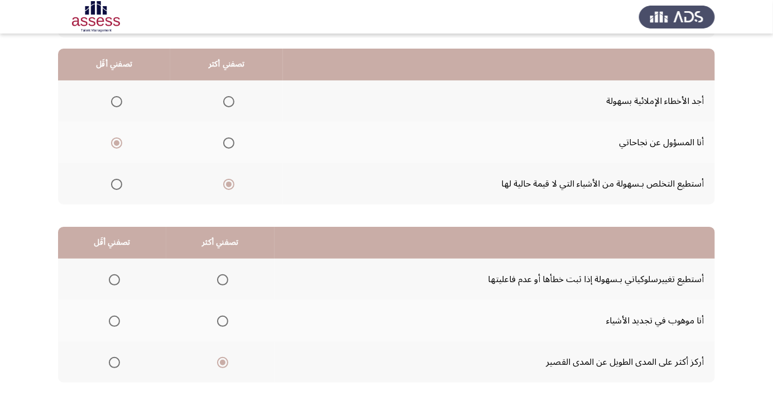
click at [117, 318] on input "Select an option" at bounding box center [114, 321] width 11 height 11
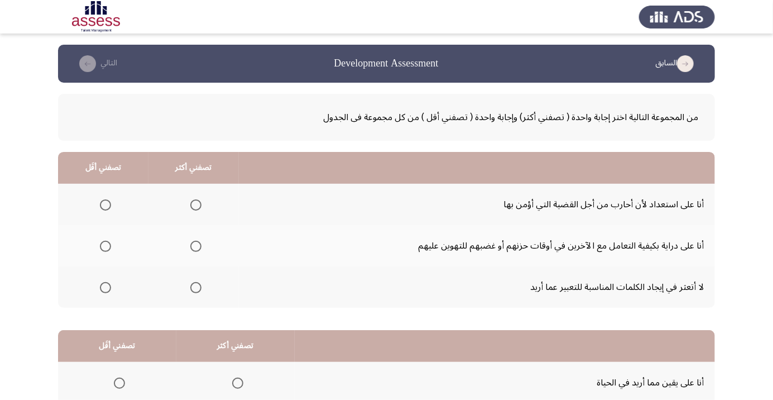
click at [196, 249] on span "Select an option" at bounding box center [195, 246] width 11 height 11
click at [196, 249] on input "Select an option" at bounding box center [195, 246] width 11 height 11
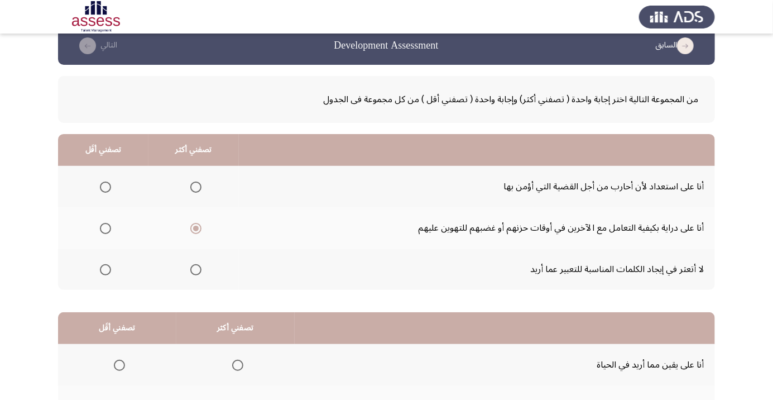
scroll to position [12, 0]
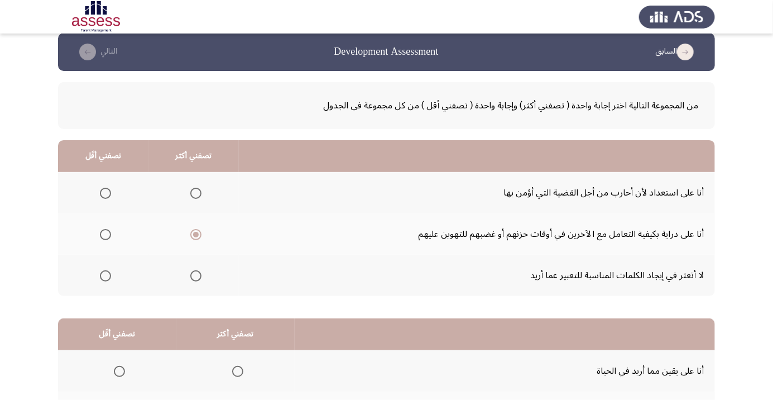
click at [195, 192] on span "Select an option" at bounding box center [195, 193] width 11 height 11
click at [195, 192] on input "Select an option" at bounding box center [195, 193] width 11 height 11
click at [109, 233] on span "Select an option" at bounding box center [105, 234] width 11 height 11
click at [109, 233] on input "Select an option" at bounding box center [105, 234] width 11 height 11
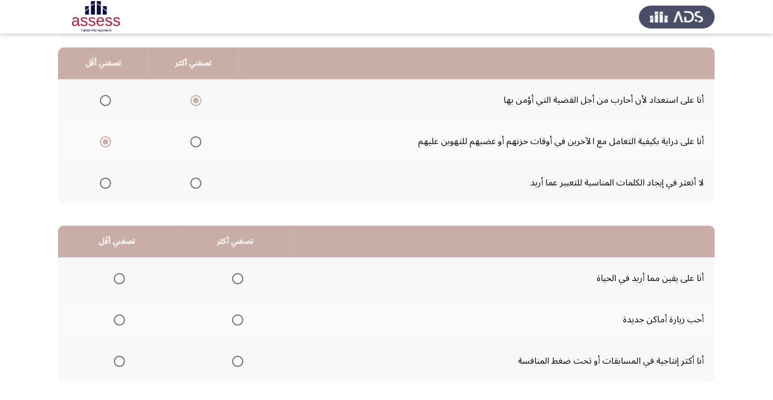
scroll to position [110, 0]
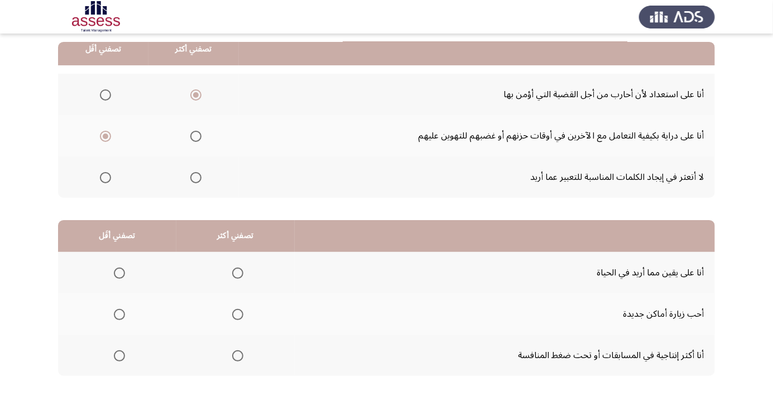
click at [238, 357] on span "Select an option" at bounding box center [237, 355] width 11 height 11
click at [238, 357] on input "Select an option" at bounding box center [237, 355] width 11 height 11
click at [118, 317] on span "Select an option" at bounding box center [119, 314] width 11 height 11
click at [118, 317] on input "Select an option" at bounding box center [119, 314] width 11 height 11
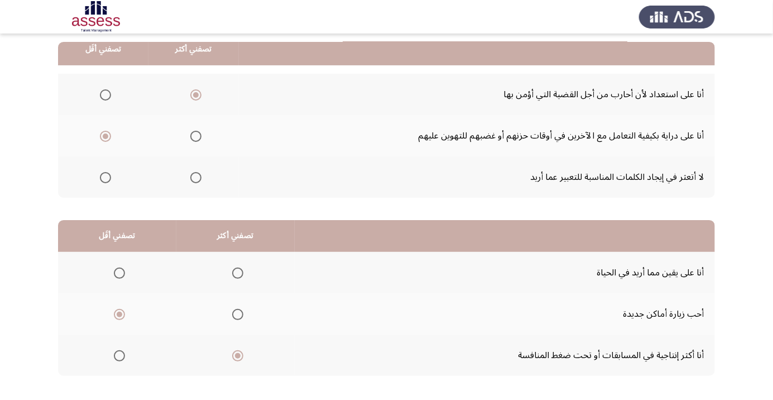
scroll to position [0, 0]
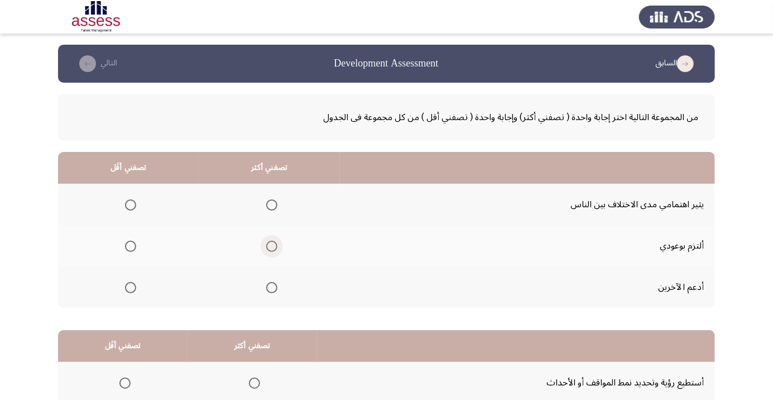
click at [269, 246] on span "Select an option" at bounding box center [271, 246] width 11 height 11
click at [269, 246] on input "Select an option" at bounding box center [271, 246] width 11 height 11
click at [130, 204] on span "Select an option" at bounding box center [130, 204] width 11 height 11
click at [130, 204] on input "Select an option" at bounding box center [130, 204] width 11 height 11
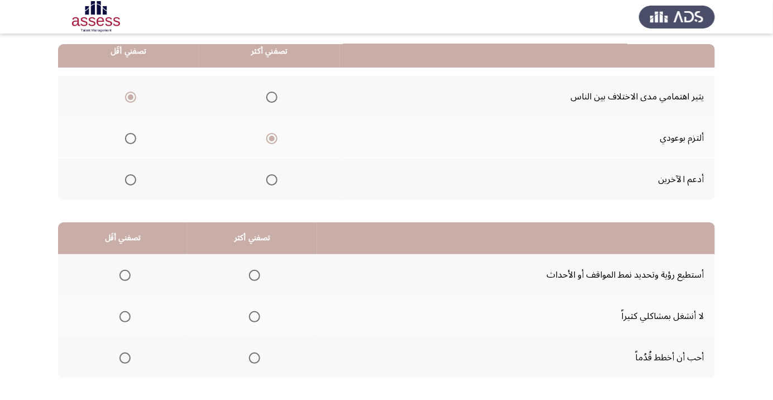
scroll to position [110, 0]
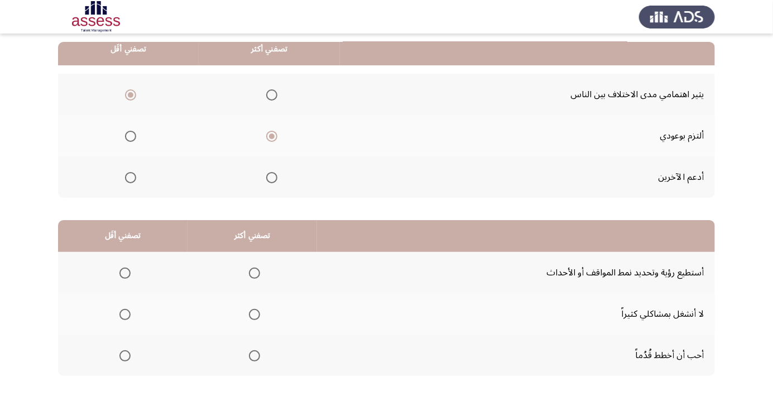
click at [255, 273] on span "Select an option" at bounding box center [255, 273] width 0 height 0
click at [251, 272] on input "Select an option" at bounding box center [254, 273] width 11 height 11
click at [125, 356] on span "Select an option" at bounding box center [125, 356] width 0 height 0
click at [124, 355] on input "Select an option" at bounding box center [125, 355] width 11 height 11
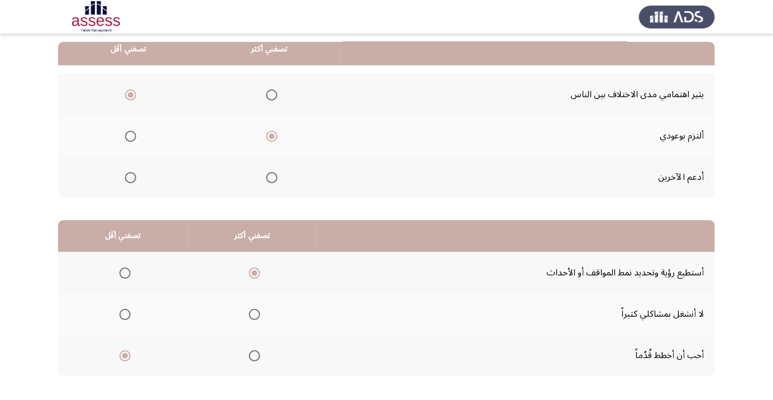
scroll to position [0, 0]
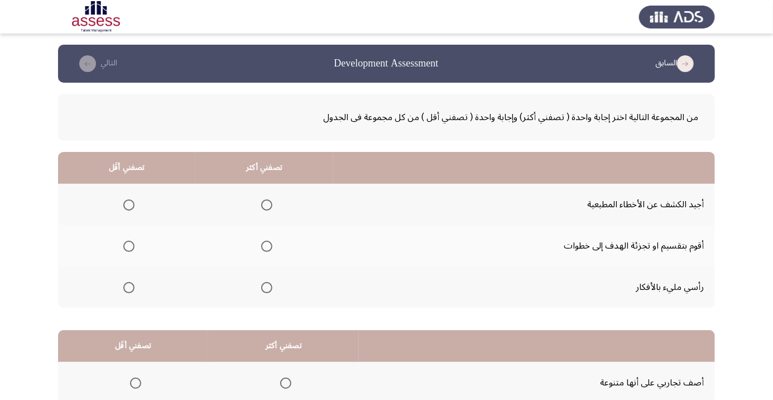
click at [128, 286] on span "Select an option" at bounding box center [128, 287] width 11 height 11
click at [128, 286] on input "Select an option" at bounding box center [128, 287] width 11 height 11
click at [267, 205] on span "Select an option" at bounding box center [267, 205] width 0 height 0
click at [265, 204] on input "Select an option" at bounding box center [266, 204] width 11 height 11
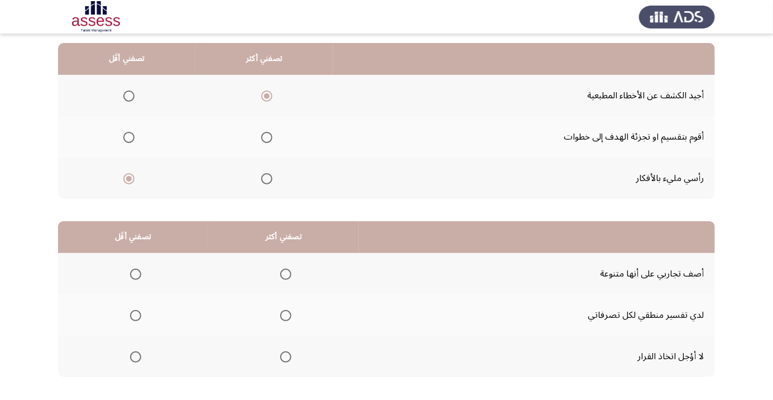
scroll to position [110, 0]
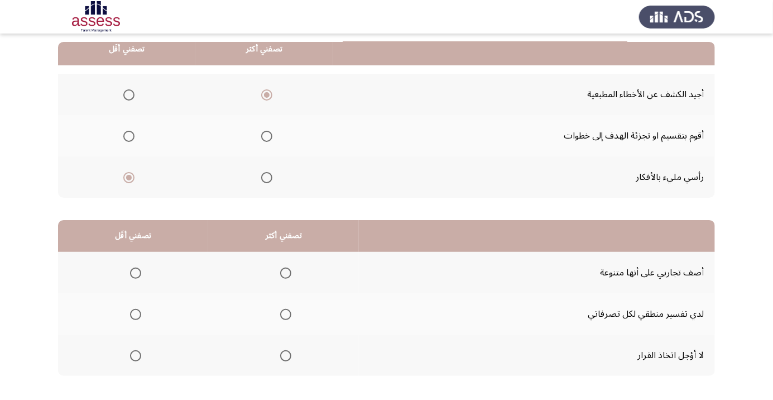
click at [286, 355] on span "Select an option" at bounding box center [285, 355] width 11 height 11
click at [286, 355] on input "Select an option" at bounding box center [285, 355] width 11 height 11
click at [135, 313] on span "Select an option" at bounding box center [135, 314] width 11 height 11
click at [135, 313] on input "Select an option" at bounding box center [135, 314] width 11 height 11
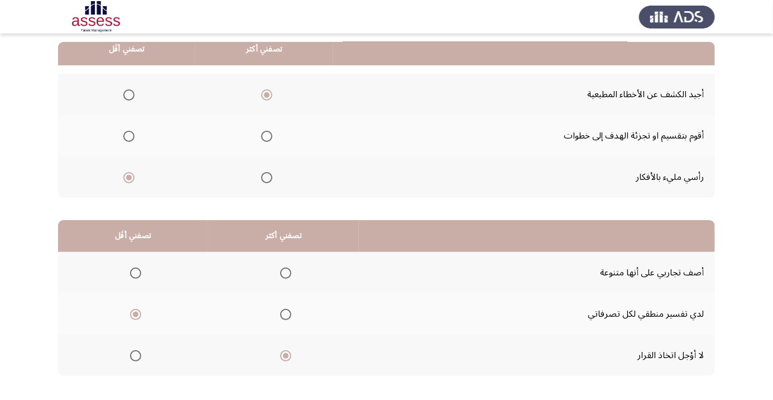
scroll to position [0, 0]
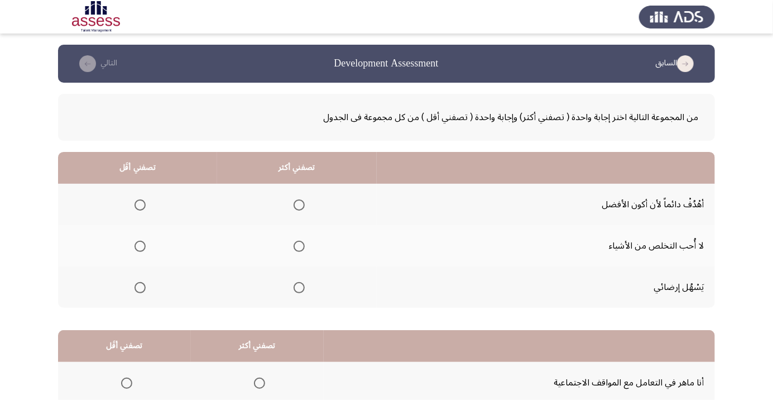
click at [299, 205] on span "Select an option" at bounding box center [299, 205] width 0 height 0
click at [299, 204] on input "Select an option" at bounding box center [299, 204] width 11 height 11
click at [140, 288] on span "Select an option" at bounding box center [140, 288] width 0 height 0
click at [140, 286] on input "Select an option" at bounding box center [140, 287] width 11 height 11
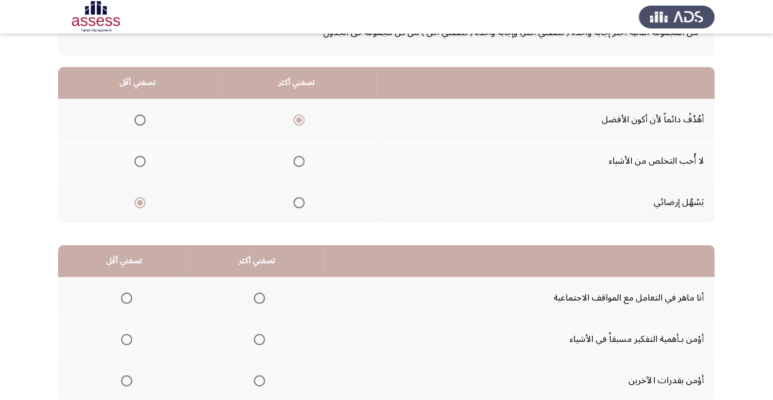
scroll to position [85, 0]
click at [260, 294] on span "Select an option" at bounding box center [259, 298] width 11 height 11
click at [260, 294] on input "Select an option" at bounding box center [259, 298] width 11 height 11
click at [127, 381] on span "Select an option" at bounding box center [127, 381] width 0 height 0
click at [126, 380] on input "Select an option" at bounding box center [126, 380] width 11 height 11
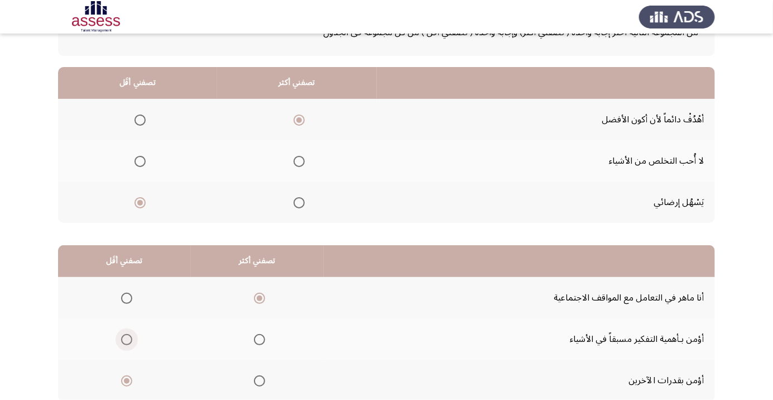
click at [117, 336] on label "Select an option" at bounding box center [125, 339] width 16 height 11
click at [121, 336] on input "Select an option" at bounding box center [126, 339] width 11 height 11
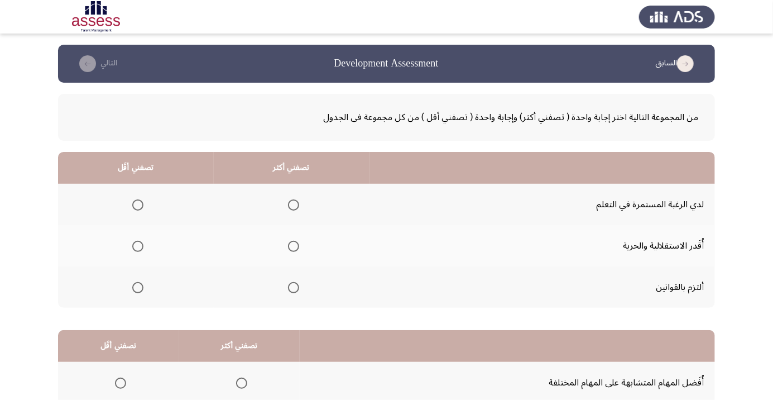
click at [297, 285] on span "Select an option" at bounding box center [293, 287] width 11 height 11
click at [297, 285] on input "Select an option" at bounding box center [293, 287] width 11 height 11
click at [141, 244] on span "Select an option" at bounding box center [137, 246] width 11 height 11
click at [141, 244] on input "Select an option" at bounding box center [137, 246] width 11 height 11
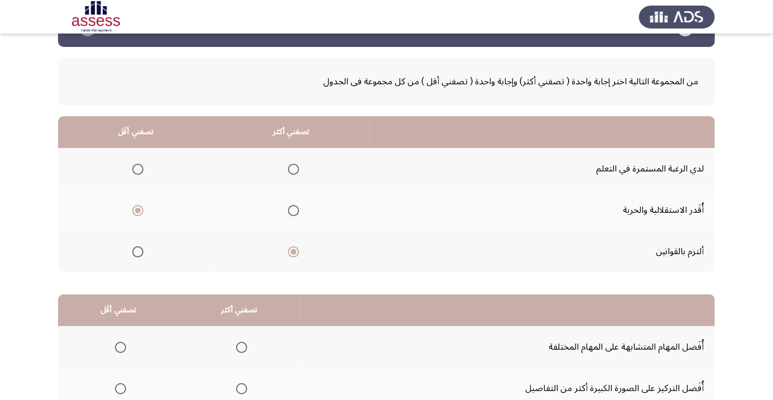
scroll to position [110, 0]
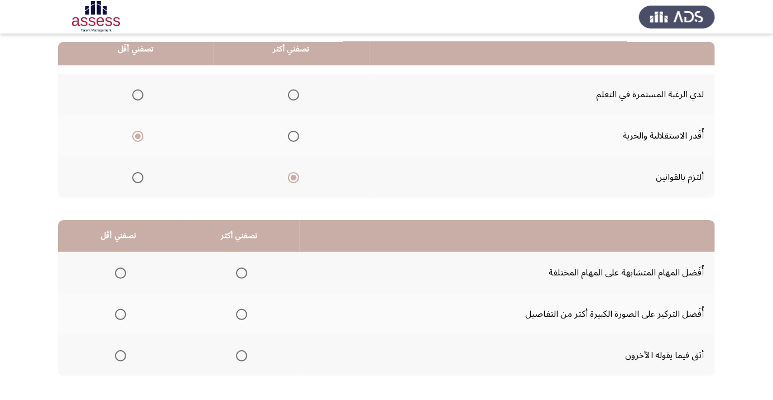
click at [120, 313] on span "Select an option" at bounding box center [120, 314] width 11 height 11
click at [120, 313] on input "Select an option" at bounding box center [120, 314] width 11 height 11
click at [242, 273] on span "Select an option" at bounding box center [242, 273] width 0 height 0
click at [241, 272] on input "Select an option" at bounding box center [241, 273] width 11 height 11
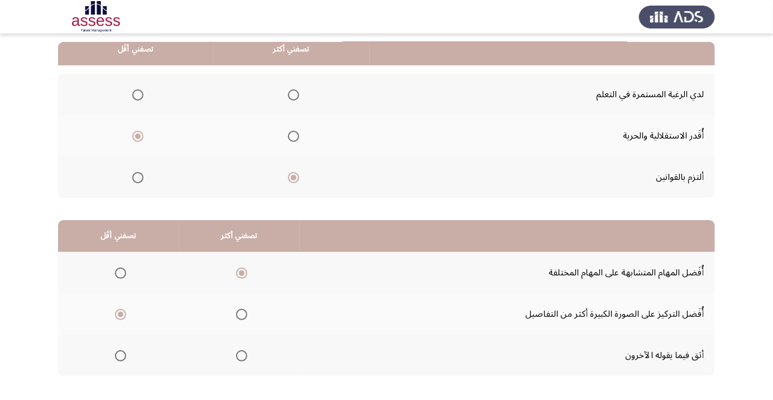
scroll to position [0, 0]
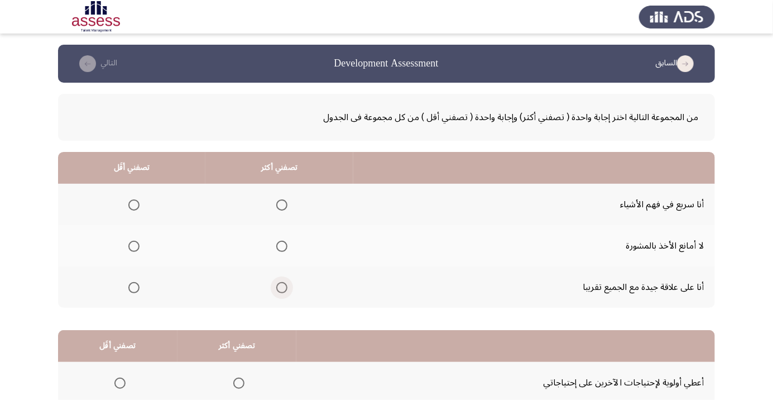
click at [282, 288] on span "Select an option" at bounding box center [282, 288] width 0 height 0
click at [279, 286] on input "Select an option" at bounding box center [281, 287] width 11 height 11
click at [137, 245] on span "Select an option" at bounding box center [133, 246] width 11 height 11
click at [137, 245] on input "Select an option" at bounding box center [133, 246] width 11 height 11
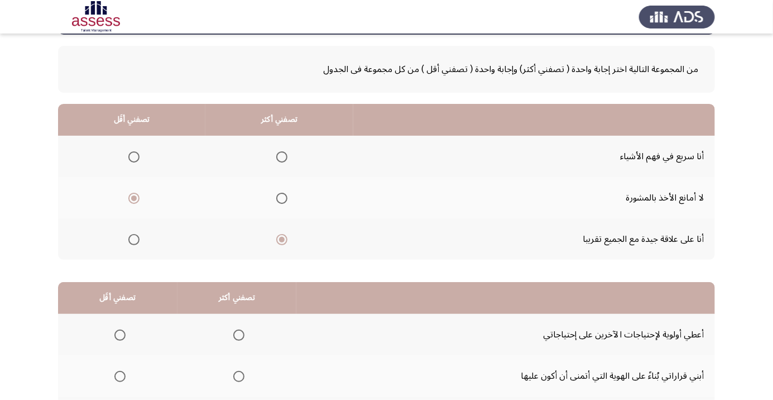
scroll to position [110, 0]
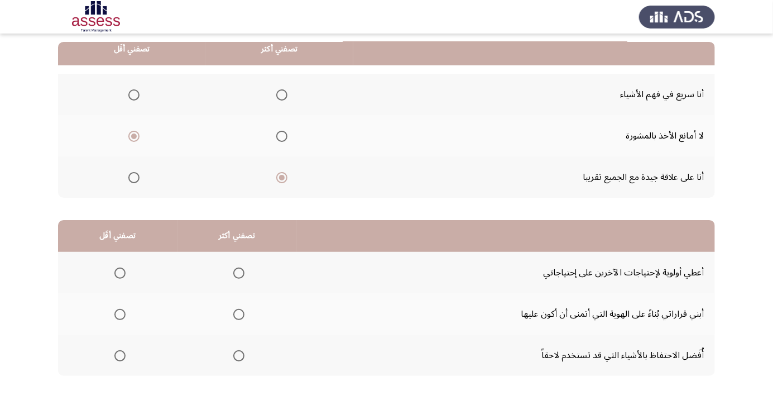
click at [239, 314] on span "Select an option" at bounding box center [239, 314] width 0 height 0
click at [238, 313] on input "Select an option" at bounding box center [238, 314] width 11 height 11
click at [120, 273] on span "Select an option" at bounding box center [120, 273] width 0 height 0
click at [120, 272] on input "Select an option" at bounding box center [119, 273] width 11 height 11
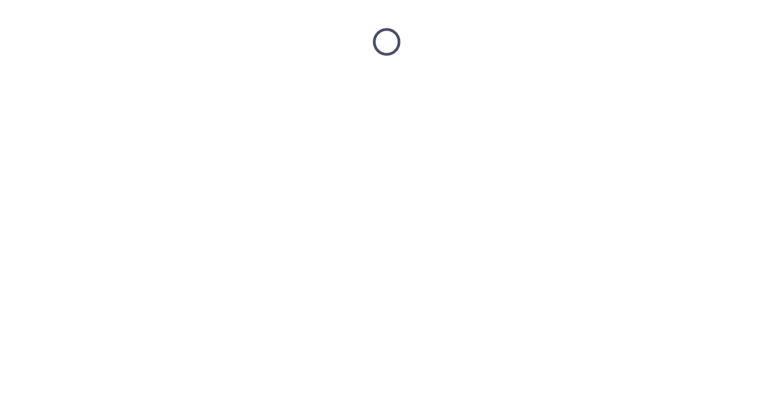
scroll to position [0, 0]
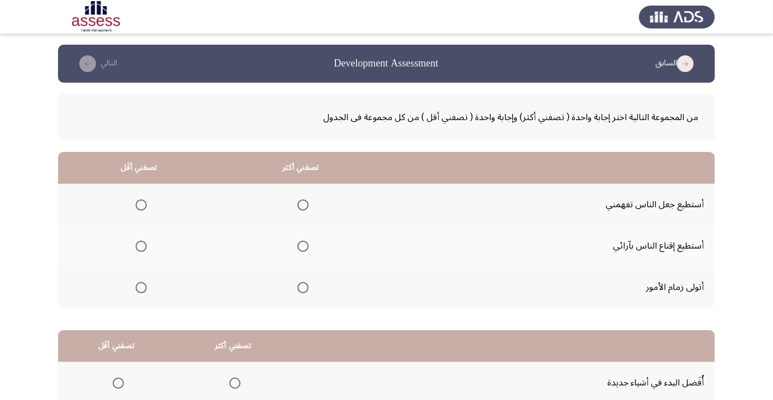
click at [301, 246] on span "Select an option" at bounding box center [303, 246] width 11 height 11
click at [301, 246] on input "Select an option" at bounding box center [303, 246] width 11 height 11
click at [141, 288] on span "Select an option" at bounding box center [141, 288] width 0 height 0
click at [140, 286] on input "Select an option" at bounding box center [141, 287] width 11 height 11
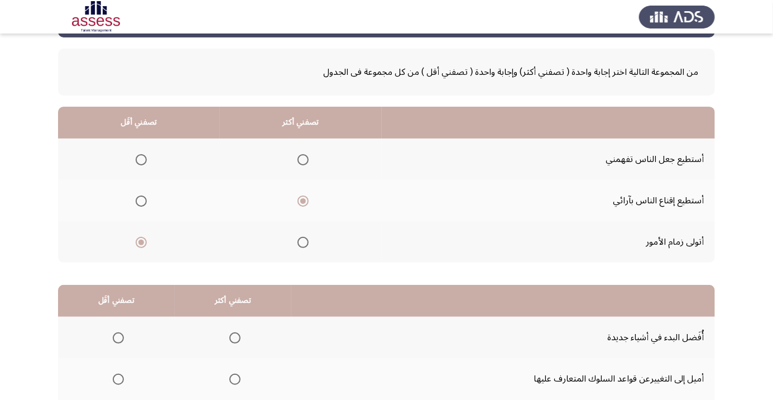
scroll to position [110, 0]
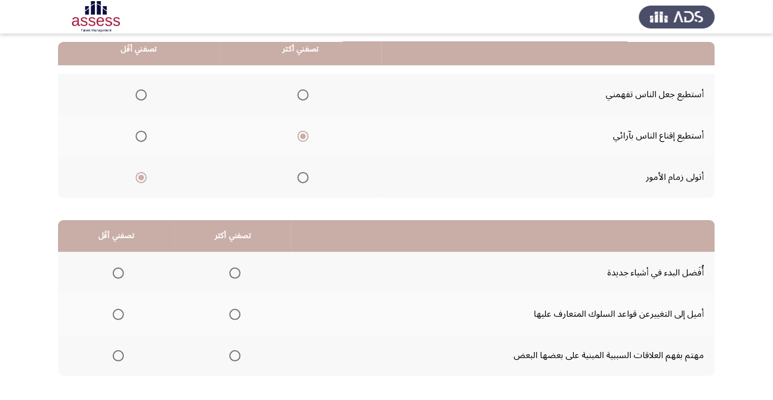
click at [118, 356] on span "Select an option" at bounding box center [118, 356] width 0 height 0
click at [118, 355] on input "Select an option" at bounding box center [118, 355] width 11 height 11
click at [235, 273] on span "Select an option" at bounding box center [235, 273] width 0 height 0
click at [233, 272] on input "Select an option" at bounding box center [235, 273] width 11 height 11
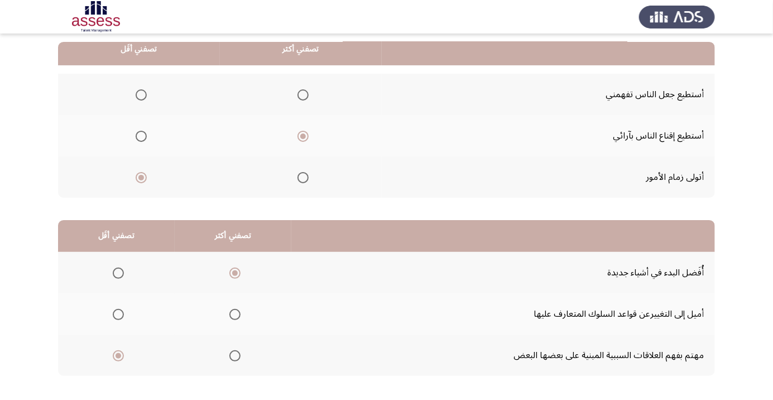
scroll to position [0, 0]
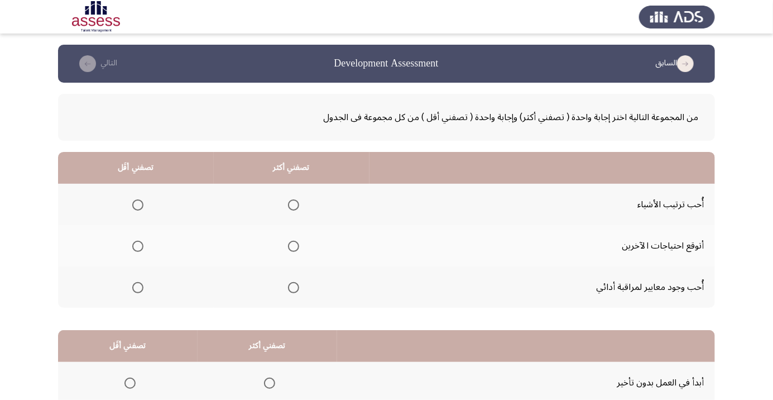
click at [138, 249] on span "Select an option" at bounding box center [137, 246] width 11 height 11
click at [138, 249] on input "Select an option" at bounding box center [137, 246] width 11 height 11
click at [294, 288] on span "Select an option" at bounding box center [294, 288] width 0 height 0
click at [292, 286] on input "Select an option" at bounding box center [293, 287] width 11 height 11
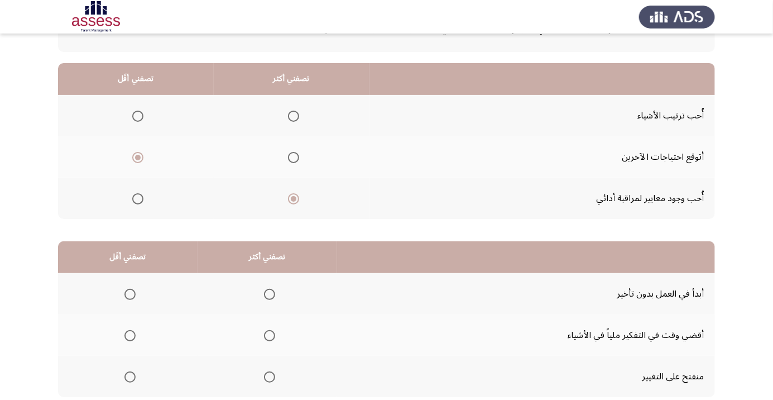
scroll to position [89, 0]
click at [132, 336] on span "Select an option" at bounding box center [130, 335] width 11 height 11
click at [132, 336] on input "Select an option" at bounding box center [130, 335] width 11 height 11
click at [265, 295] on span "Select an option" at bounding box center [269, 294] width 11 height 11
click at [265, 295] on input "Select an option" at bounding box center [269, 294] width 11 height 11
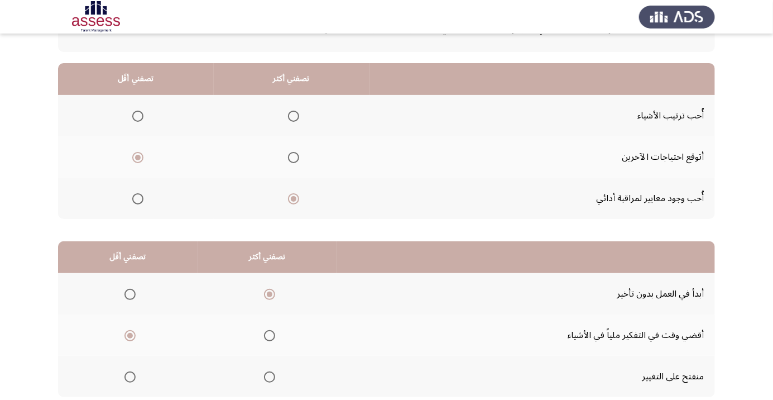
scroll to position [110, 0]
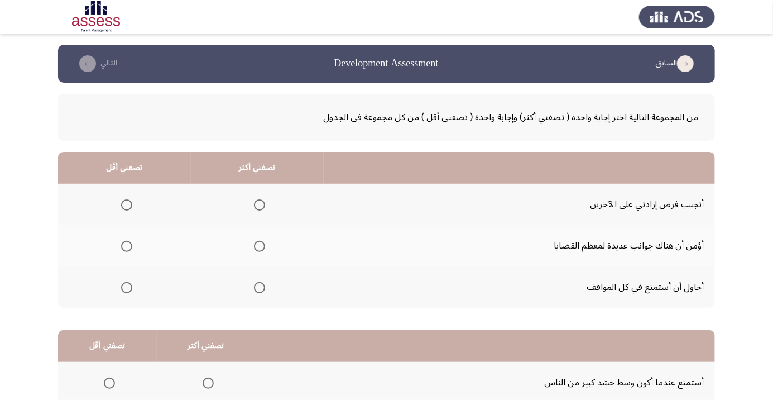
click at [254, 246] on span "Select an option" at bounding box center [259, 246] width 11 height 11
click at [254, 246] on input "Select an option" at bounding box center [259, 246] width 11 height 11
click at [130, 287] on span "Select an option" at bounding box center [126, 287] width 11 height 11
click at [130, 287] on input "Select an option" at bounding box center [126, 287] width 11 height 11
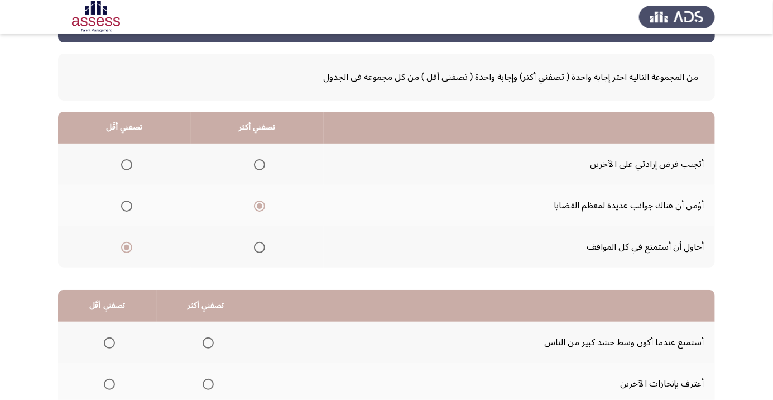
scroll to position [110, 0]
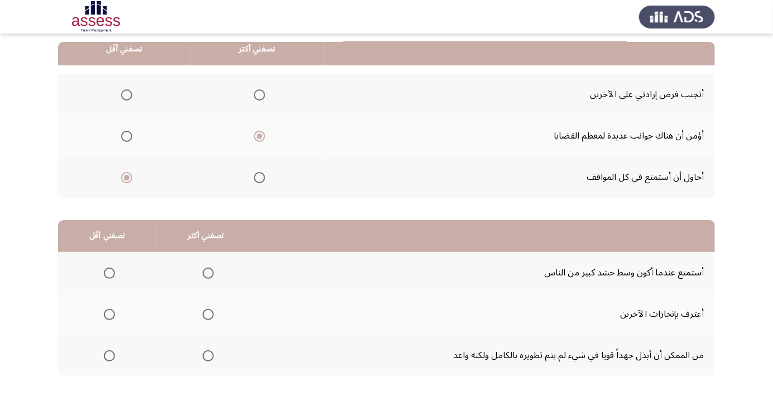
click at [208, 356] on span "Select an option" at bounding box center [208, 356] width 0 height 0
click at [207, 355] on input "Select an option" at bounding box center [208, 355] width 11 height 11
click at [114, 268] on span "Select an option" at bounding box center [109, 273] width 11 height 11
click at [114, 268] on input "Select an option" at bounding box center [109, 273] width 11 height 11
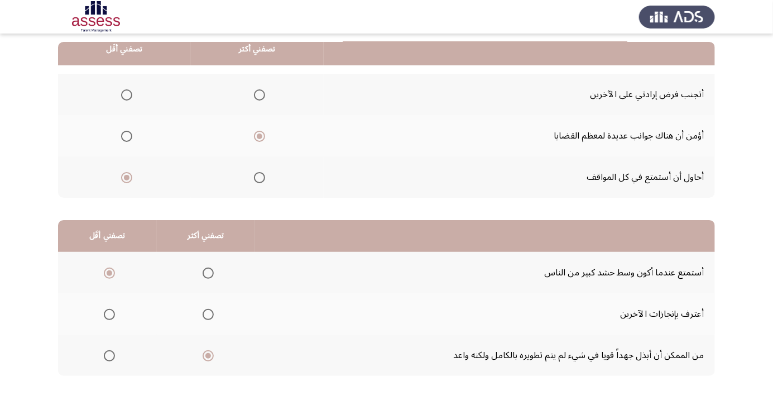
scroll to position [0, 0]
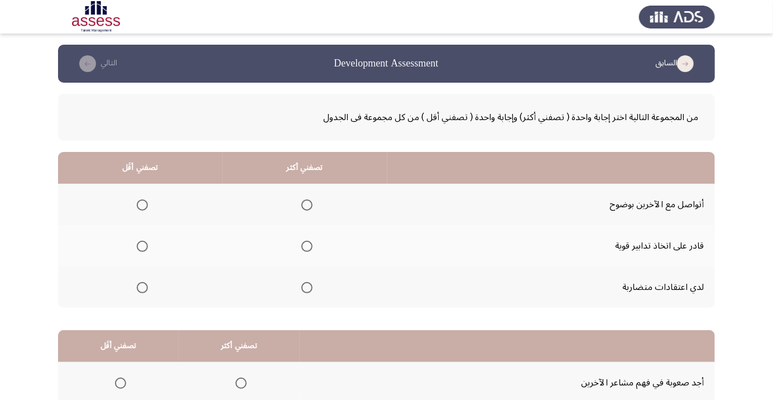
click at [127, 303] on th at bounding box center [140, 286] width 165 height 41
click at [137, 289] on span "Select an option" at bounding box center [142, 287] width 11 height 11
click at [137, 289] on input "Select an option" at bounding box center [142, 287] width 11 height 11
click at [307, 205] on span "Select an option" at bounding box center [307, 205] width 0 height 0
click at [306, 204] on input "Select an option" at bounding box center [307, 204] width 11 height 11
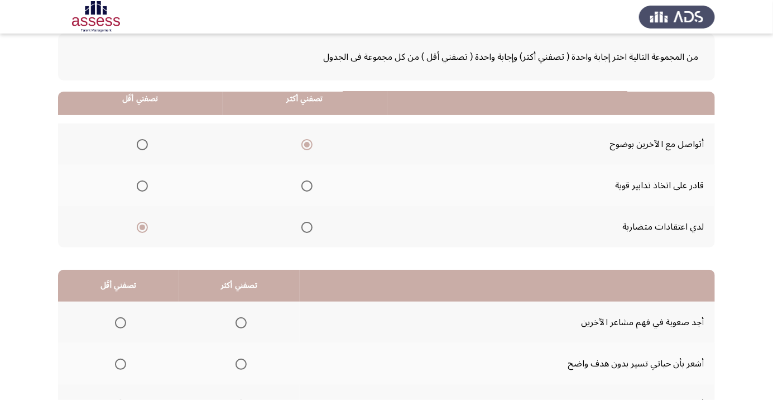
scroll to position [110, 0]
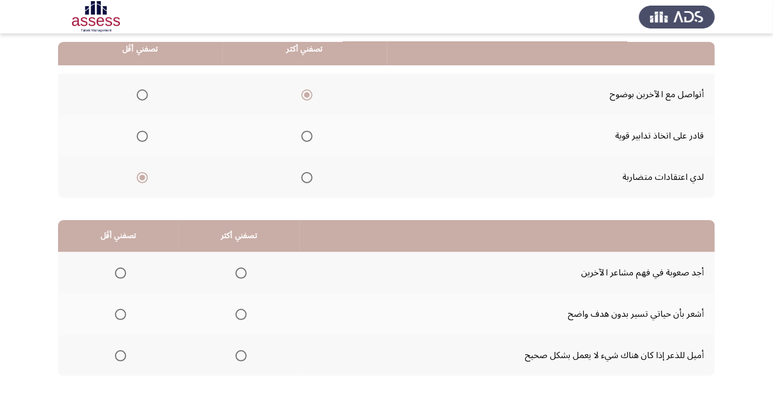
click at [120, 313] on span "Select an option" at bounding box center [120, 314] width 11 height 11
click at [120, 313] on input "Select an option" at bounding box center [120, 314] width 11 height 11
click at [243, 350] on span "Select an option" at bounding box center [241, 355] width 11 height 11
click at [243, 350] on input "Select an option" at bounding box center [241, 355] width 11 height 11
click at [243, 354] on span "Select an option" at bounding box center [241, 355] width 11 height 11
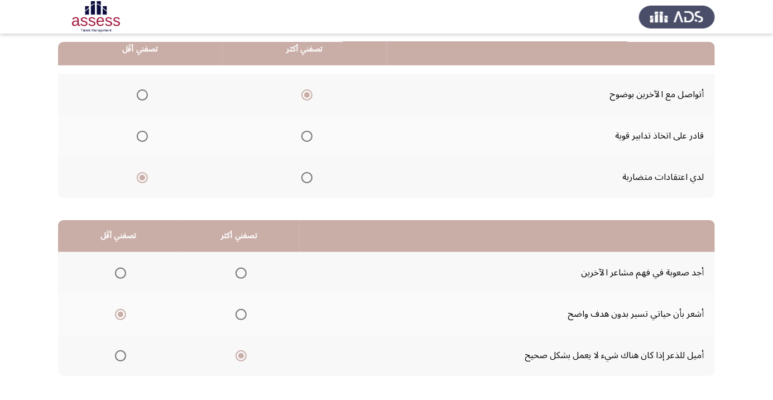
click at [243, 354] on input "Select an option" at bounding box center [241, 355] width 11 height 11
click at [241, 273] on span "Select an option" at bounding box center [241, 273] width 0 height 0
click at [238, 272] on input "Select an option" at bounding box center [241, 273] width 11 height 11
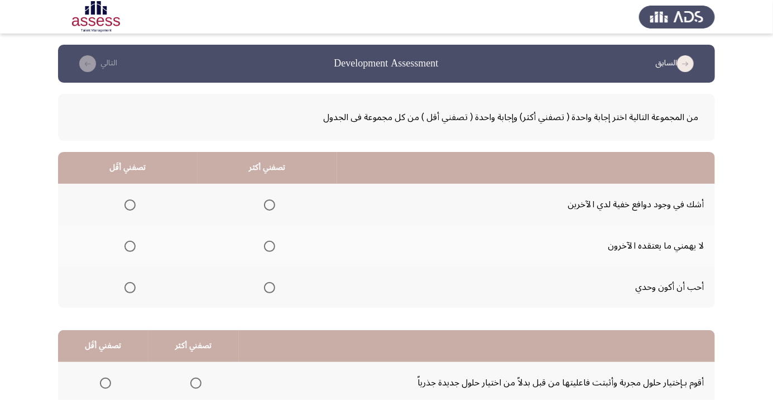
click at [270, 246] on span "Select an option" at bounding box center [270, 246] width 0 height 0
click at [268, 246] on input "Select an option" at bounding box center [269, 246] width 11 height 11
click at [130, 288] on span "Select an option" at bounding box center [130, 288] width 0 height 0
click at [129, 286] on input "Select an option" at bounding box center [130, 287] width 11 height 11
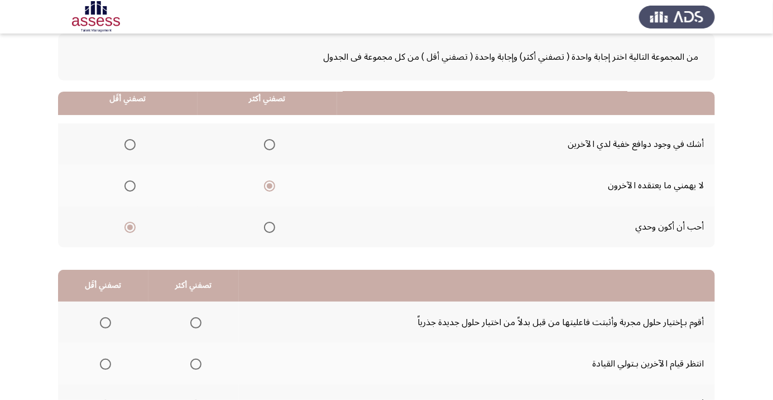
scroll to position [110, 0]
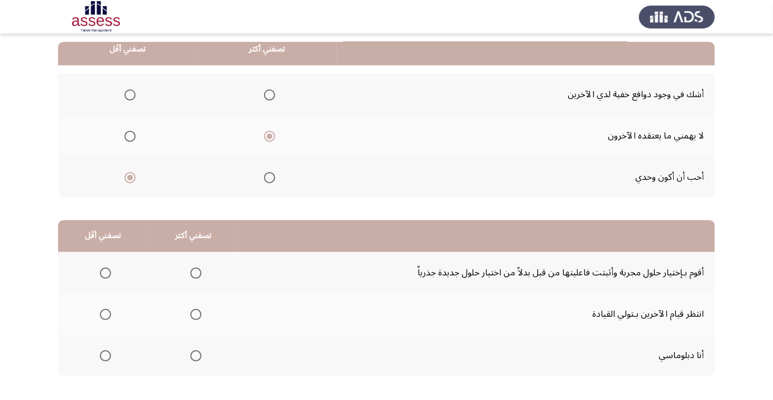
click at [106, 314] on span "Select an option" at bounding box center [106, 314] width 0 height 0
click at [104, 313] on input "Select an option" at bounding box center [105, 314] width 11 height 11
click at [198, 355] on span "Select an option" at bounding box center [195, 355] width 11 height 11
click at [198, 355] on input "Select an option" at bounding box center [195, 355] width 11 height 11
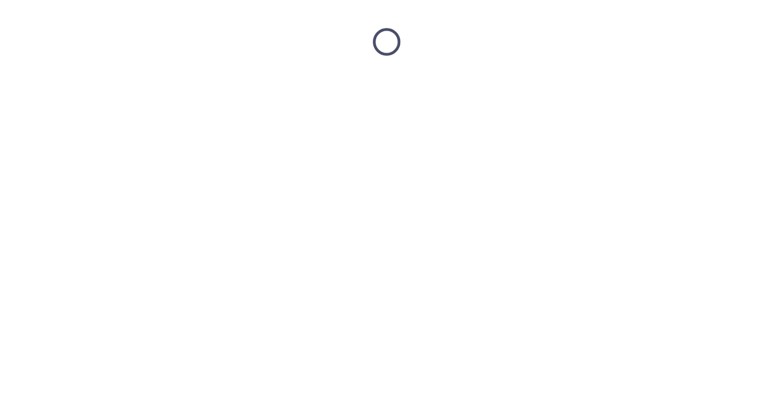
scroll to position [0, 0]
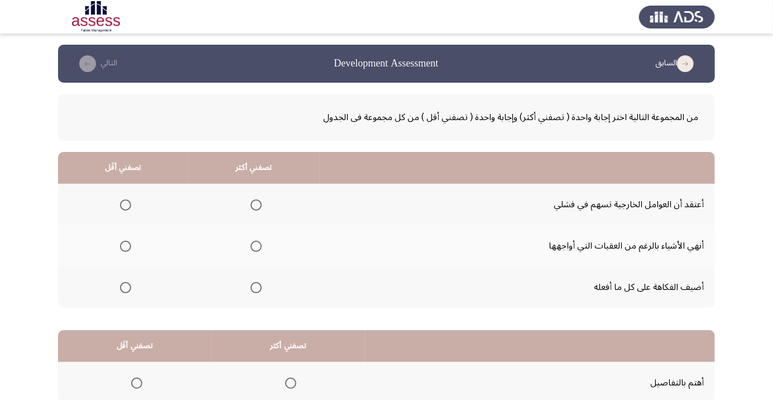
click at [126, 205] on span "Select an option" at bounding box center [126, 205] width 0 height 0
click at [125, 204] on input "Select an option" at bounding box center [125, 204] width 11 height 11
click at [256, 246] on span "Select an option" at bounding box center [256, 246] width 0 height 0
click at [255, 246] on input "Select an option" at bounding box center [256, 246] width 11 height 11
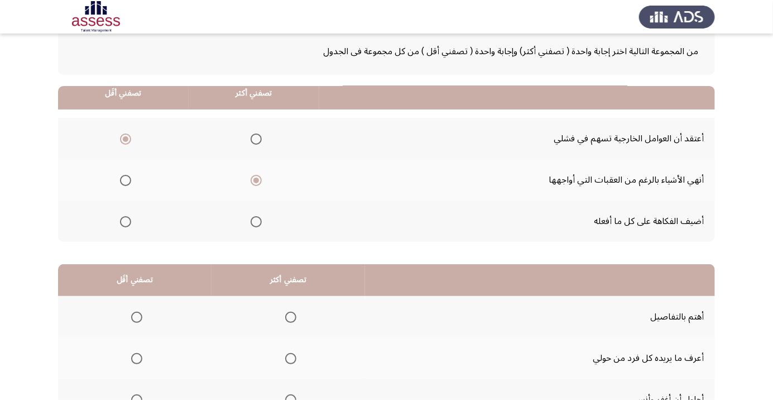
scroll to position [110, 0]
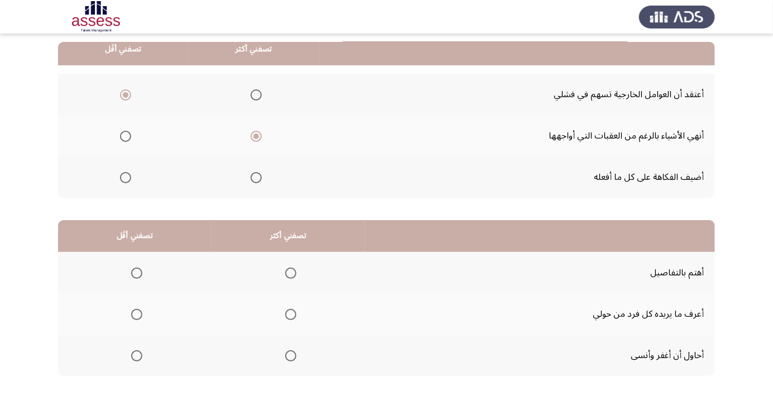
click at [293, 272] on span "Select an option" at bounding box center [290, 273] width 11 height 11
click at [293, 272] on input "Select an option" at bounding box center [290, 273] width 11 height 11
click at [137, 356] on span "Select an option" at bounding box center [137, 356] width 0 height 0
click at [137, 355] on input "Select an option" at bounding box center [136, 355] width 11 height 11
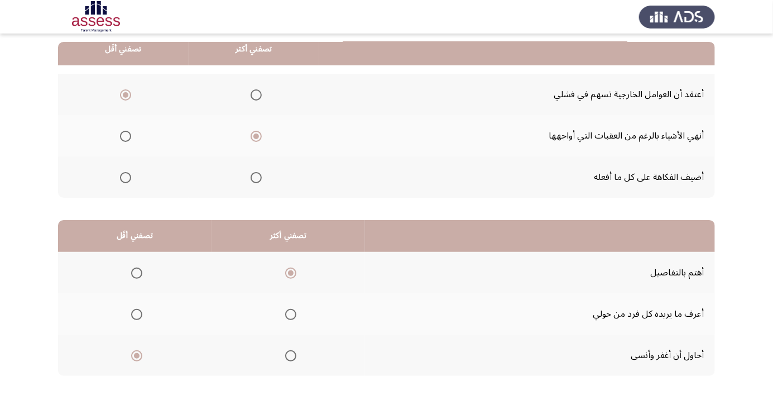
scroll to position [0, 0]
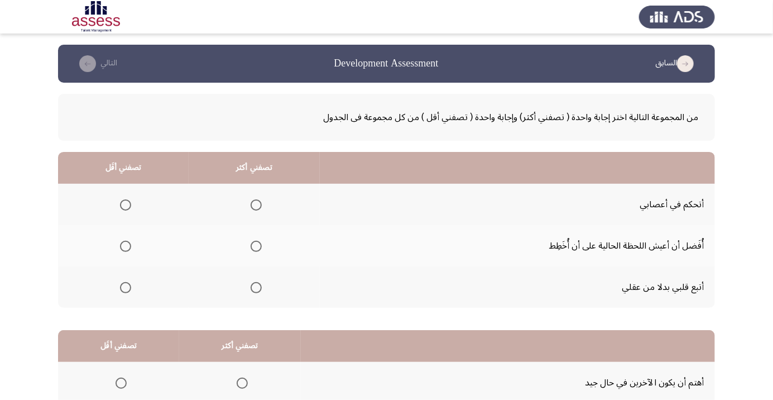
click at [256, 205] on span "Select an option" at bounding box center [256, 205] width 0 height 0
click at [253, 204] on input "Select an option" at bounding box center [256, 204] width 11 height 11
click at [126, 288] on span "Select an option" at bounding box center [126, 288] width 0 height 0
click at [125, 286] on input "Select an option" at bounding box center [125, 287] width 11 height 11
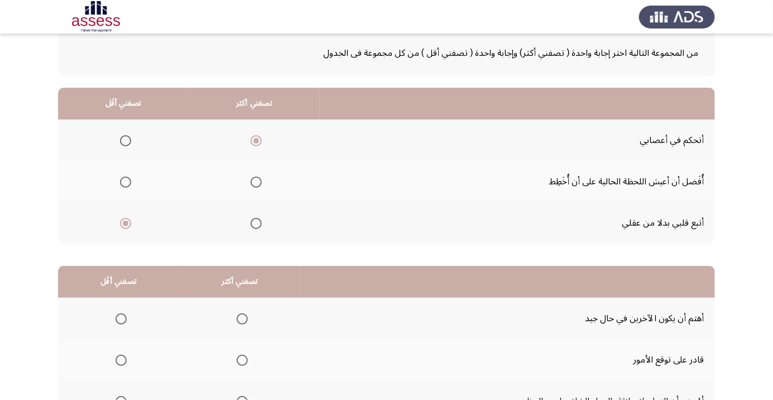
scroll to position [110, 0]
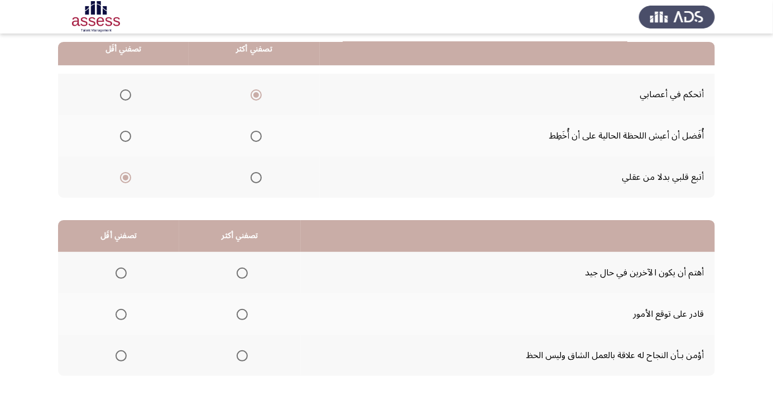
click at [242, 314] on span "Select an option" at bounding box center [242, 314] width 0 height 0
click at [239, 313] on input "Select an option" at bounding box center [242, 314] width 11 height 11
click at [121, 273] on span "Select an option" at bounding box center [121, 273] width 0 height 0
click at [120, 272] on input "Select an option" at bounding box center [121, 273] width 11 height 11
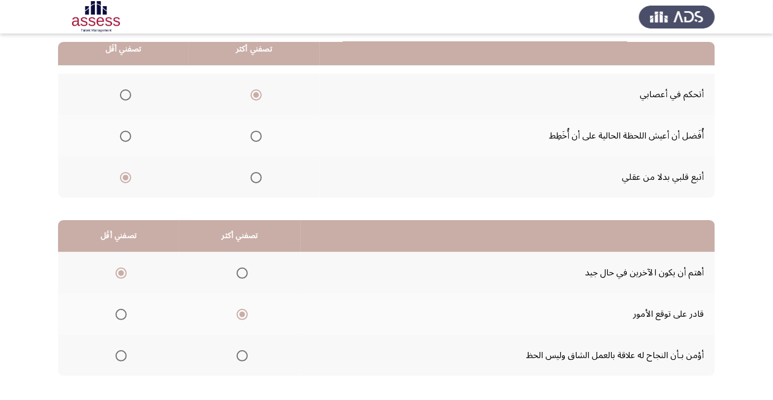
scroll to position [0, 0]
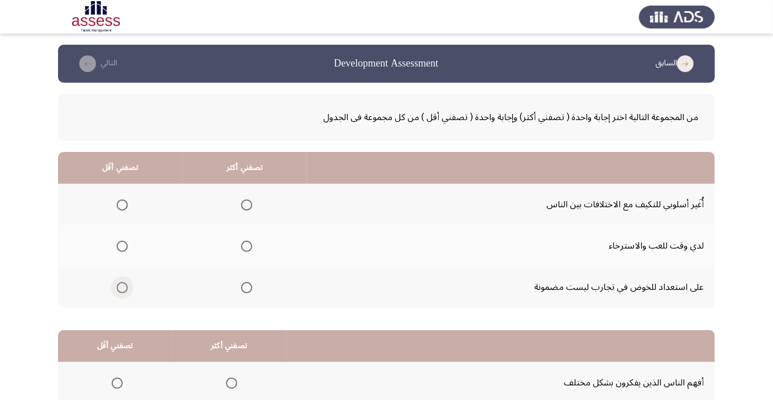
click at [122, 288] on span "Select an option" at bounding box center [122, 288] width 0 height 0
click at [122, 286] on input "Select an option" at bounding box center [122, 287] width 11 height 11
click at [245, 204] on span "Select an option" at bounding box center [246, 204] width 11 height 11
click at [245, 204] on input "Select an option" at bounding box center [246, 204] width 11 height 11
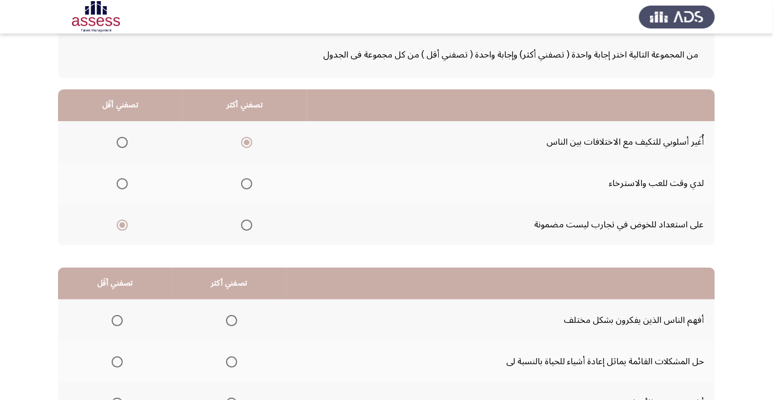
scroll to position [110, 0]
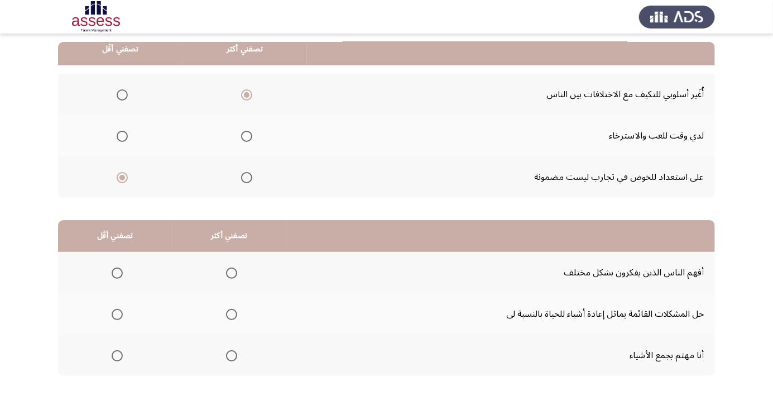
click at [116, 355] on span "Select an option" at bounding box center [117, 355] width 11 height 11
click at [116, 355] on input "Select an option" at bounding box center [117, 355] width 11 height 11
click at [222, 276] on label "Select an option" at bounding box center [230, 273] width 16 height 11
click at [226, 276] on input "Select an option" at bounding box center [231, 273] width 11 height 11
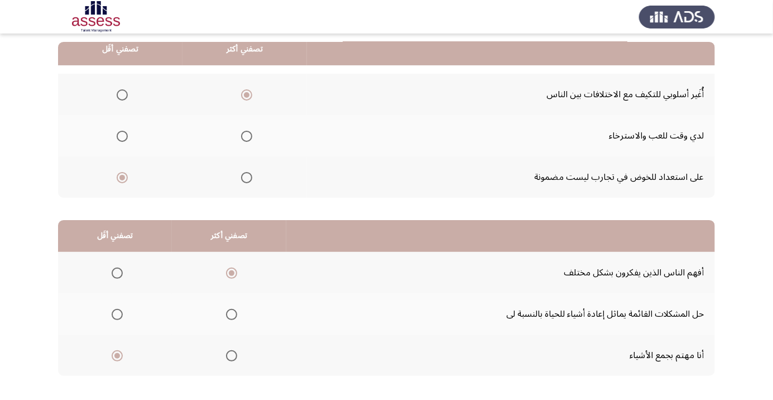
scroll to position [0, 0]
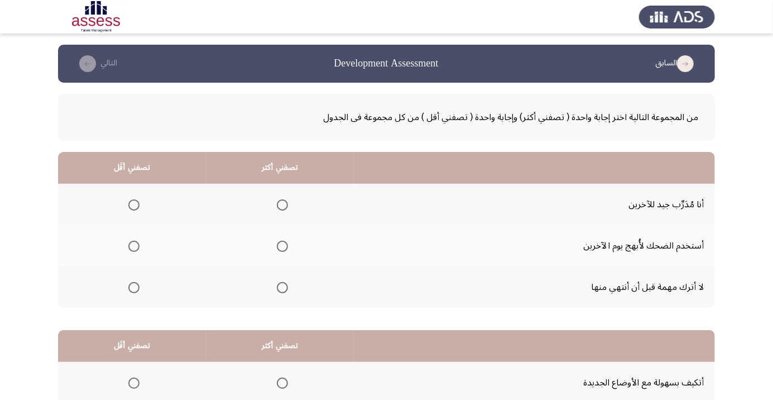
click at [282, 205] on span "Select an option" at bounding box center [282, 205] width 0 height 0
click at [281, 204] on input "Select an option" at bounding box center [282, 204] width 11 height 11
click at [128, 250] on span "Select an option" at bounding box center [133, 246] width 11 height 11
click at [128, 250] on input "Select an option" at bounding box center [133, 246] width 11 height 11
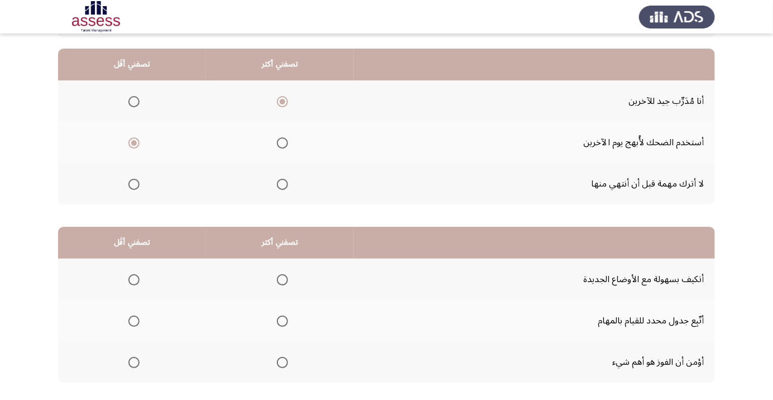
scroll to position [110, 0]
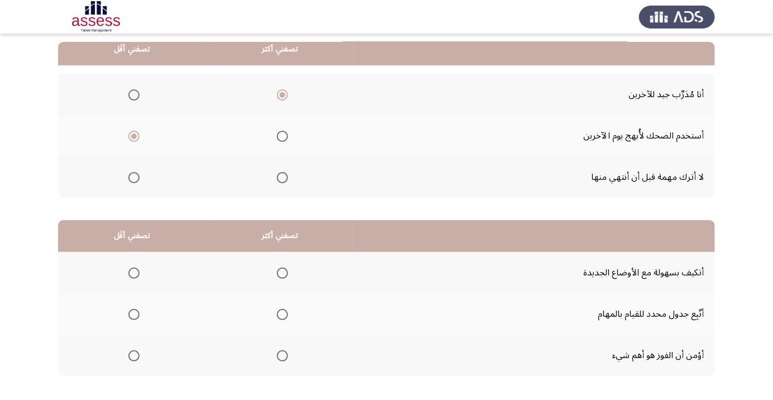
click at [282, 273] on span "Select an option" at bounding box center [282, 273] width 0 height 0
click at [281, 272] on input "Select an option" at bounding box center [282, 273] width 11 height 11
click at [133, 313] on span "Select an option" at bounding box center [133, 314] width 11 height 11
click at [133, 313] on input "Select an option" at bounding box center [133, 314] width 11 height 11
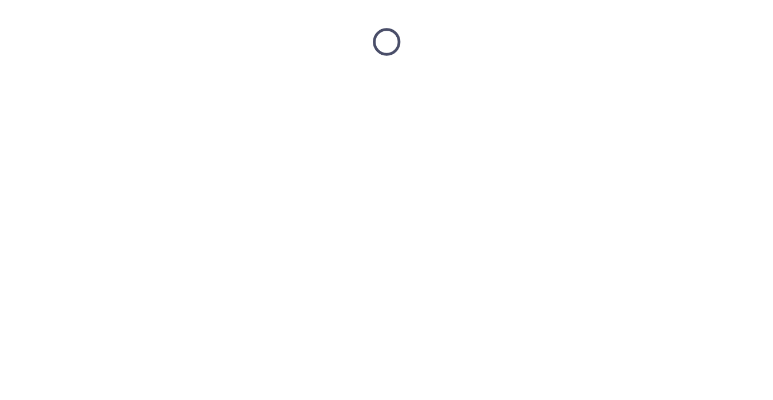
scroll to position [0, 0]
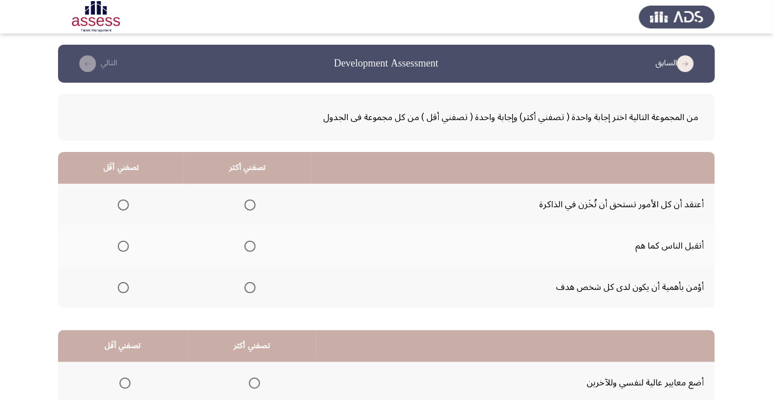
click at [123, 205] on span "Select an option" at bounding box center [123, 205] width 0 height 0
click at [123, 204] on input "Select an option" at bounding box center [123, 204] width 11 height 11
click at [250, 288] on span "Select an option" at bounding box center [250, 288] width 0 height 0
click at [250, 286] on input "Select an option" at bounding box center [250, 287] width 11 height 11
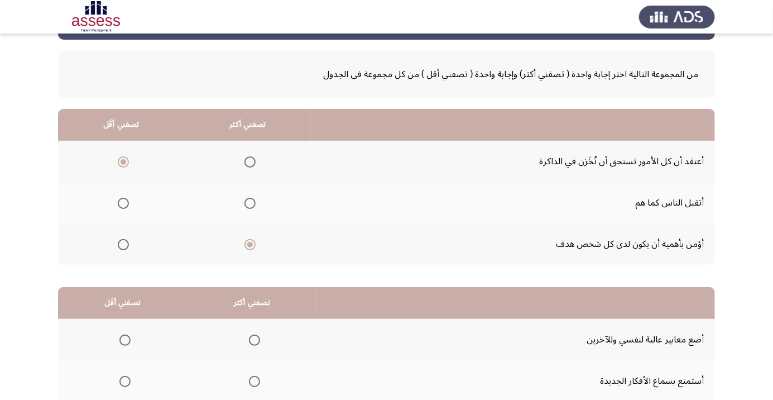
scroll to position [110, 0]
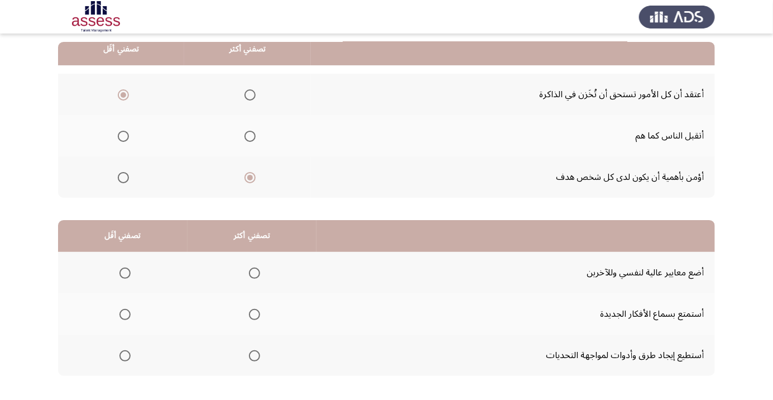
click at [255, 356] on span "Select an option" at bounding box center [255, 356] width 0 height 0
click at [252, 355] on input "Select an option" at bounding box center [254, 355] width 11 height 11
click at [124, 272] on span "Select an option" at bounding box center [125, 273] width 11 height 11
click at [124, 272] on input "Select an option" at bounding box center [125, 273] width 11 height 11
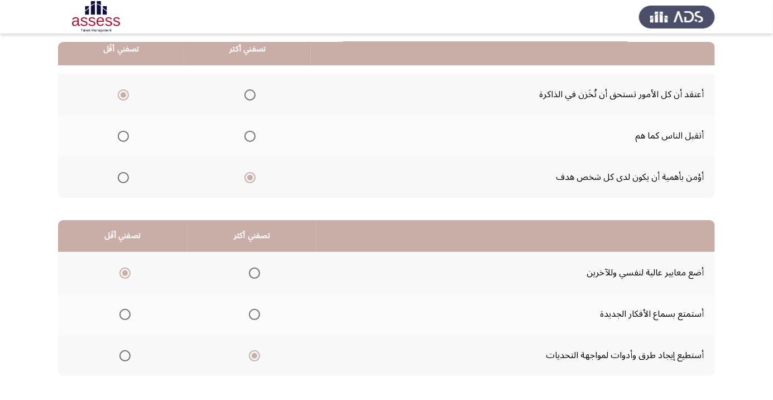
scroll to position [0, 0]
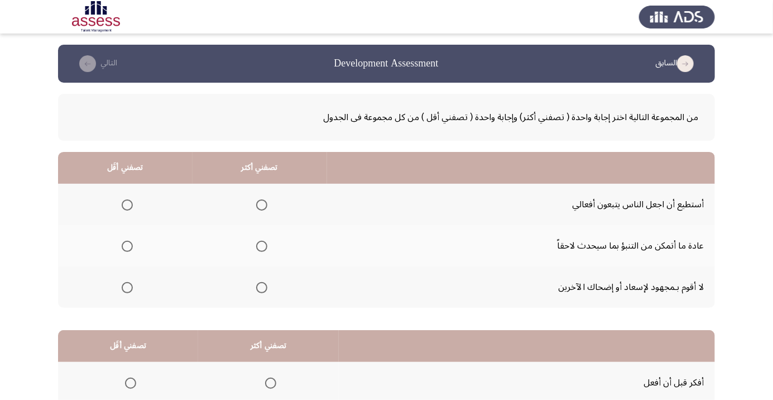
click at [127, 246] on span "Select an option" at bounding box center [127, 246] width 0 height 0
click at [127, 246] on input "Select an option" at bounding box center [127, 246] width 11 height 11
click at [262, 205] on span "Select an option" at bounding box center [262, 205] width 0 height 0
click at [260, 204] on input "Select an option" at bounding box center [261, 204] width 11 height 11
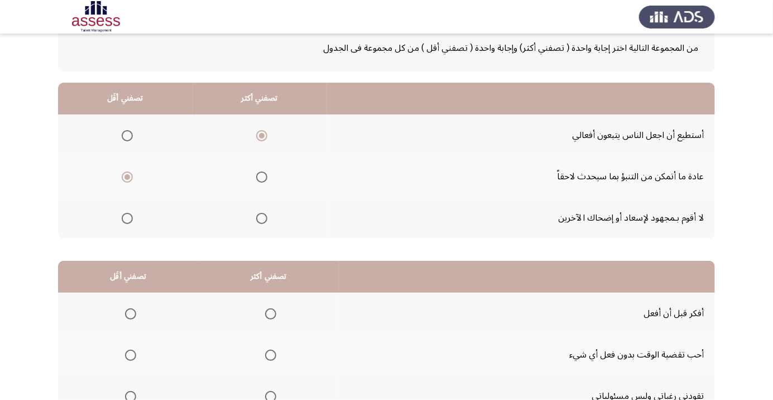
scroll to position [110, 0]
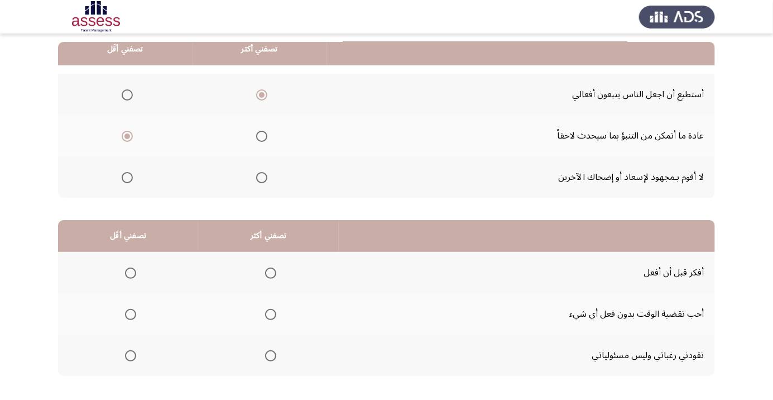
click at [268, 272] on span "Select an option" at bounding box center [270, 273] width 11 height 11
click at [268, 272] on input "Select an option" at bounding box center [270, 273] width 11 height 11
click at [131, 314] on span "Select an option" at bounding box center [131, 314] width 0 height 0
click at [130, 313] on input "Select an option" at bounding box center [130, 314] width 11 height 11
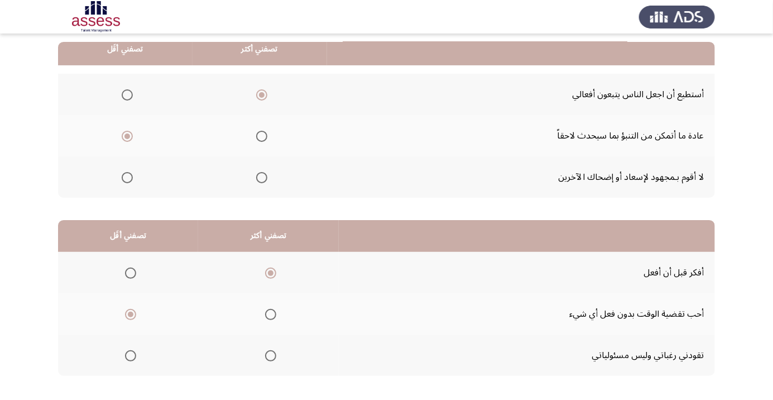
scroll to position [0, 0]
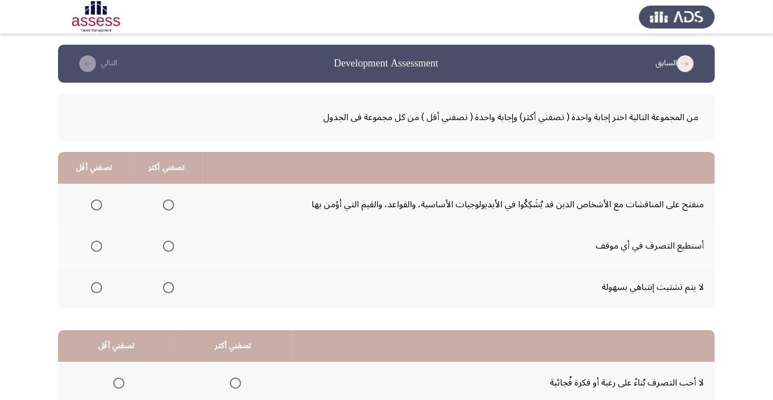
click at [169, 288] on span "Select an option" at bounding box center [169, 288] width 0 height 0
click at [167, 286] on input "Select an option" at bounding box center [168, 287] width 11 height 11
click at [92, 248] on span "Select an option" at bounding box center [96, 246] width 11 height 11
click at [92, 248] on input "Select an option" at bounding box center [96, 246] width 11 height 11
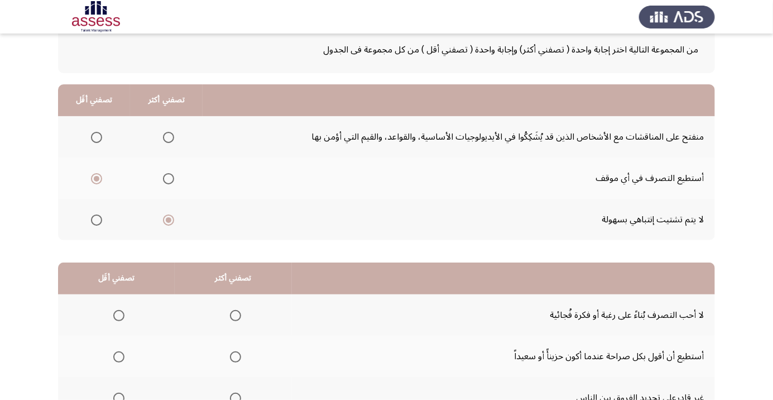
scroll to position [110, 0]
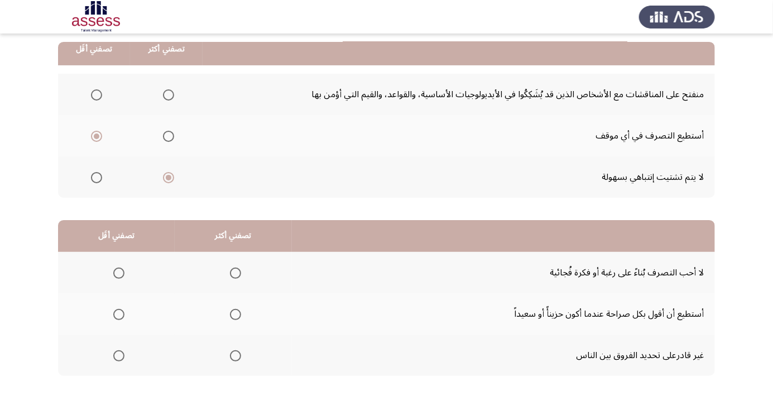
click at [236, 273] on span "Select an option" at bounding box center [236, 273] width 0 height 0
click at [233, 272] on input "Select an option" at bounding box center [235, 273] width 11 height 11
click at [117, 317] on span "Select an option" at bounding box center [118, 314] width 11 height 11
click at [117, 317] on input "Select an option" at bounding box center [118, 314] width 11 height 11
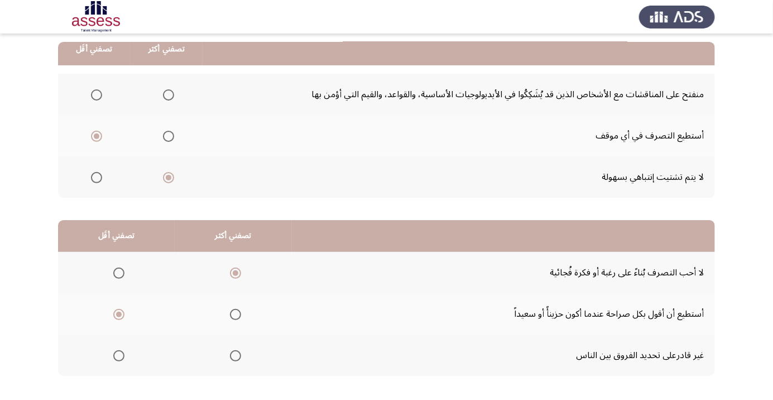
scroll to position [0, 0]
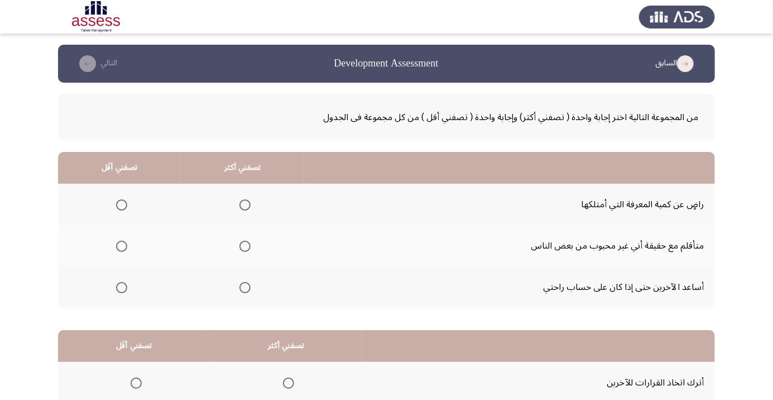
click at [122, 205] on span "Select an option" at bounding box center [122, 205] width 0 height 0
click at [121, 204] on input "Select an option" at bounding box center [121, 204] width 11 height 11
click at [245, 246] on span "Select an option" at bounding box center [245, 246] width 0 height 0
click at [243, 246] on input "Select an option" at bounding box center [245, 246] width 11 height 11
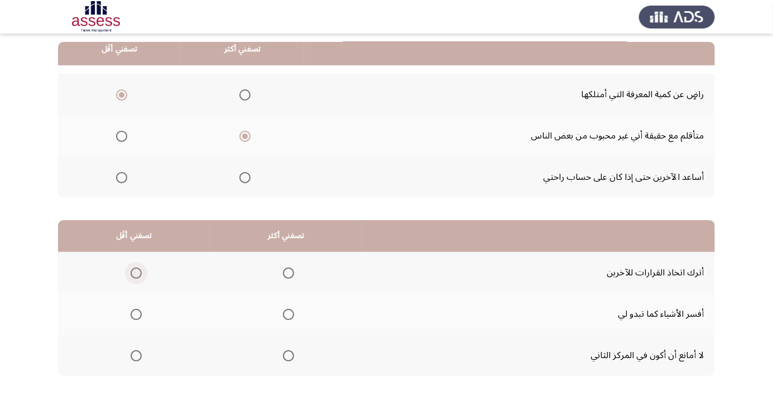
click at [139, 270] on span "Select an option" at bounding box center [136, 273] width 11 height 11
click at [139, 270] on input "Select an option" at bounding box center [136, 273] width 11 height 11
click at [289, 314] on span "Select an option" at bounding box center [289, 314] width 0 height 0
click at [289, 313] on input "Select an option" at bounding box center [288, 314] width 11 height 11
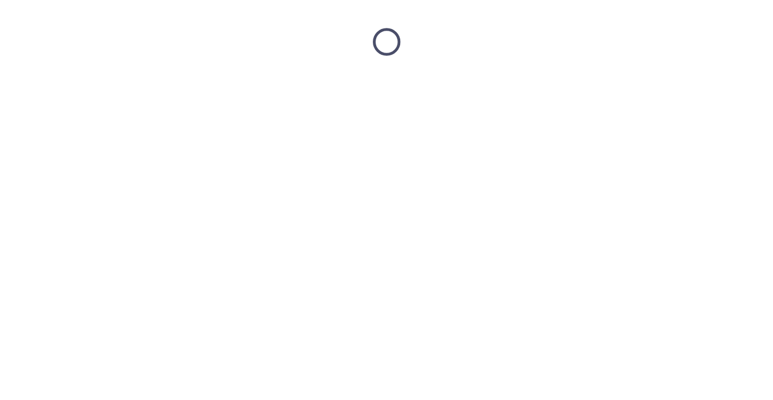
scroll to position [0, 0]
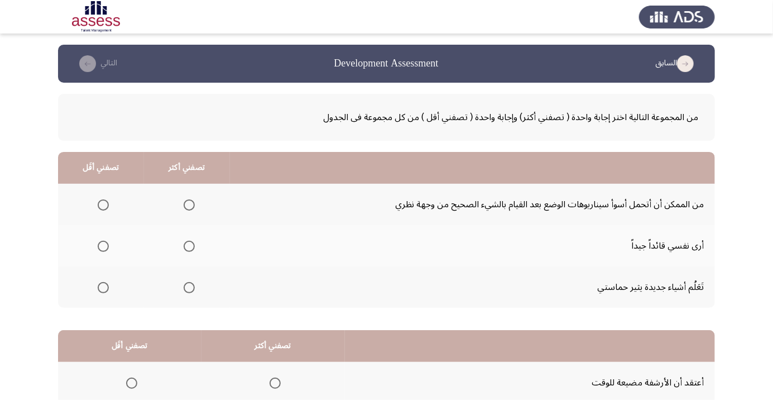
click at [189, 246] on span "Select an option" at bounding box center [189, 246] width 0 height 0
click at [187, 246] on input "Select an option" at bounding box center [189, 246] width 11 height 11
click at [116, 200] on th at bounding box center [101, 204] width 86 height 41
click at [103, 205] on span "Select an option" at bounding box center [103, 205] width 0 height 0
click at [102, 204] on input "Select an option" at bounding box center [103, 204] width 11 height 11
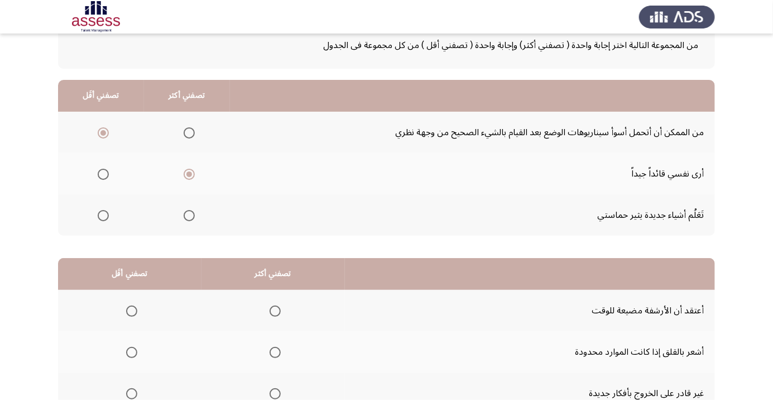
scroll to position [110, 0]
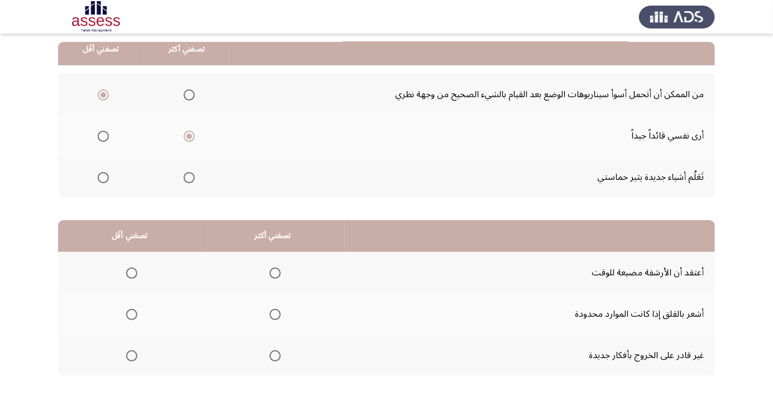
click at [123, 314] on label "Select an option" at bounding box center [130, 314] width 16 height 11
click at [126, 314] on input "Select an option" at bounding box center [131, 314] width 11 height 11
click at [275, 273] on span "Select an option" at bounding box center [275, 273] width 0 height 0
click at [274, 272] on input "Select an option" at bounding box center [275, 273] width 11 height 11
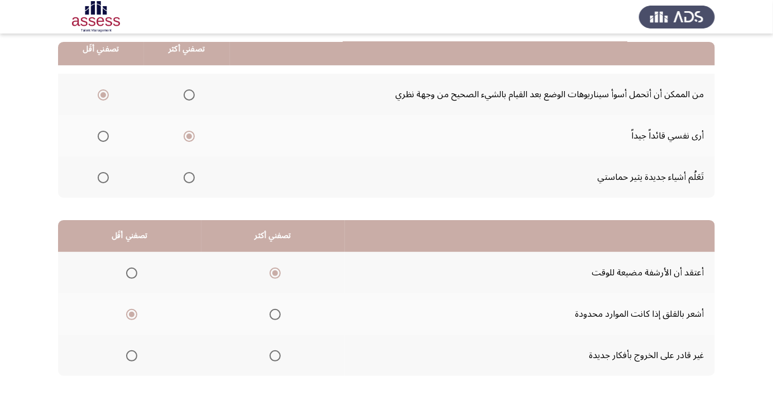
scroll to position [0, 0]
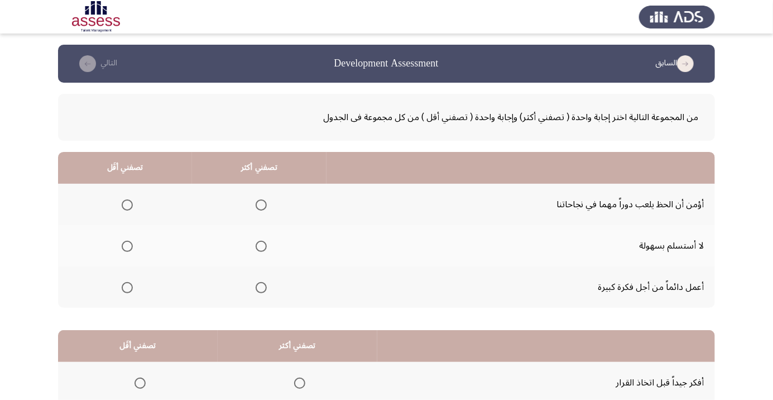
click at [127, 205] on span "Select an option" at bounding box center [127, 205] width 0 height 0
click at [126, 204] on input "Select an option" at bounding box center [127, 204] width 11 height 11
click at [262, 246] on span "Select an option" at bounding box center [261, 246] width 11 height 11
click at [262, 246] on input "Select an option" at bounding box center [261, 246] width 11 height 11
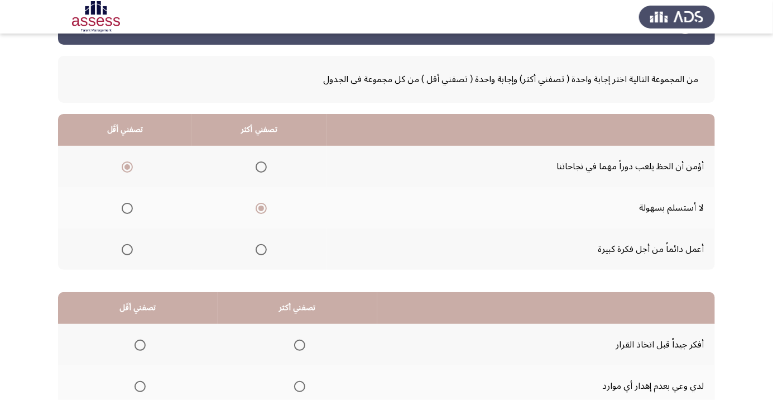
scroll to position [110, 0]
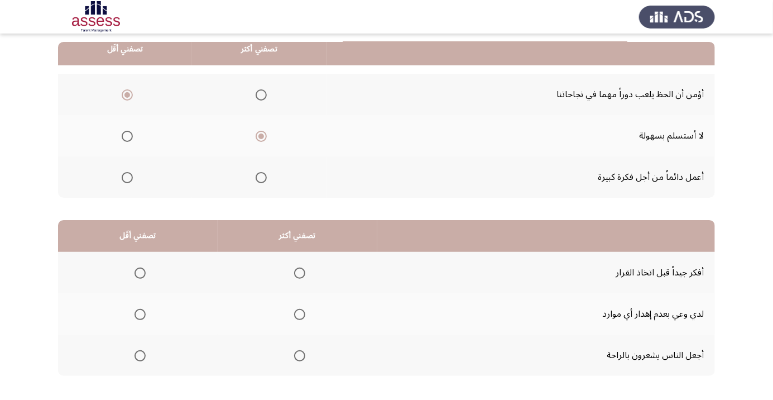
click at [300, 273] on span "Select an option" at bounding box center [300, 273] width 0 height 0
click at [297, 272] on input "Select an option" at bounding box center [299, 273] width 11 height 11
click at [140, 356] on span "Select an option" at bounding box center [140, 356] width 0 height 0
click at [139, 355] on input "Select an option" at bounding box center [140, 355] width 11 height 11
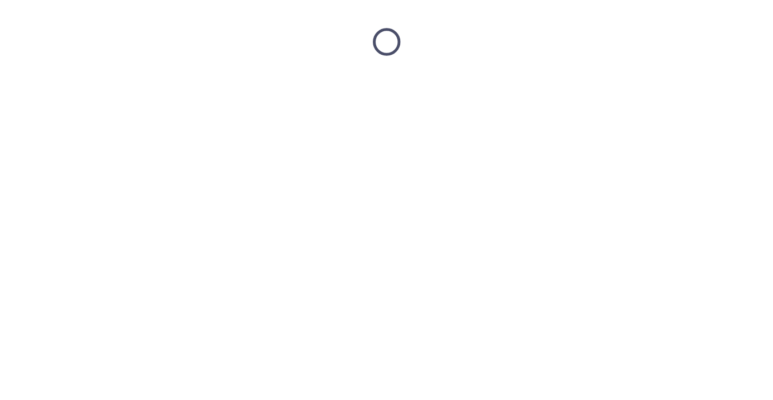
scroll to position [0, 0]
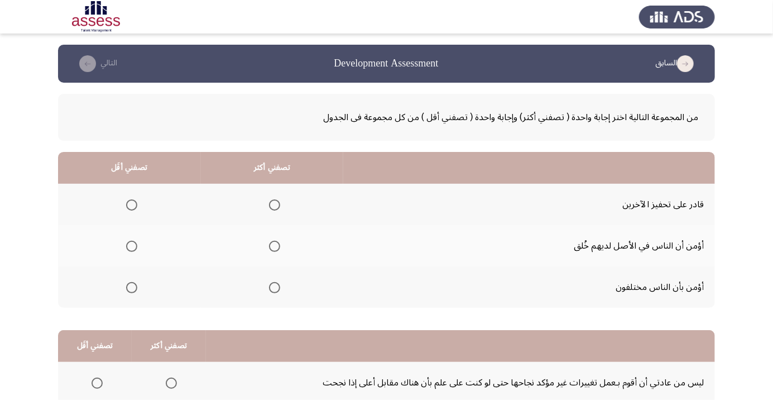
click at [274, 288] on span "Select an option" at bounding box center [274, 288] width 0 height 0
click at [274, 286] on input "Select an option" at bounding box center [274, 287] width 11 height 11
click at [132, 246] on span "Select an option" at bounding box center [132, 246] width 0 height 0
click at [131, 246] on input "Select an option" at bounding box center [131, 246] width 11 height 11
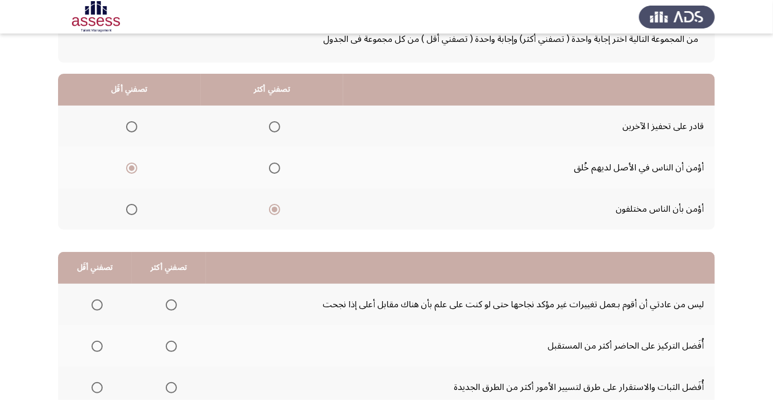
scroll to position [110, 0]
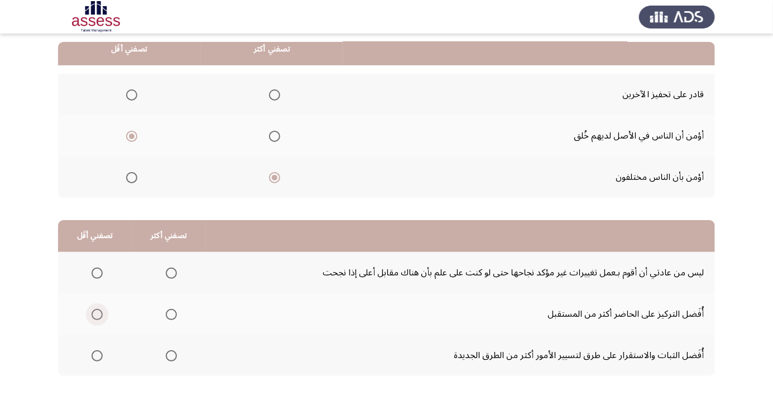
click at [96, 313] on span "Select an option" at bounding box center [97, 314] width 11 height 11
click at [96, 313] on input "Select an option" at bounding box center [97, 314] width 11 height 11
click at [169, 269] on span "Select an option" at bounding box center [171, 273] width 11 height 11
click at [169, 269] on input "Select an option" at bounding box center [171, 273] width 11 height 11
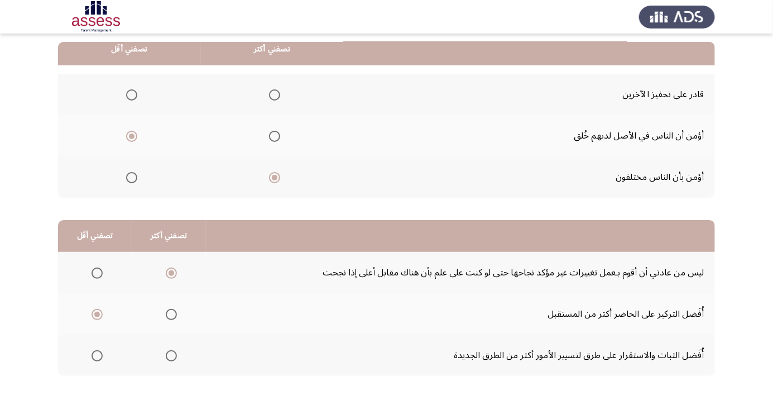
scroll to position [0, 0]
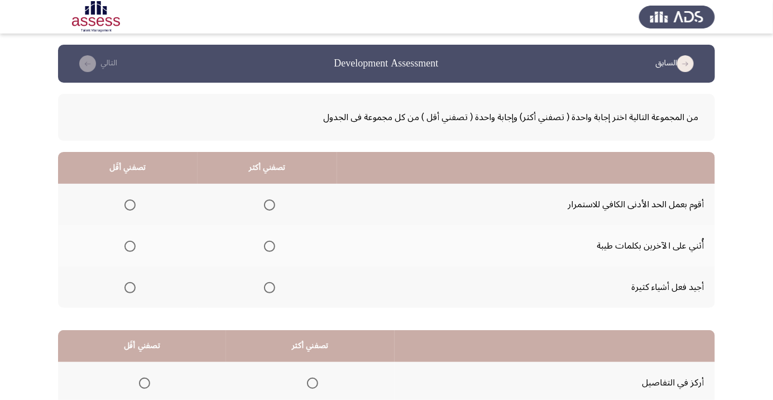
click at [270, 288] on span "Select an option" at bounding box center [270, 288] width 0 height 0
click at [268, 286] on input "Select an option" at bounding box center [269, 287] width 11 height 11
click at [128, 249] on span "Select an option" at bounding box center [130, 246] width 11 height 11
click at [128, 249] on input "Select an option" at bounding box center [130, 246] width 11 height 11
click at [133, 202] on span "Select an option" at bounding box center [130, 204] width 11 height 11
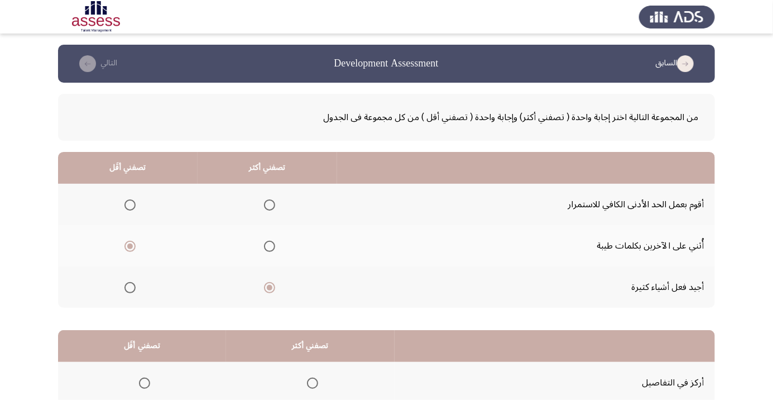
click at [133, 202] on input "Select an option" at bounding box center [130, 204] width 11 height 11
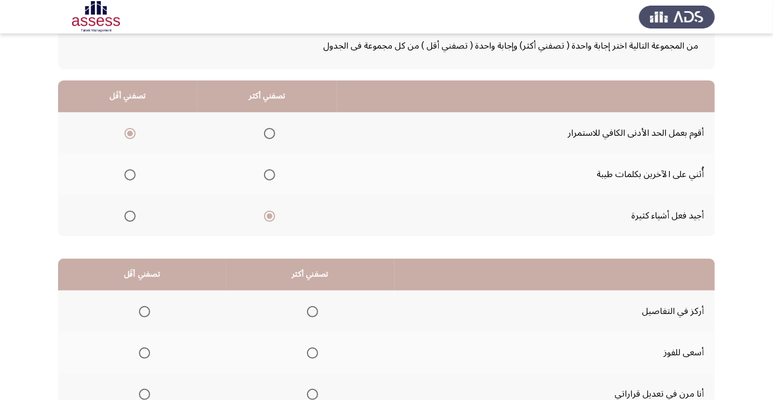
scroll to position [110, 0]
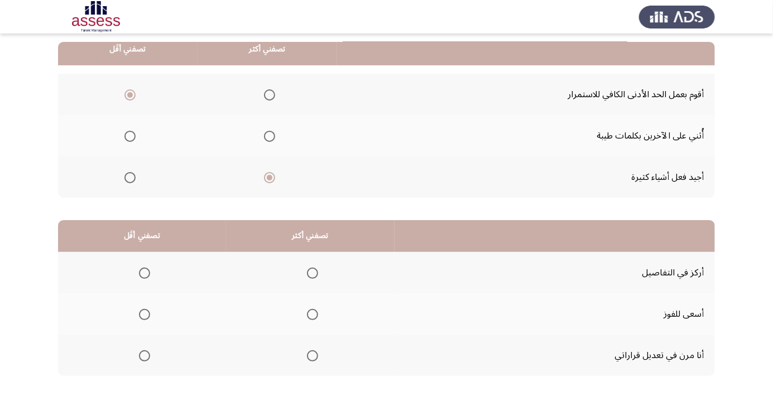
click at [313, 273] on span "Select an option" at bounding box center [313, 273] width 0 height 0
click at [310, 272] on input "Select an option" at bounding box center [312, 273] width 11 height 11
click at [146, 352] on span "Select an option" at bounding box center [144, 355] width 11 height 11
click at [146, 352] on input "Select an option" at bounding box center [144, 355] width 11 height 11
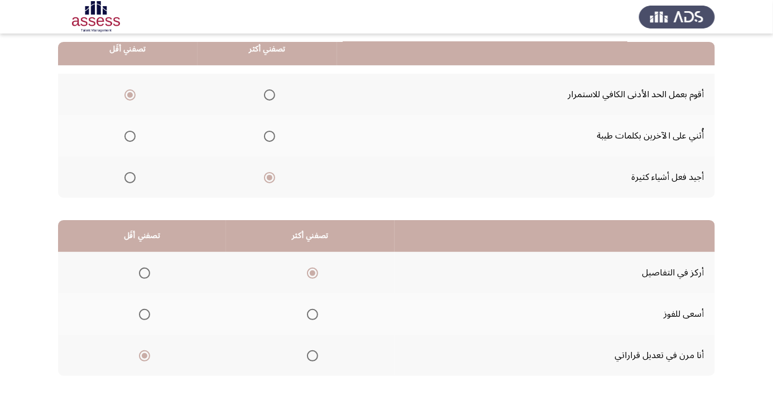
scroll to position [0, 0]
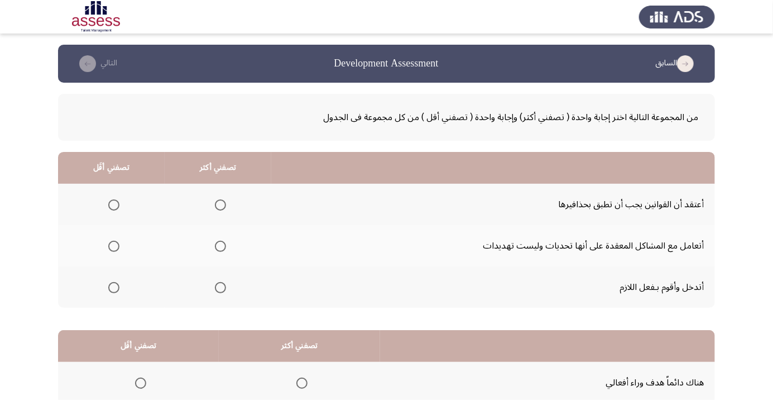
click at [118, 200] on span "Select an option" at bounding box center [113, 204] width 11 height 11
click at [118, 200] on input "Select an option" at bounding box center [113, 204] width 11 height 11
click at [221, 246] on span "Select an option" at bounding box center [221, 246] width 0 height 0
click at [219, 246] on input "Select an option" at bounding box center [220, 246] width 11 height 11
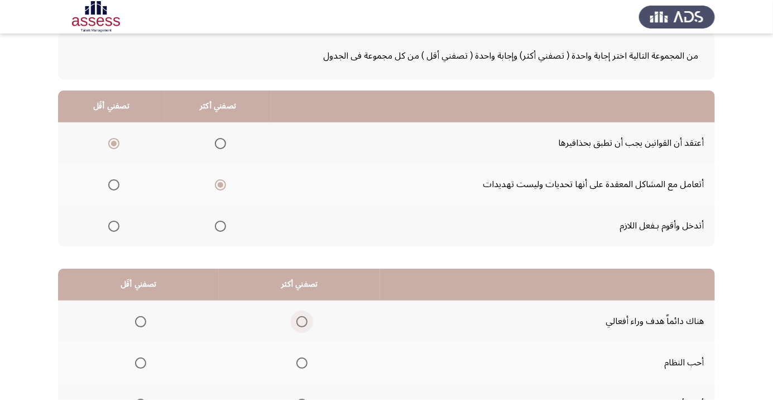
scroll to position [108, 0]
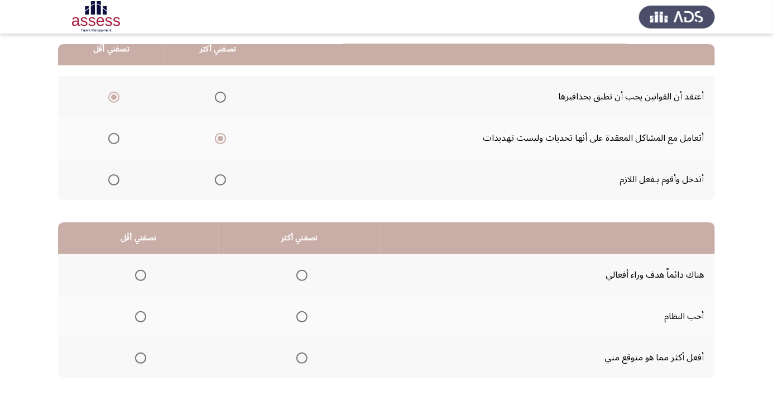
click at [300, 316] on span "Select an option" at bounding box center [302, 316] width 11 height 11
click at [300, 316] on input "Select an option" at bounding box center [302, 316] width 11 height 11
click at [141, 358] on span "Select an option" at bounding box center [141, 358] width 0 height 0
click at [140, 357] on input "Select an option" at bounding box center [140, 357] width 11 height 11
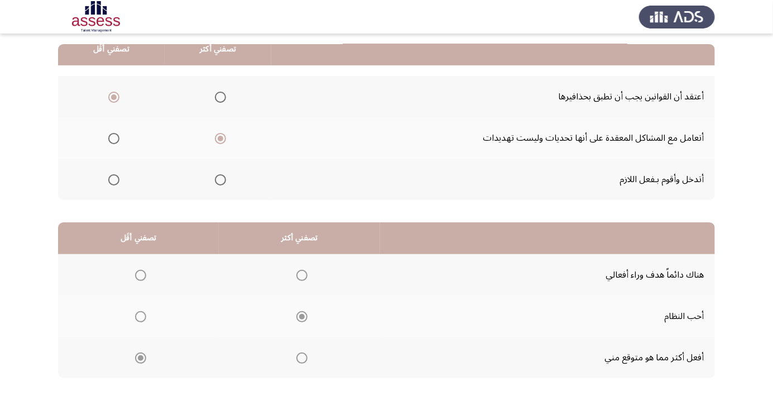
scroll to position [0, 0]
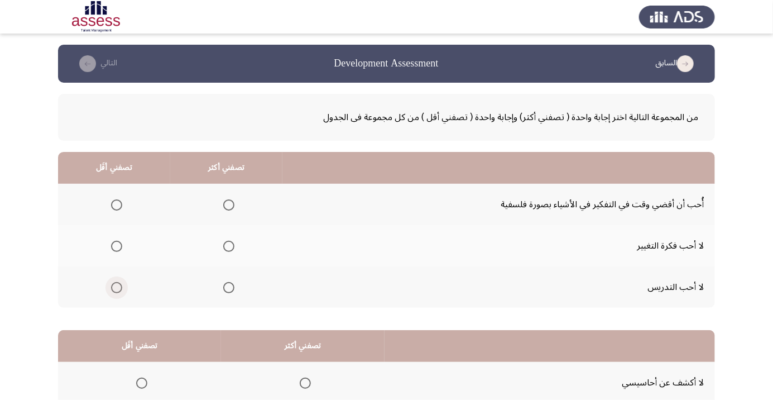
click at [112, 290] on span "Select an option" at bounding box center [116, 287] width 11 height 11
click at [112, 290] on input "Select an option" at bounding box center [116, 287] width 11 height 11
click at [227, 246] on span "Select an option" at bounding box center [228, 246] width 11 height 11
click at [227, 246] on input "Select an option" at bounding box center [228, 246] width 11 height 11
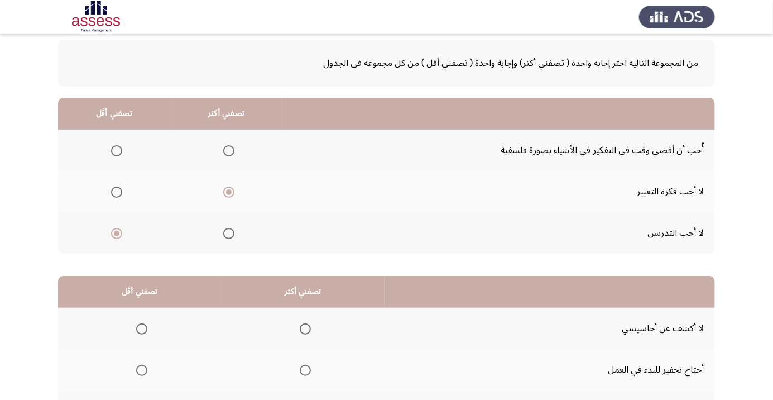
scroll to position [110, 0]
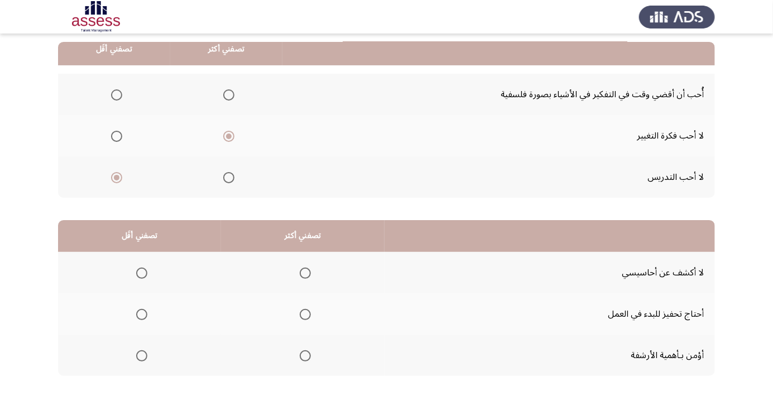
click at [303, 272] on span "Select an option" at bounding box center [305, 273] width 11 height 11
click at [303, 272] on input "Select an option" at bounding box center [305, 273] width 11 height 11
click at [141, 313] on span "Select an option" at bounding box center [141, 314] width 11 height 11
click at [141, 313] on input "Select an option" at bounding box center [141, 314] width 11 height 11
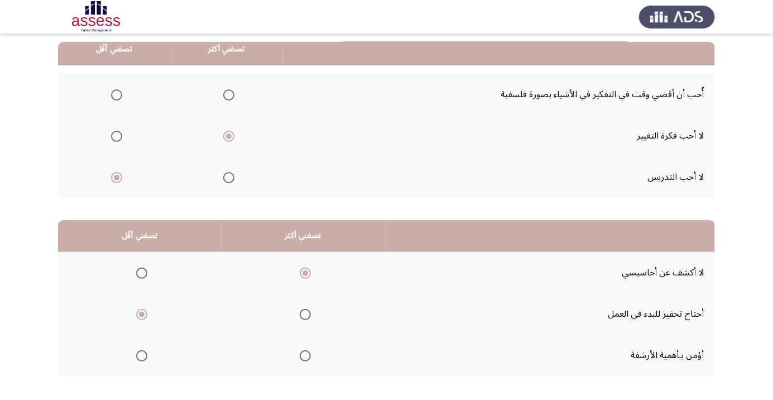
scroll to position [0, 0]
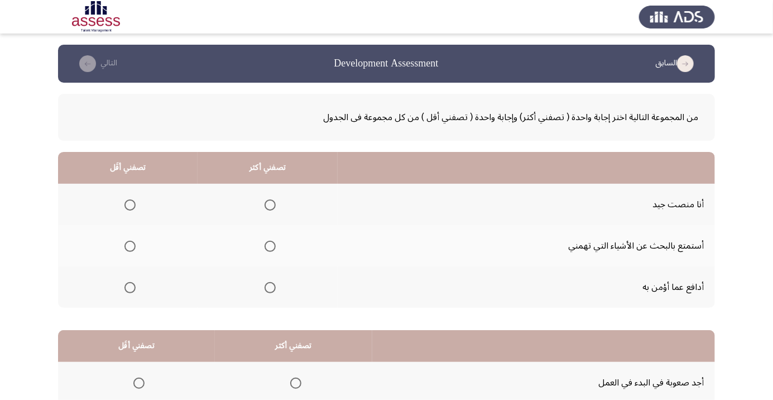
click at [265, 208] on span "Select an option" at bounding box center [270, 204] width 11 height 11
click at [265, 208] on input "Select an option" at bounding box center [270, 204] width 11 height 11
click at [130, 246] on span "Select an option" at bounding box center [130, 246] width 0 height 0
click at [130, 246] on input "Select an option" at bounding box center [130, 246] width 11 height 11
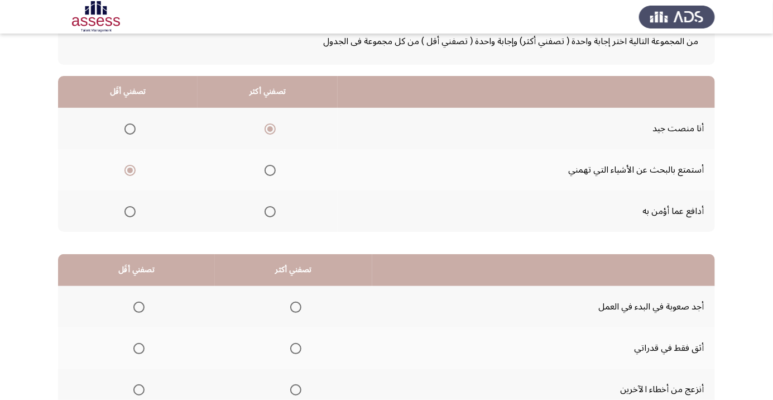
scroll to position [110, 0]
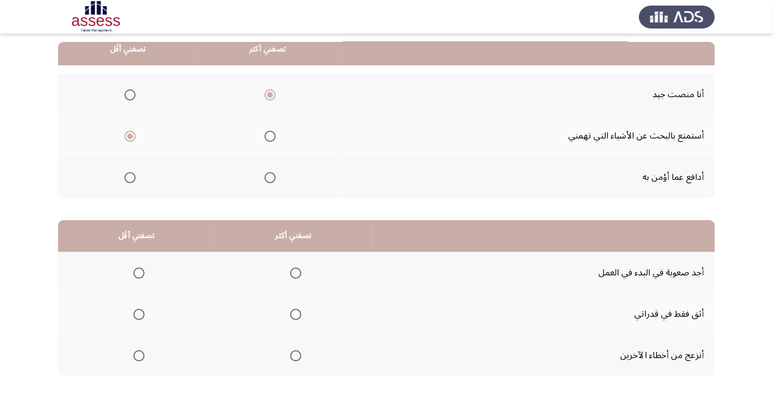
click at [138, 272] on span "Select an option" at bounding box center [138, 273] width 11 height 11
click at [138, 272] on input "Select an option" at bounding box center [138, 273] width 11 height 11
click at [298, 314] on span "Select an option" at bounding box center [295, 314] width 11 height 11
click at [298, 314] on input "Select an option" at bounding box center [295, 314] width 11 height 11
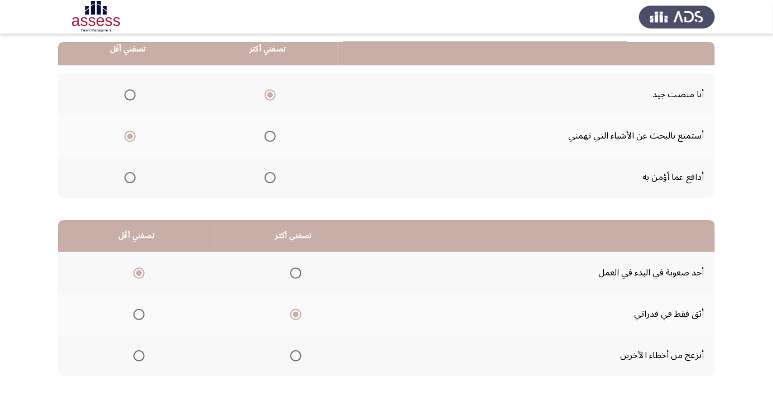
scroll to position [0, 0]
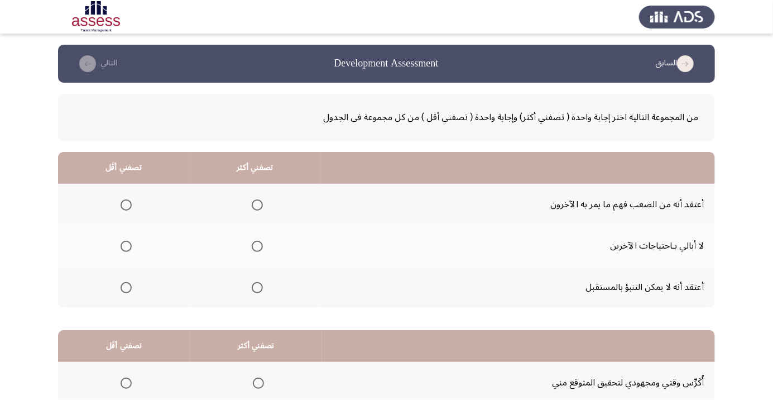
click at [125, 207] on span "Select an option" at bounding box center [126, 204] width 11 height 11
click at [125, 207] on input "Select an option" at bounding box center [126, 204] width 11 height 11
click at [261, 246] on span "Select an option" at bounding box center [257, 246] width 11 height 11
click at [261, 246] on input "Select an option" at bounding box center [257, 246] width 11 height 11
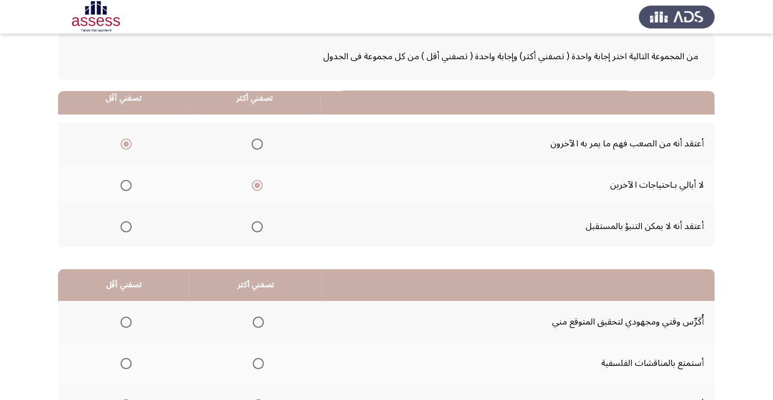
scroll to position [110, 0]
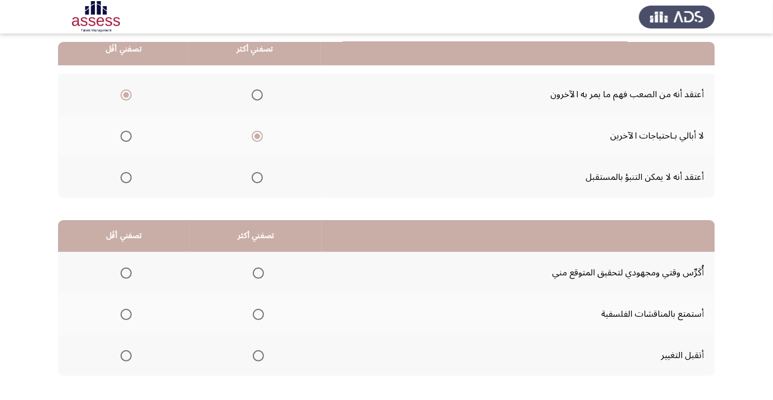
click at [259, 273] on span "Select an option" at bounding box center [259, 273] width 0 height 0
click at [257, 272] on input "Select an option" at bounding box center [258, 273] width 11 height 11
click at [261, 355] on span "Select an option" at bounding box center [258, 355] width 11 height 11
click at [261, 355] on input "Select an option" at bounding box center [258, 355] width 11 height 11
click at [124, 318] on span "Select an option" at bounding box center [126, 314] width 11 height 11
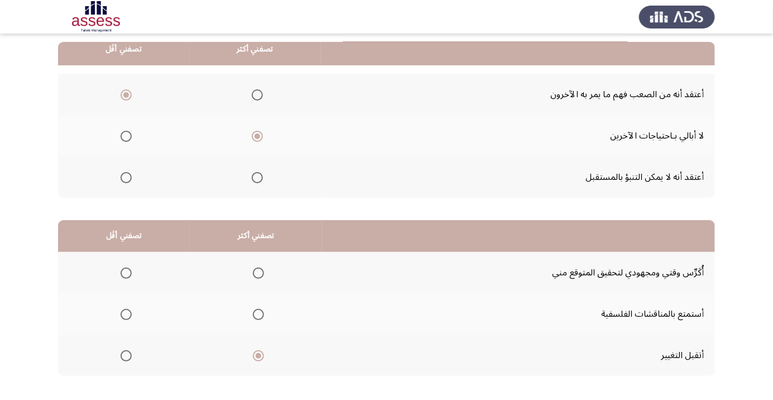
click at [124, 318] on input "Select an option" at bounding box center [126, 314] width 11 height 11
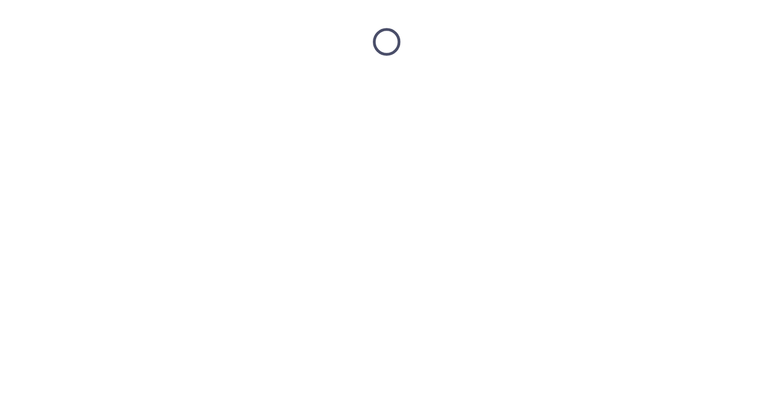
scroll to position [0, 0]
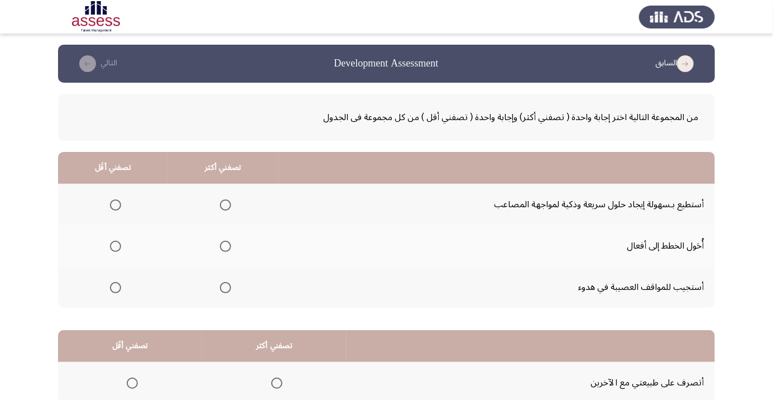
click at [222, 208] on span "Select an option" at bounding box center [225, 204] width 11 height 11
click at [222, 208] on input "Select an option" at bounding box center [225, 204] width 11 height 11
click at [116, 288] on span "Select an option" at bounding box center [116, 288] width 0 height 0
click at [114, 286] on input "Select an option" at bounding box center [115, 287] width 11 height 11
click at [117, 286] on span "Select an option" at bounding box center [115, 287] width 11 height 11
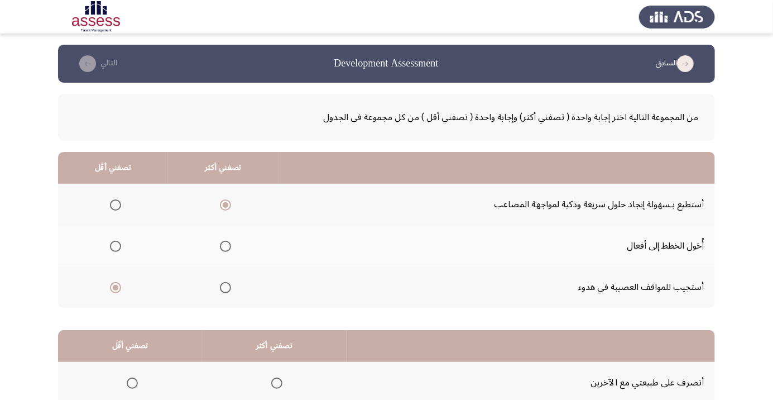
click at [117, 286] on input "Select an option" at bounding box center [115, 287] width 11 height 11
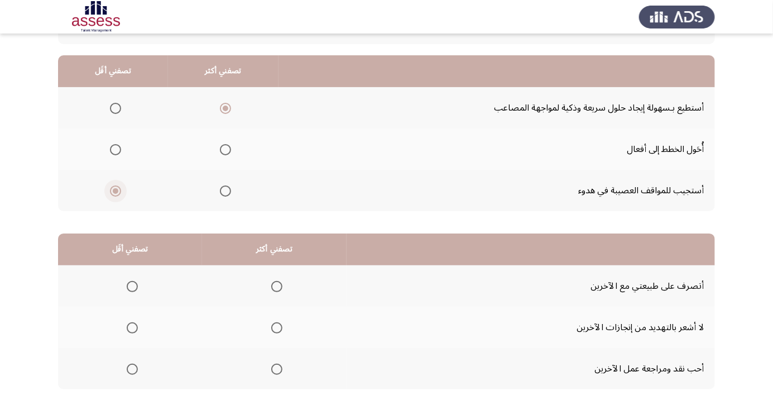
scroll to position [110, 0]
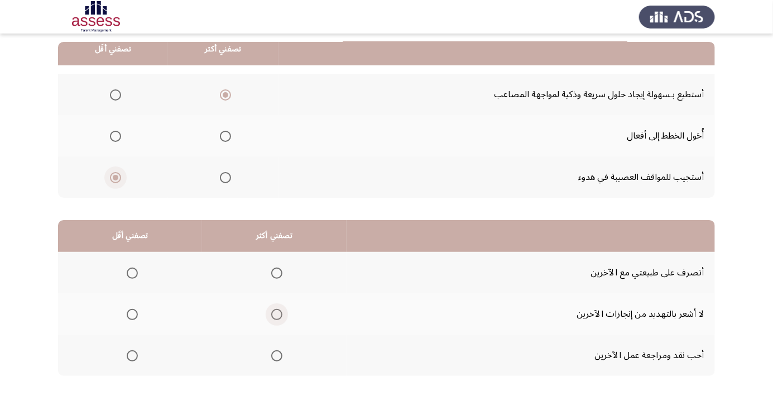
click at [275, 313] on span "Select an option" at bounding box center [276, 314] width 11 height 11
click at [275, 313] on input "Select an option" at bounding box center [276, 314] width 11 height 11
click at [132, 276] on span "Select an option" at bounding box center [132, 273] width 11 height 11
click at [132, 276] on input "Select an option" at bounding box center [132, 273] width 11 height 11
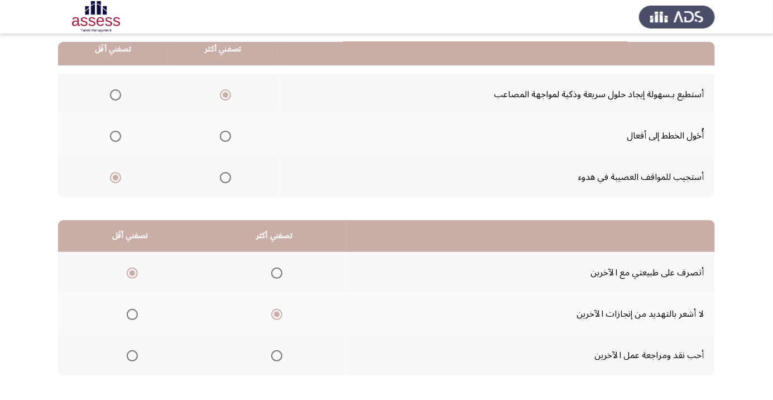
scroll to position [0, 0]
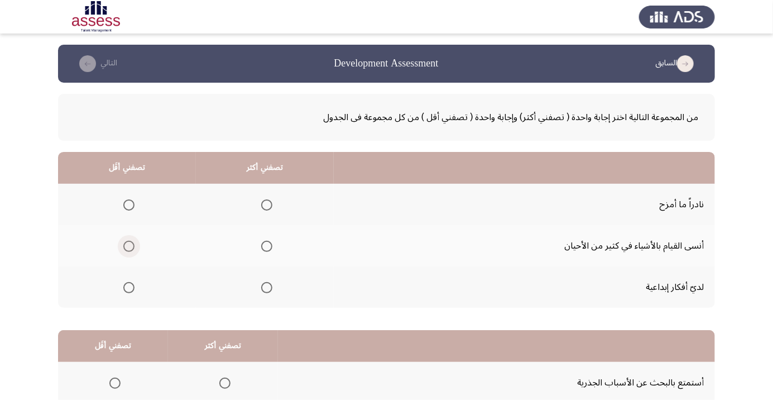
click at [128, 246] on span "Select an option" at bounding box center [128, 246] width 11 height 11
click at [128, 246] on input "Select an option" at bounding box center [128, 246] width 11 height 11
click at [261, 290] on span "Select an option" at bounding box center [266, 287] width 11 height 11
click at [261, 290] on input "Select an option" at bounding box center [266, 287] width 11 height 11
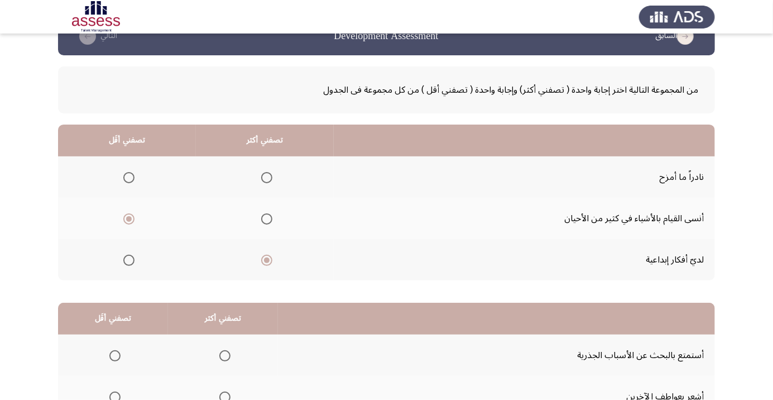
scroll to position [110, 0]
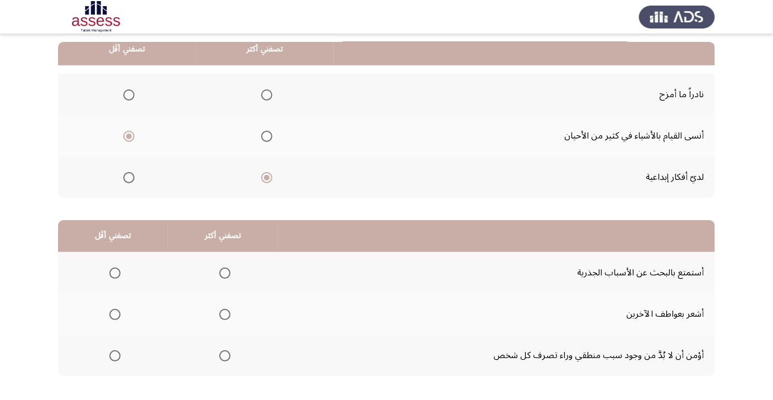
click at [111, 314] on span "Select an option" at bounding box center [114, 314] width 11 height 11
click at [111, 314] on input "Select an option" at bounding box center [114, 314] width 11 height 11
click at [225, 273] on span "Select an option" at bounding box center [225, 273] width 0 height 0
click at [223, 272] on input "Select an option" at bounding box center [224, 273] width 11 height 11
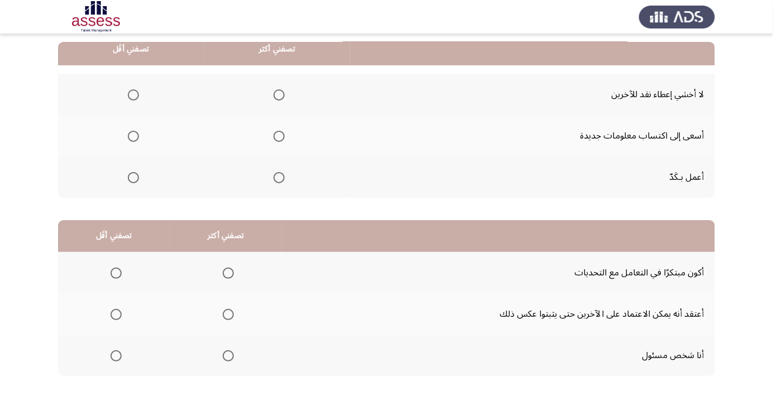
click at [279, 136] on span "Select an option" at bounding box center [279, 136] width 0 height 0
click at [278, 135] on input "Select an option" at bounding box center [279, 136] width 11 height 11
click at [130, 94] on span "Select an option" at bounding box center [133, 94] width 11 height 11
click at [130, 94] on input "Select an option" at bounding box center [133, 94] width 11 height 11
click at [116, 314] on span "Select an option" at bounding box center [116, 314] width 0 height 0
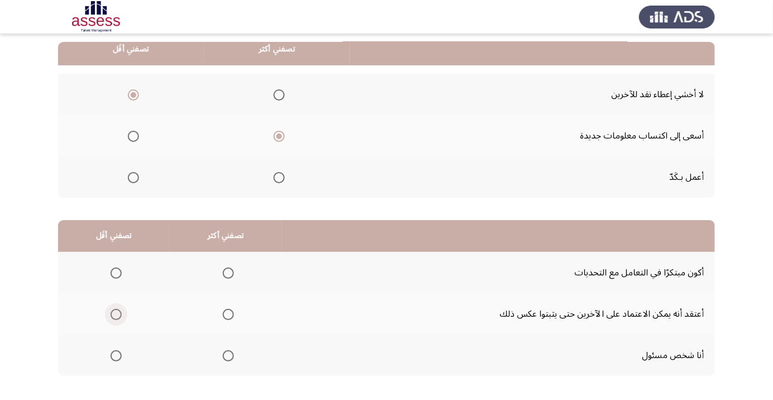
click at [116, 313] on input "Select an option" at bounding box center [116, 314] width 11 height 11
click at [228, 356] on span "Select an option" at bounding box center [228, 356] width 0 height 0
click at [226, 355] on input "Select an option" at bounding box center [228, 355] width 11 height 11
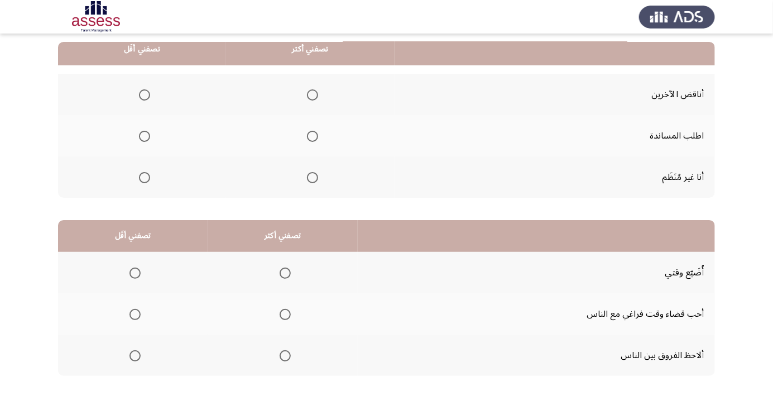
click at [145, 178] on span "Select an option" at bounding box center [145, 178] width 0 height 0
click at [143, 176] on input "Select an option" at bounding box center [144, 177] width 11 height 11
click at [313, 136] on span "Select an option" at bounding box center [313, 136] width 0 height 0
click at [310, 135] on input "Select an option" at bounding box center [312, 136] width 11 height 11
click at [134, 272] on span "Select an option" at bounding box center [135, 273] width 11 height 11
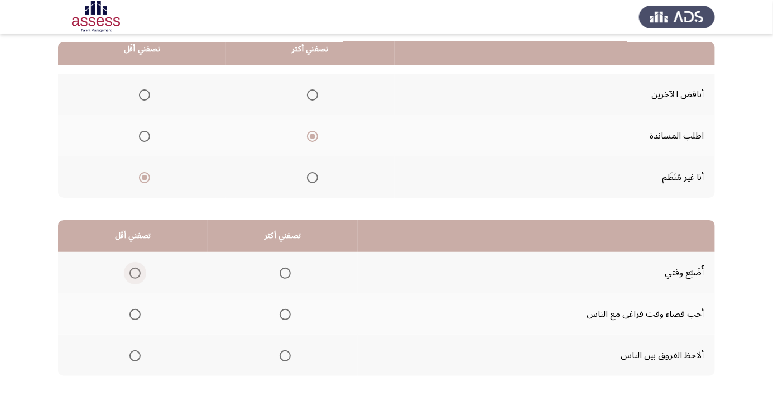
click at [134, 272] on input "Select an option" at bounding box center [135, 273] width 11 height 11
click at [295, 344] on th at bounding box center [283, 355] width 150 height 41
click at [285, 356] on span "Select an option" at bounding box center [285, 356] width 0 height 0
click at [284, 355] on input "Select an option" at bounding box center [285, 355] width 11 height 11
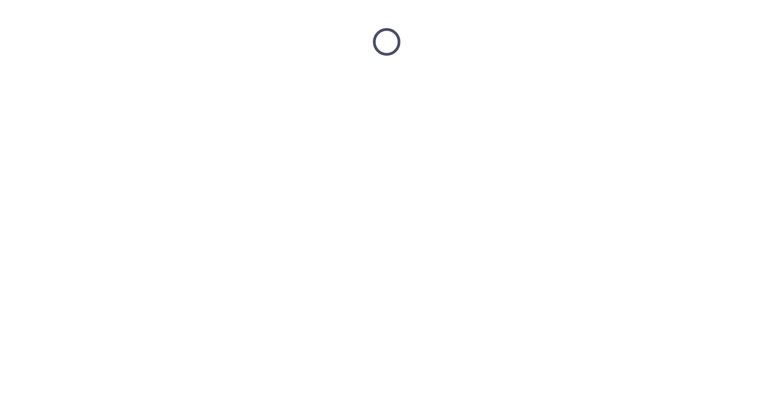
scroll to position [0, 0]
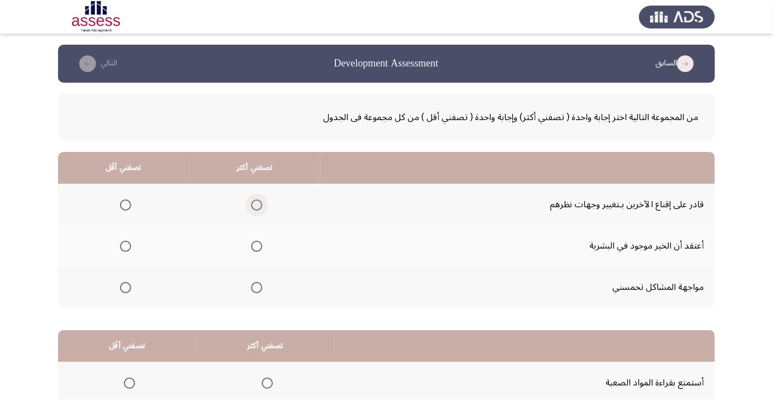
click at [257, 205] on span "Select an option" at bounding box center [257, 205] width 0 height 0
click at [254, 204] on input "Select an option" at bounding box center [256, 204] width 11 height 11
click at [129, 245] on span "Select an option" at bounding box center [125, 246] width 11 height 11
click at [129, 245] on input "Select an option" at bounding box center [125, 246] width 11 height 11
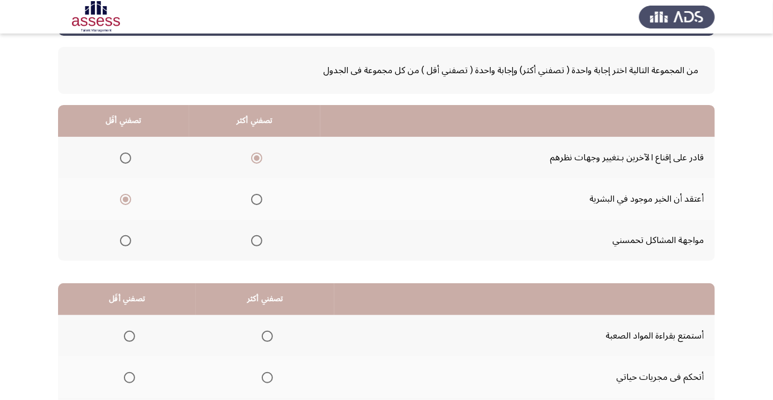
scroll to position [110, 0]
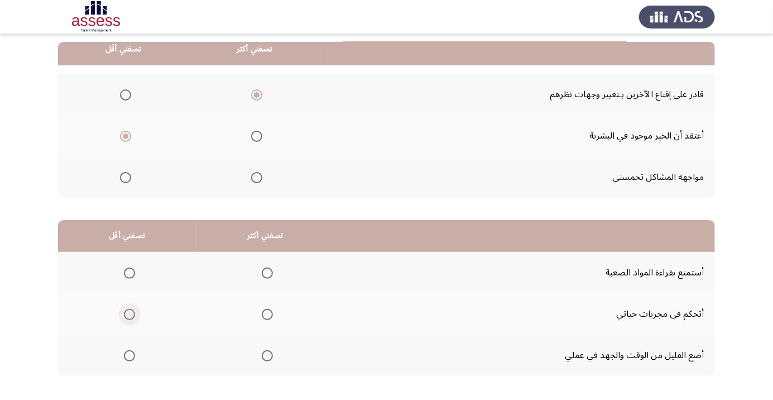
click at [129, 313] on span "Select an option" at bounding box center [129, 314] width 11 height 11
click at [129, 313] on input "Select an option" at bounding box center [129, 314] width 11 height 11
click at [268, 273] on span "Select an option" at bounding box center [268, 273] width 0 height 0
click at [267, 272] on input "Select an option" at bounding box center [267, 273] width 11 height 11
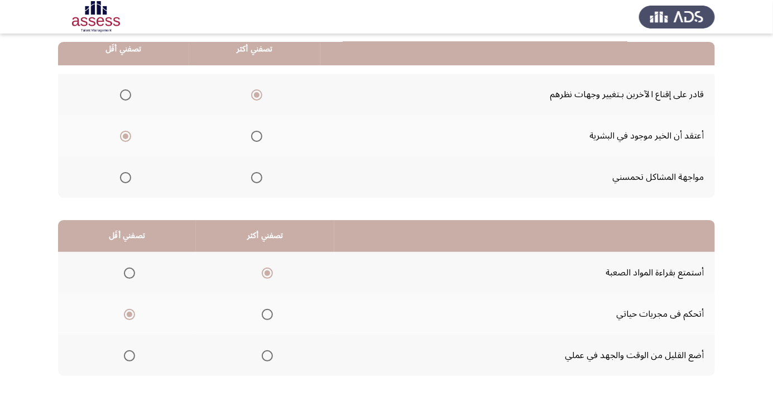
scroll to position [0, 0]
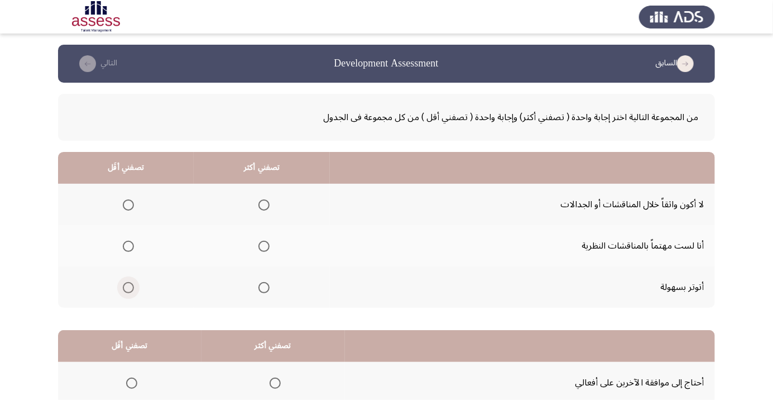
click at [128, 288] on span "Select an option" at bounding box center [128, 288] width 0 height 0
click at [127, 286] on input "Select an option" at bounding box center [128, 287] width 11 height 11
click at [262, 246] on span "Select an option" at bounding box center [264, 246] width 11 height 11
click at [262, 246] on input "Select an option" at bounding box center [264, 246] width 11 height 11
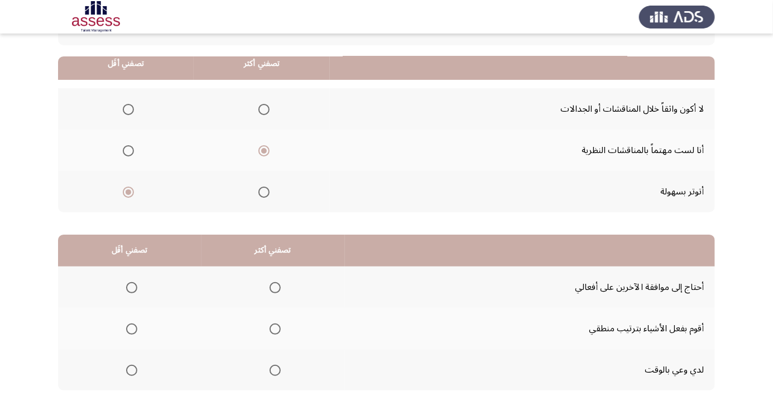
scroll to position [110, 0]
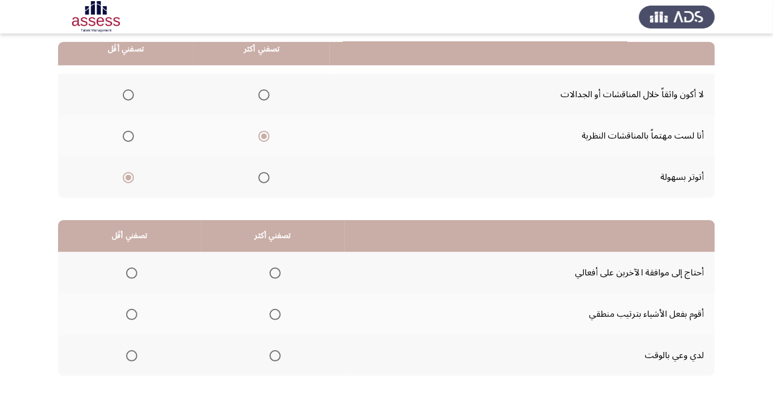
click at [274, 313] on span "Select an option" at bounding box center [275, 314] width 11 height 11
click at [274, 313] on input "Select an option" at bounding box center [275, 314] width 11 height 11
click at [134, 273] on span "Select an option" at bounding box center [131, 273] width 11 height 11
click at [134, 273] on input "Select an option" at bounding box center [131, 273] width 11 height 11
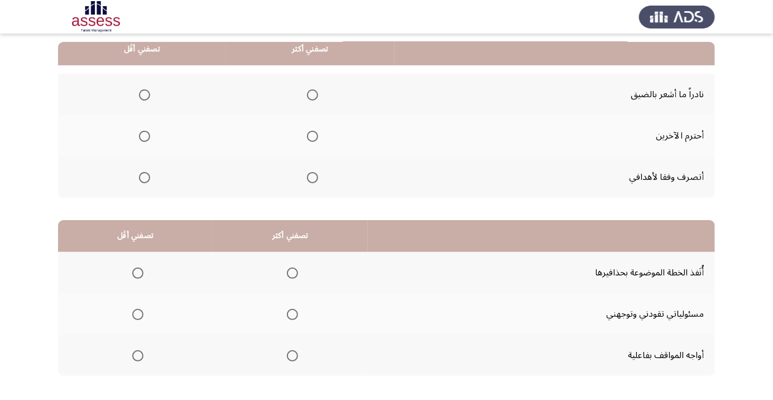
click at [313, 178] on span "Select an option" at bounding box center [313, 178] width 0 height 0
click at [310, 176] on input "Select an option" at bounding box center [312, 177] width 11 height 11
click at [145, 95] on span "Select an option" at bounding box center [145, 95] width 0 height 0
click at [143, 94] on input "Select an option" at bounding box center [144, 94] width 11 height 11
click at [289, 313] on span "Select an option" at bounding box center [292, 314] width 11 height 11
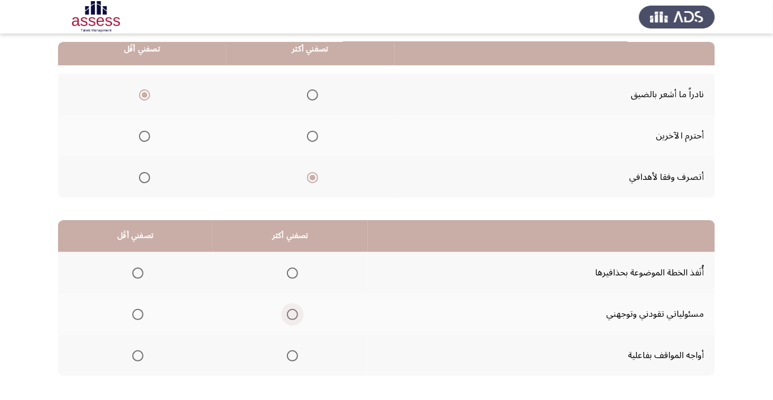
click at [289, 313] on input "Select an option" at bounding box center [292, 314] width 11 height 11
click at [138, 273] on span "Select an option" at bounding box center [138, 273] width 0 height 0
click at [136, 272] on input "Select an option" at bounding box center [137, 273] width 11 height 11
click at [288, 351] on span "Select an option" at bounding box center [292, 355] width 11 height 11
click at [288, 351] on input "Select an option" at bounding box center [292, 355] width 11 height 11
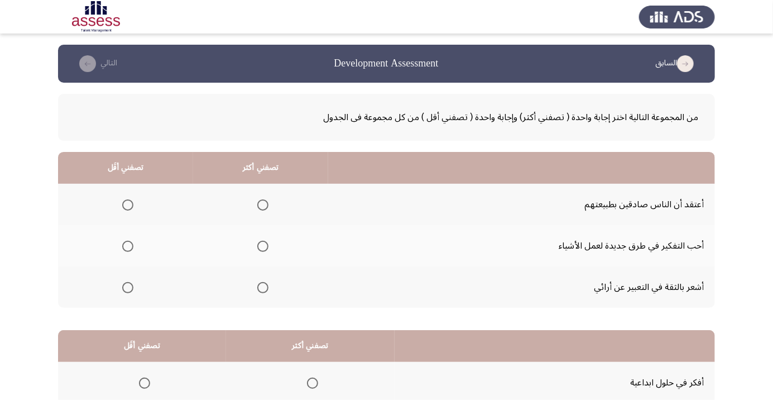
click at [132, 204] on span "Select an option" at bounding box center [127, 204] width 11 height 11
click at [132, 204] on input "Select an option" at bounding box center [127, 204] width 11 height 11
click at [260, 290] on span "Select an option" at bounding box center [262, 287] width 11 height 11
click at [260, 290] on input "Select an option" at bounding box center [262, 287] width 11 height 11
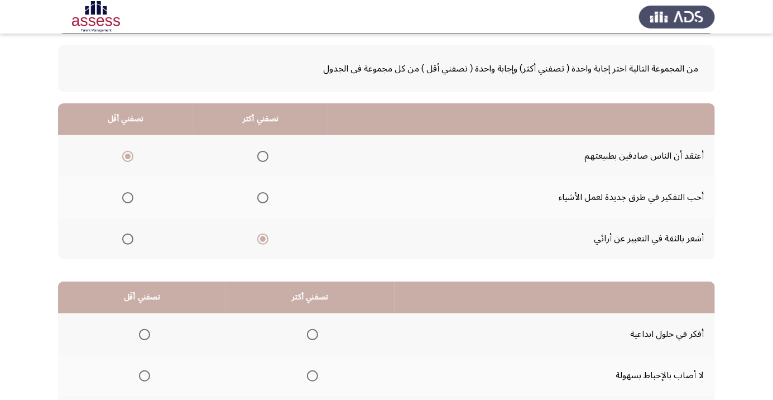
scroll to position [110, 0]
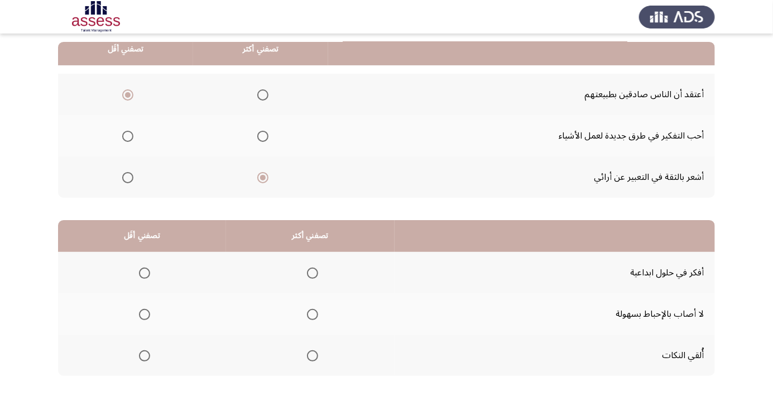
click at [145, 356] on span "Select an option" at bounding box center [145, 356] width 0 height 0
click at [143, 355] on input "Select an option" at bounding box center [144, 355] width 11 height 11
click at [313, 268] on span "Select an option" at bounding box center [312, 273] width 11 height 11
click at [313, 268] on input "Select an option" at bounding box center [312, 273] width 11 height 11
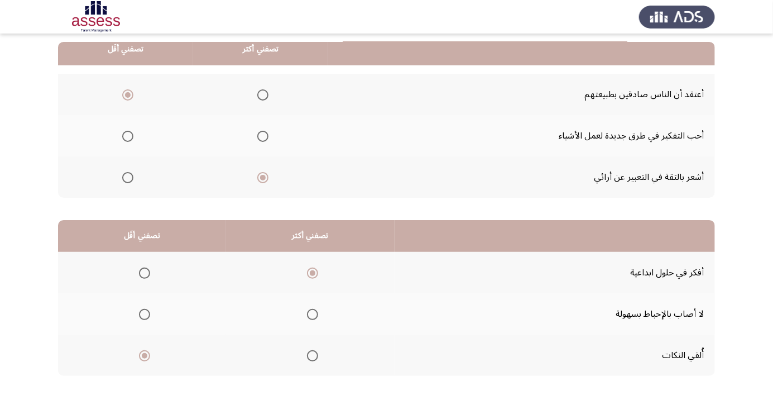
scroll to position [0, 0]
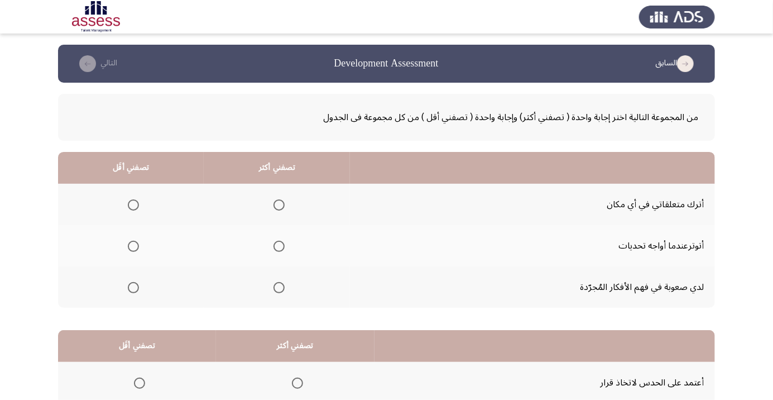
click at [283, 286] on span "Select an option" at bounding box center [279, 287] width 11 height 11
click at [283, 286] on input "Select an option" at bounding box center [279, 287] width 11 height 11
click at [133, 246] on span "Select an option" at bounding box center [133, 246] width 0 height 0
click at [133, 246] on input "Select an option" at bounding box center [133, 246] width 11 height 11
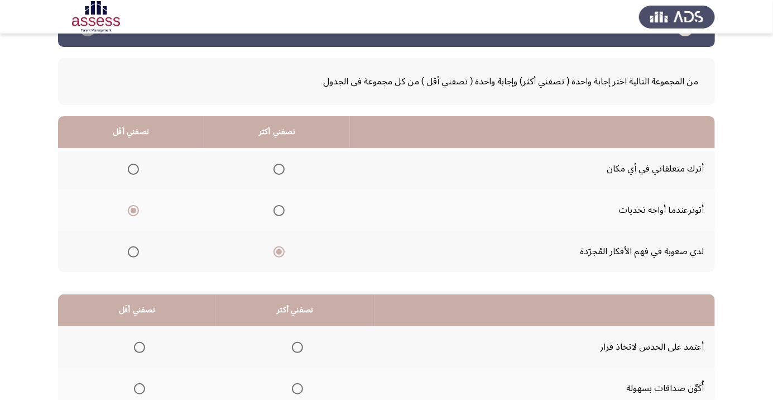
scroll to position [110, 0]
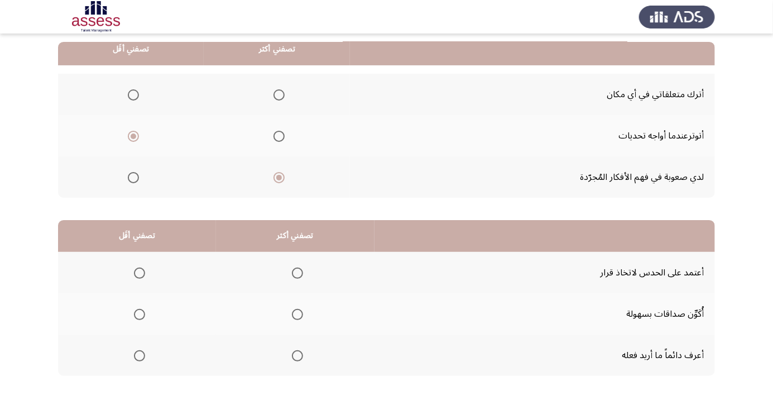
click at [299, 342] on th at bounding box center [295, 355] width 159 height 41
click at [298, 356] on span "Select an option" at bounding box center [298, 356] width 0 height 0
click at [297, 355] on input "Select an option" at bounding box center [297, 355] width 11 height 11
click at [140, 267] on mat-radio-button "Select an option" at bounding box center [138, 273] width 16 height 12
click at [136, 275] on span "Select an option" at bounding box center [139, 273] width 11 height 11
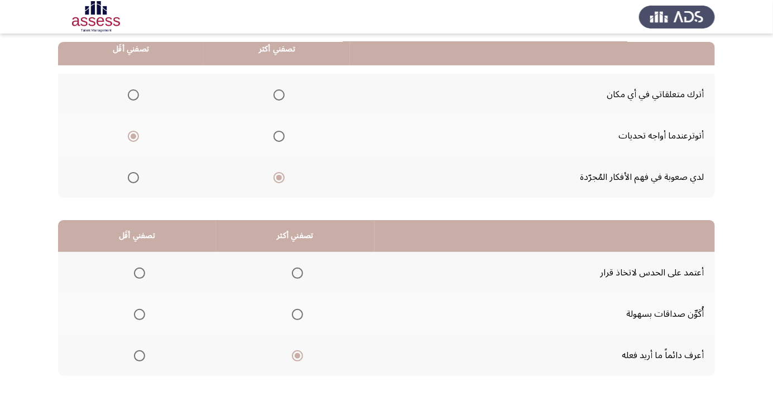
click at [136, 275] on input "Select an option" at bounding box center [139, 273] width 11 height 11
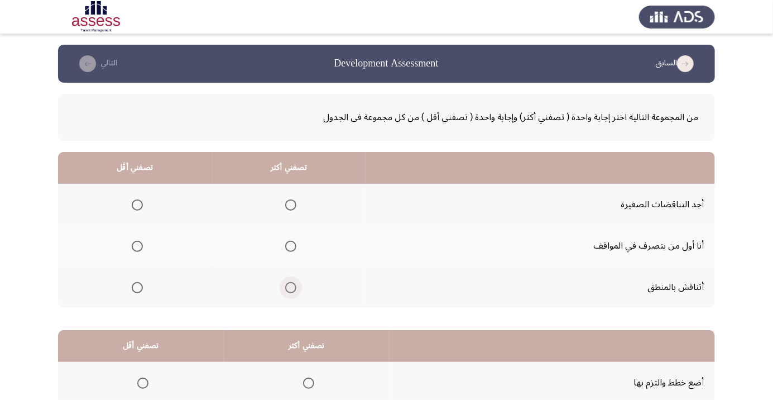
click at [291, 288] on span "Select an option" at bounding box center [291, 288] width 0 height 0
click at [290, 286] on input "Select an option" at bounding box center [290, 287] width 11 height 11
click at [136, 246] on span "Select an option" at bounding box center [137, 246] width 11 height 11
click at [136, 246] on input "Select an option" at bounding box center [137, 246] width 11 height 11
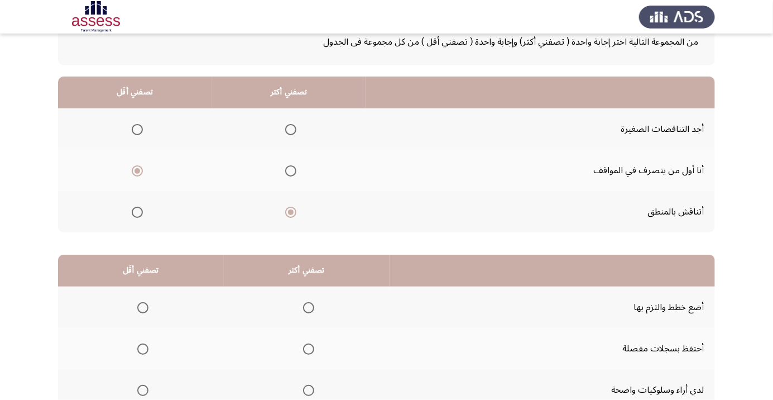
scroll to position [110, 0]
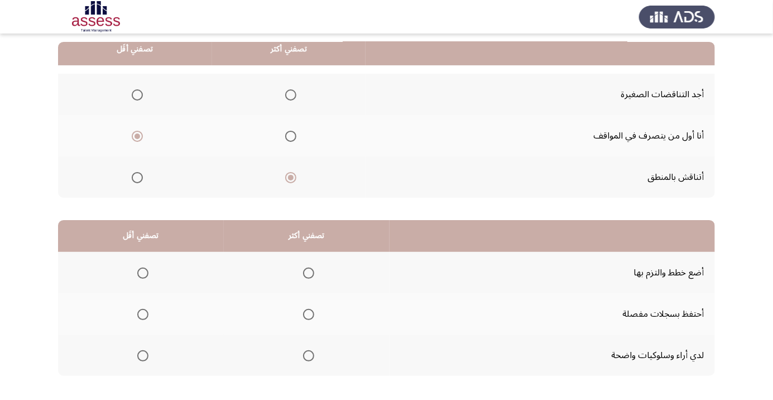
click at [307, 272] on span "Select an option" at bounding box center [308, 273] width 11 height 11
click at [307, 272] on input "Select an option" at bounding box center [308, 273] width 11 height 11
click at [143, 314] on span "Select an option" at bounding box center [143, 314] width 0 height 0
click at [142, 313] on input "Select an option" at bounding box center [142, 314] width 11 height 11
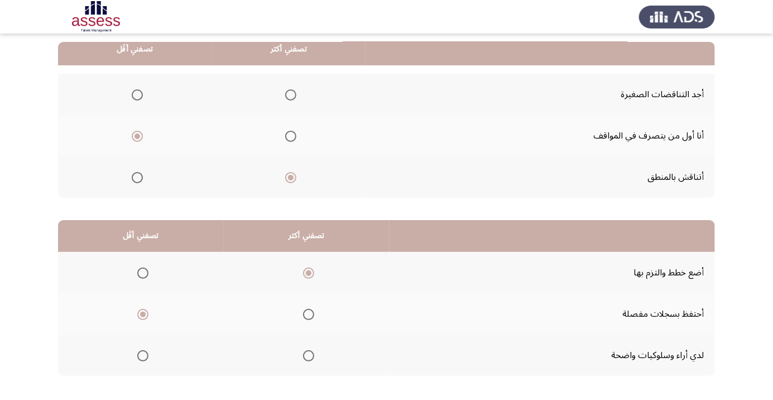
scroll to position [0, 0]
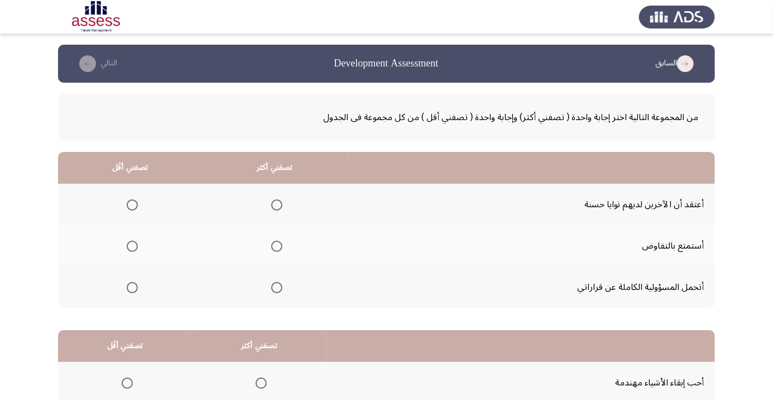
click at [277, 288] on span "Select an option" at bounding box center [277, 288] width 0 height 0
click at [276, 286] on input "Select an option" at bounding box center [276, 287] width 11 height 11
click at [132, 208] on span "Select an option" at bounding box center [132, 204] width 11 height 11
click at [132, 208] on input "Select an option" at bounding box center [132, 204] width 11 height 11
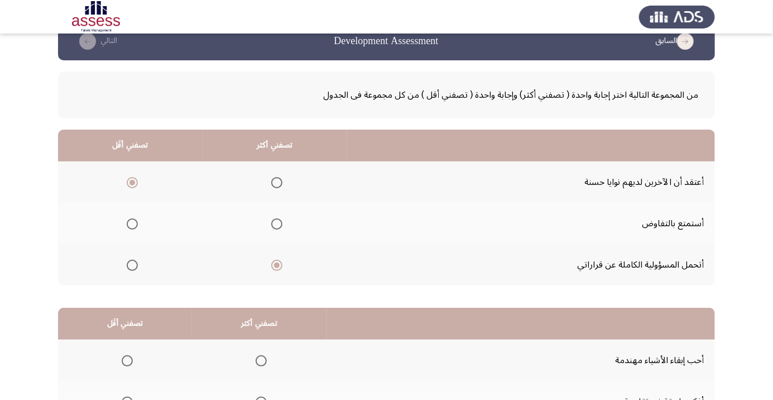
scroll to position [109, 0]
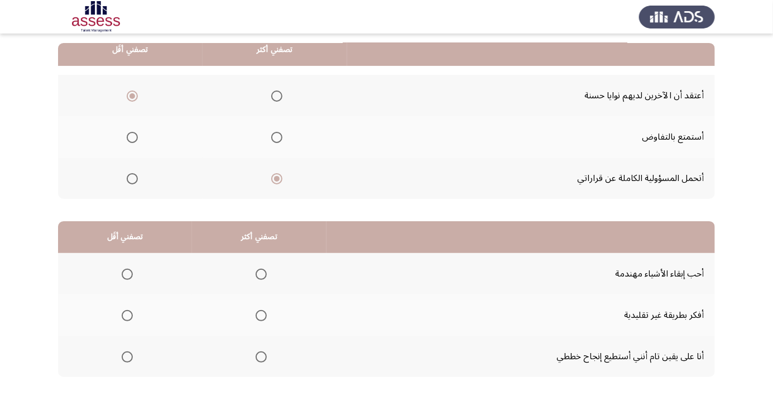
click at [126, 314] on span "Select an option" at bounding box center [127, 315] width 11 height 11
click at [126, 314] on input "Select an option" at bounding box center [127, 315] width 11 height 11
click at [262, 273] on span "Select an option" at bounding box center [261, 274] width 11 height 11
click at [262, 273] on input "Select an option" at bounding box center [261, 274] width 11 height 11
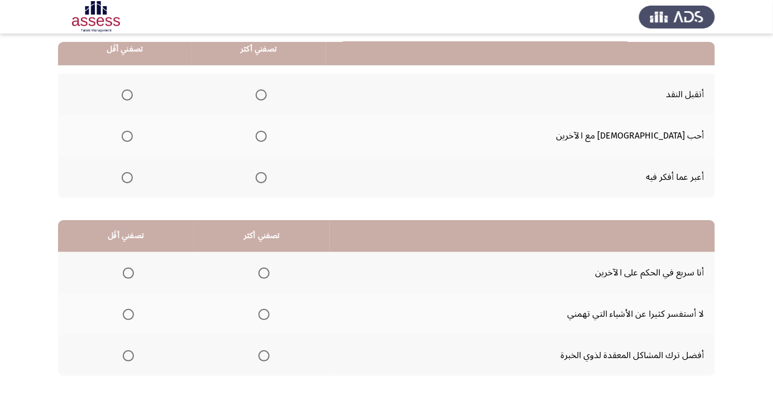
click at [127, 178] on span "Select an option" at bounding box center [127, 178] width 0 height 0
click at [133, 176] on input "Select an option" at bounding box center [127, 177] width 11 height 11
click at [261, 95] on span "Select an option" at bounding box center [261, 95] width 0 height 0
click at [267, 94] on input "Select an option" at bounding box center [261, 94] width 11 height 11
click at [127, 272] on span "Select an option" at bounding box center [128, 273] width 11 height 11
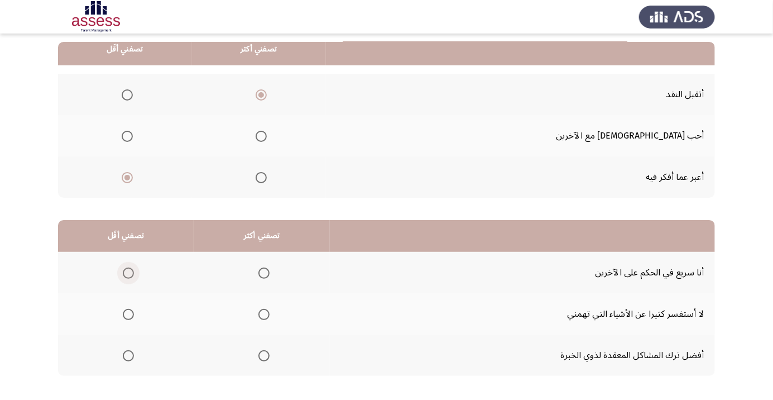
click at [127, 272] on input "Select an option" at bounding box center [128, 273] width 11 height 11
click at [267, 310] on span "Select an option" at bounding box center [264, 314] width 11 height 11
click at [267, 310] on input "Select an option" at bounding box center [264, 314] width 11 height 11
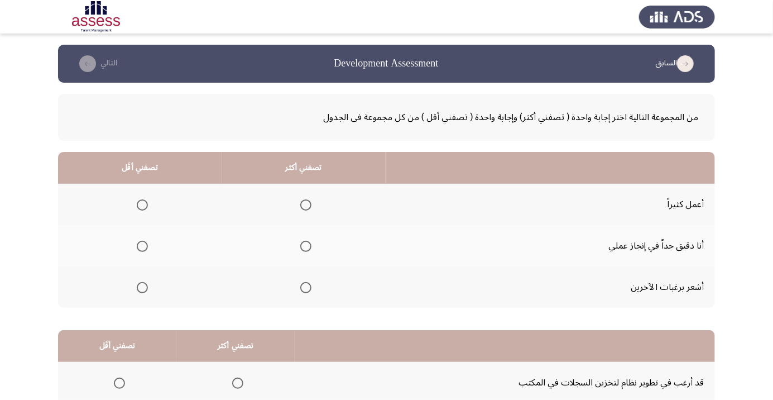
click at [306, 205] on span "Select an option" at bounding box center [306, 205] width 0 height 0
click at [304, 204] on input "Select an option" at bounding box center [305, 204] width 11 height 11
click at [142, 288] on span "Select an option" at bounding box center [142, 288] width 0 height 0
click at [141, 286] on input "Select an option" at bounding box center [142, 287] width 11 height 11
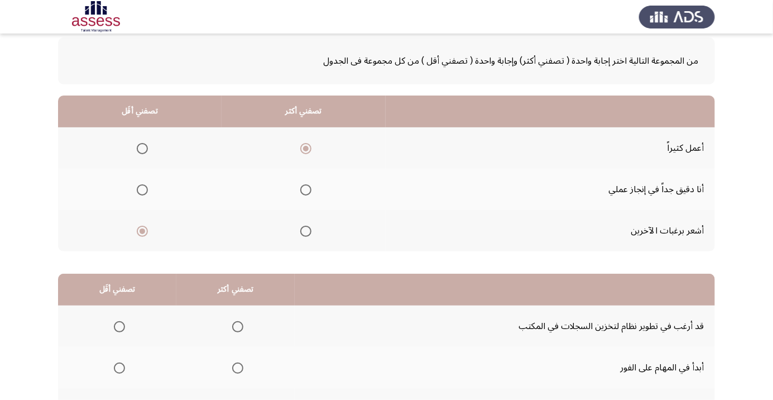
scroll to position [110, 0]
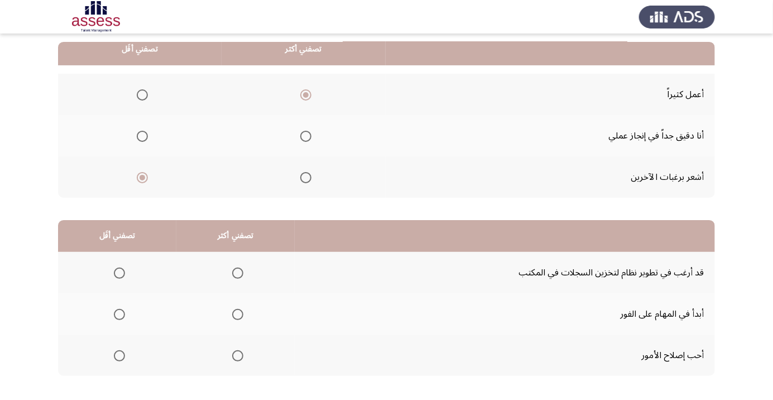
click at [238, 356] on span "Select an option" at bounding box center [238, 356] width 0 height 0
click at [235, 355] on input "Select an option" at bounding box center [237, 355] width 11 height 11
click at [120, 314] on span "Select an option" at bounding box center [120, 314] width 0 height 0
click at [118, 313] on input "Select an option" at bounding box center [119, 314] width 11 height 11
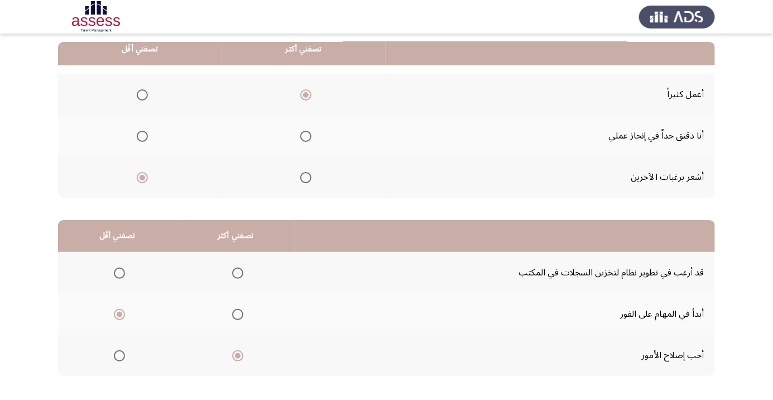
scroll to position [0, 0]
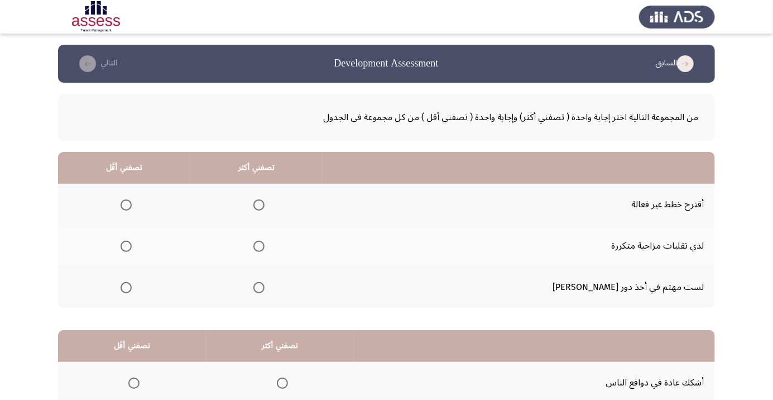
click at [265, 286] on span "Select an option" at bounding box center [259, 287] width 11 height 11
click at [265, 286] on input "Select an option" at bounding box center [259, 287] width 11 height 11
click at [132, 209] on span "Select an option" at bounding box center [126, 204] width 11 height 11
click at [132, 209] on input "Select an option" at bounding box center [126, 204] width 11 height 11
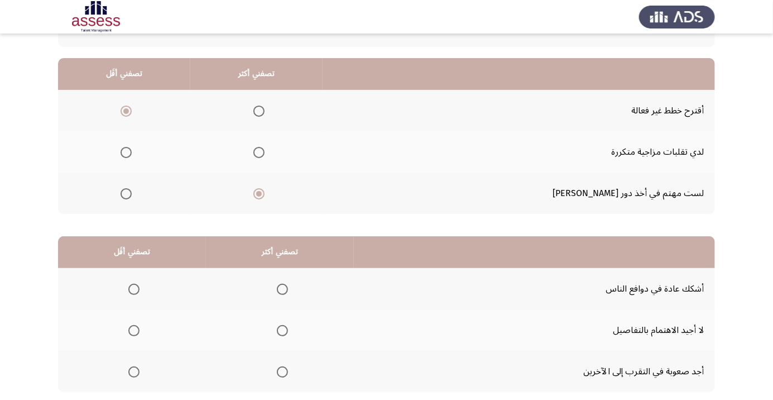
scroll to position [94, 0]
click at [282, 371] on span "Select an option" at bounding box center [282, 371] width 0 height 0
click at [280, 370] on input "Select an option" at bounding box center [282, 371] width 11 height 11
click at [284, 284] on span "Select an option" at bounding box center [282, 288] width 11 height 11
click at [284, 284] on input "Select an option" at bounding box center [282, 288] width 11 height 11
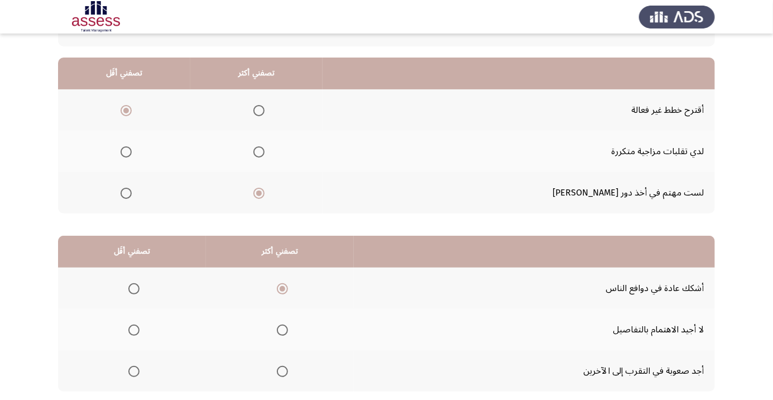
click at [134, 330] on span "Select an option" at bounding box center [134, 330] width 0 height 0
click at [133, 329] on input "Select an option" at bounding box center [133, 329] width 11 height 11
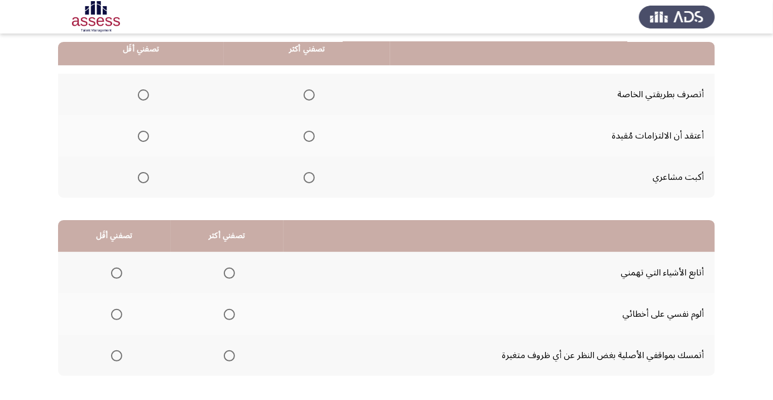
click at [309, 176] on span "Select an option" at bounding box center [309, 177] width 11 height 11
click at [309, 176] on input "Select an option" at bounding box center [309, 177] width 11 height 11
click at [147, 93] on span "Select an option" at bounding box center [143, 94] width 11 height 11
click at [147, 93] on input "Select an option" at bounding box center [143, 94] width 11 height 11
click at [230, 314] on span "Select an option" at bounding box center [230, 314] width 0 height 0
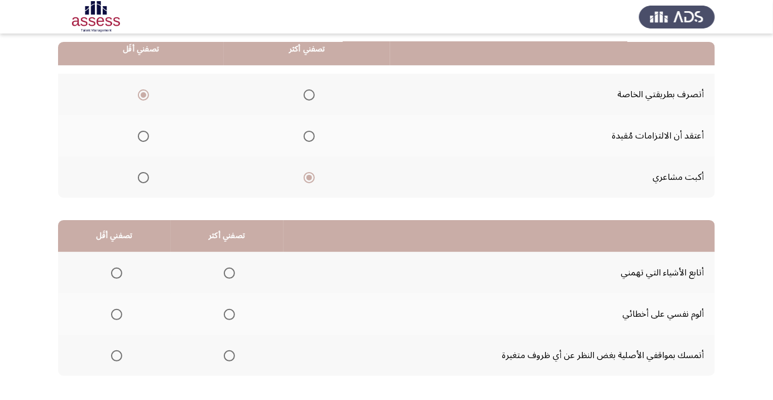
click at [228, 313] on input "Select an option" at bounding box center [229, 314] width 11 height 11
click at [117, 356] on span "Select an option" at bounding box center [117, 356] width 0 height 0
click at [116, 355] on input "Select an option" at bounding box center [116, 355] width 11 height 11
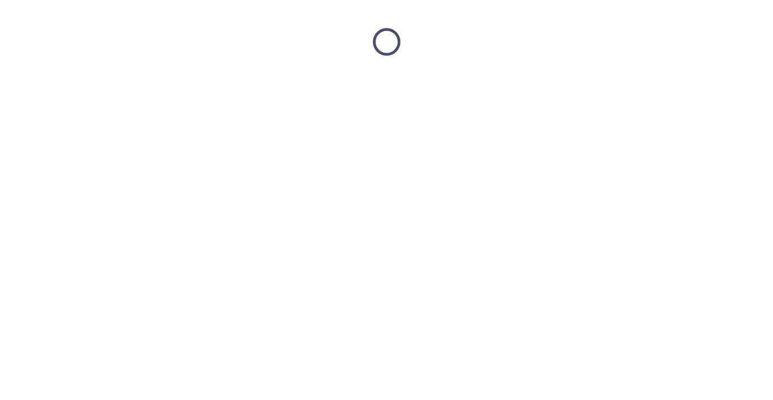
scroll to position [0, 0]
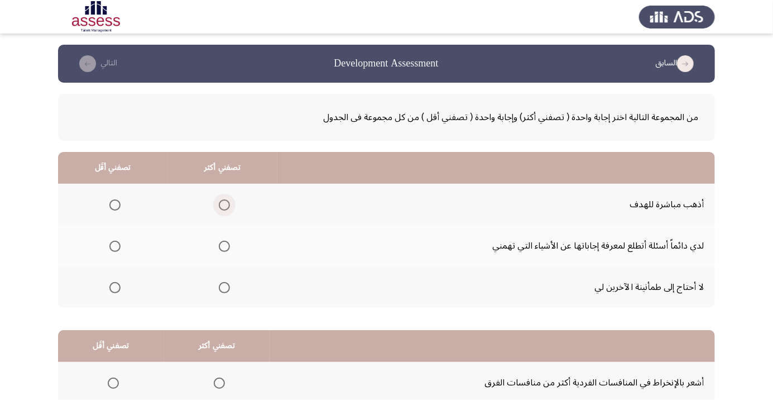
click at [224, 205] on span "Select an option" at bounding box center [224, 205] width 0 height 0
click at [223, 204] on input "Select an option" at bounding box center [224, 204] width 11 height 11
click at [115, 288] on span "Select an option" at bounding box center [115, 288] width 0 height 0
click at [114, 286] on input "Select an option" at bounding box center [114, 287] width 11 height 11
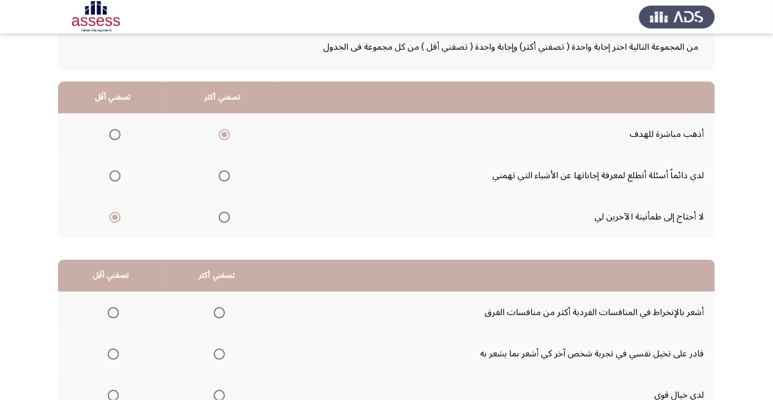
scroll to position [83, 0]
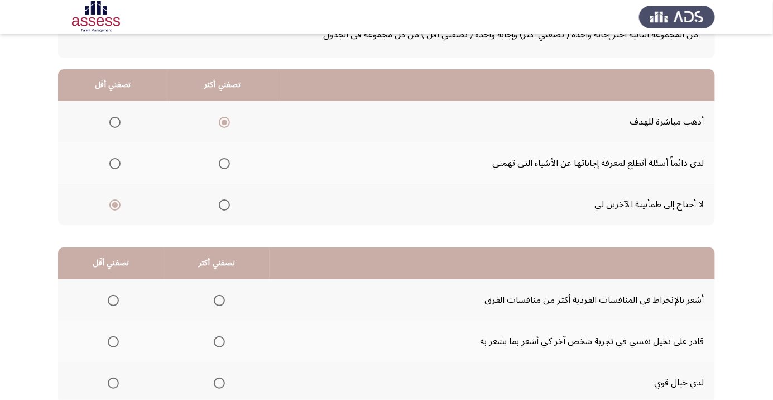
click at [219, 342] on span "Select an option" at bounding box center [219, 342] width 0 height 0
click at [217, 340] on input "Select an option" at bounding box center [219, 341] width 11 height 11
click at [113, 300] on span "Select an option" at bounding box center [113, 300] width 0 height 0
click at [112, 299] on input "Select an option" at bounding box center [113, 300] width 11 height 11
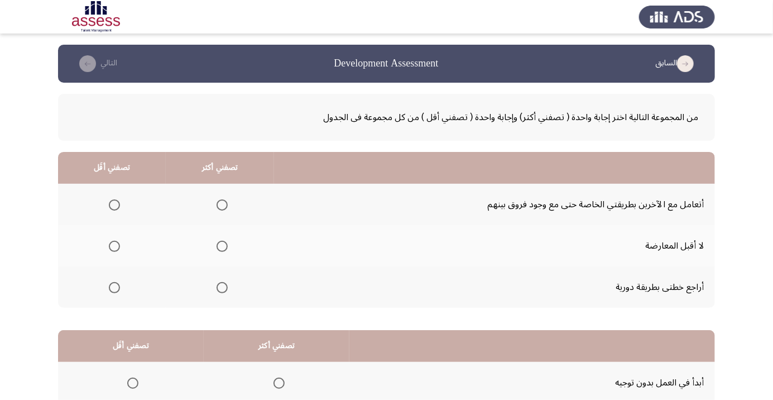
scroll to position [20, 0]
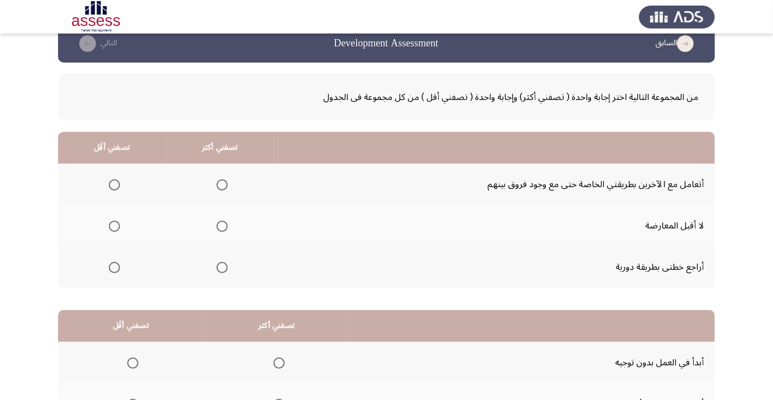
click at [222, 270] on span "Select an option" at bounding box center [222, 267] width 11 height 11
click at [222, 270] on input "Select an option" at bounding box center [222, 267] width 11 height 11
click at [117, 226] on span "Select an option" at bounding box center [114, 226] width 11 height 11
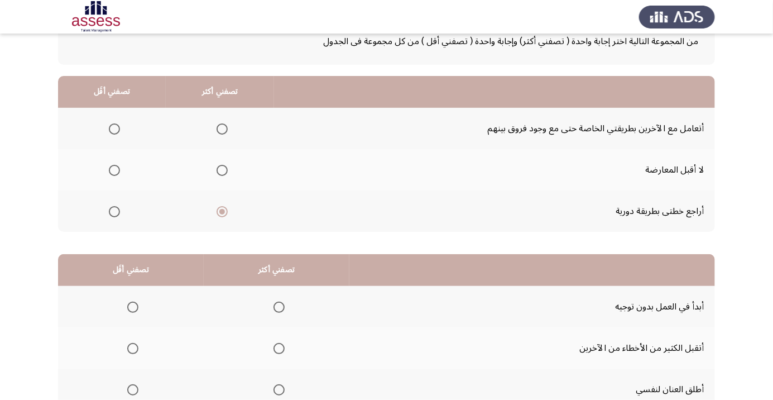
scroll to position [75, 0]
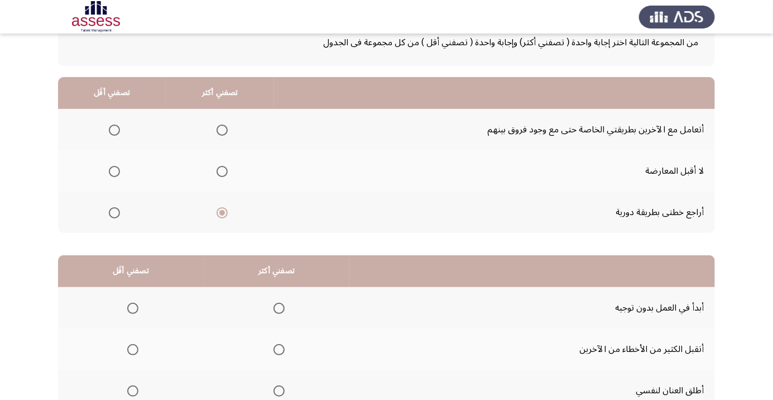
click at [113, 173] on span "Select an option" at bounding box center [114, 171] width 11 height 11
click at [113, 173] on input "Select an option" at bounding box center [114, 171] width 11 height 11
click at [274, 350] on span "Select an option" at bounding box center [279, 349] width 11 height 11
click at [274, 350] on input "Select an option" at bounding box center [279, 349] width 11 height 11
click at [133, 308] on span "Select an option" at bounding box center [133, 308] width 0 height 0
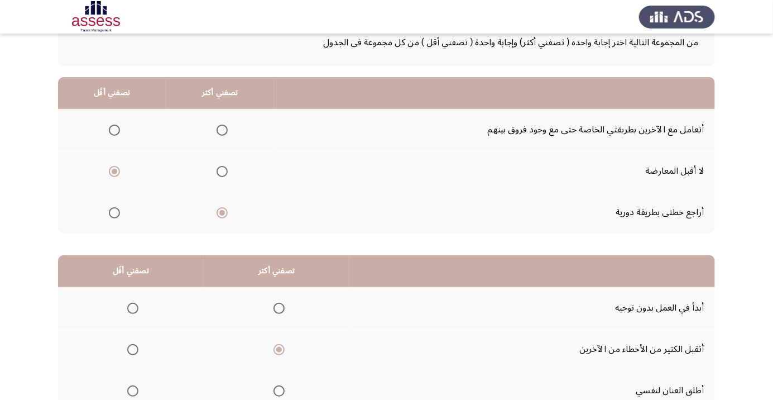
click at [132, 307] on input "Select an option" at bounding box center [132, 308] width 11 height 11
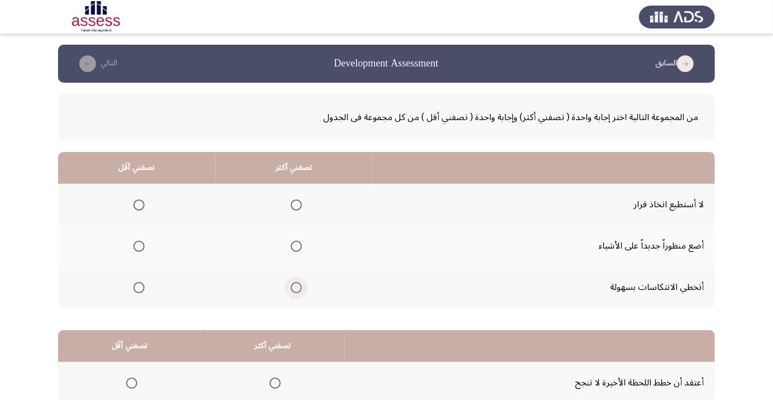
click at [291, 289] on span "Select an option" at bounding box center [296, 287] width 11 height 11
click at [291, 289] on input "Select an option" at bounding box center [296, 287] width 11 height 11
click at [139, 205] on span "Select an option" at bounding box center [139, 205] width 0 height 0
click at [138, 204] on input "Select an option" at bounding box center [138, 204] width 11 height 11
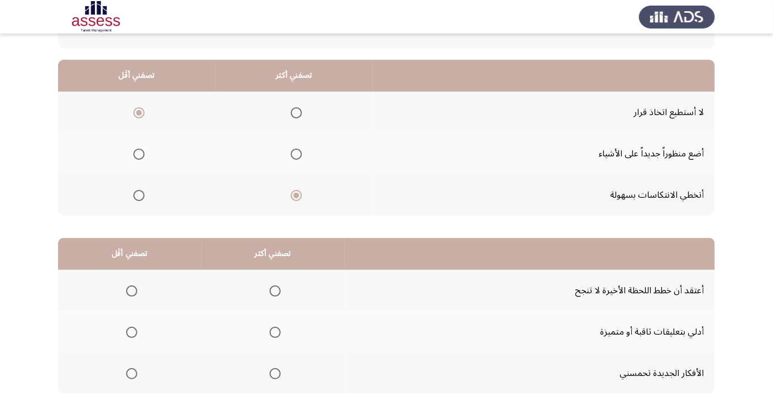
scroll to position [110, 0]
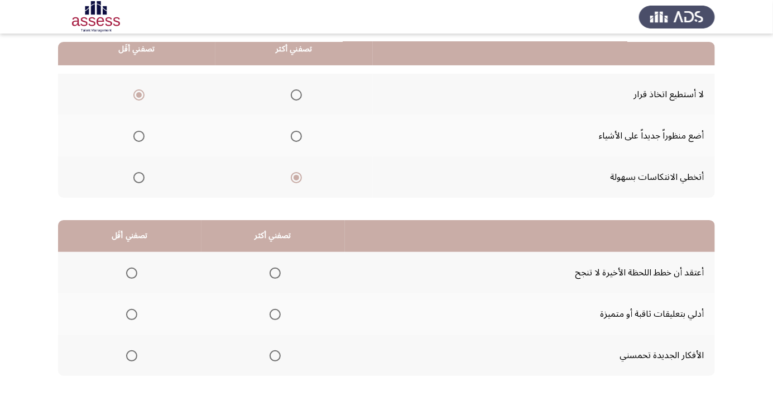
click at [272, 359] on span "Select an option" at bounding box center [275, 355] width 11 height 11
click at [272, 359] on input "Select an option" at bounding box center [275, 355] width 11 height 11
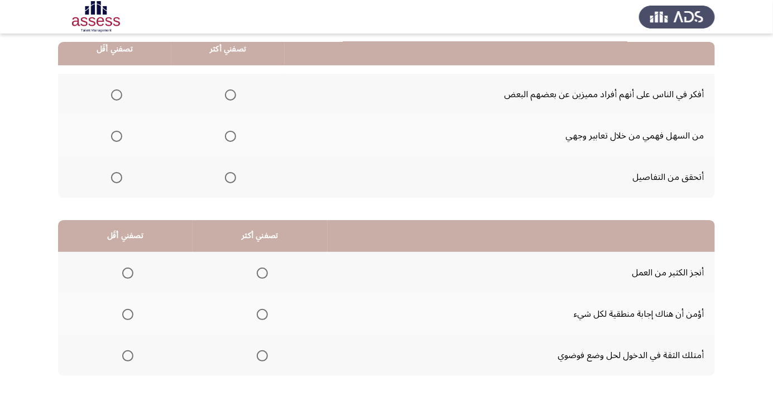
click at [231, 178] on span "Select an option" at bounding box center [231, 178] width 0 height 0
click at [230, 176] on input "Select an option" at bounding box center [230, 177] width 11 height 11
click at [111, 151] on th at bounding box center [114, 135] width 113 height 41
click at [113, 137] on span "Select an option" at bounding box center [116, 136] width 11 height 11
click at [113, 137] on input "Select an option" at bounding box center [116, 136] width 11 height 11
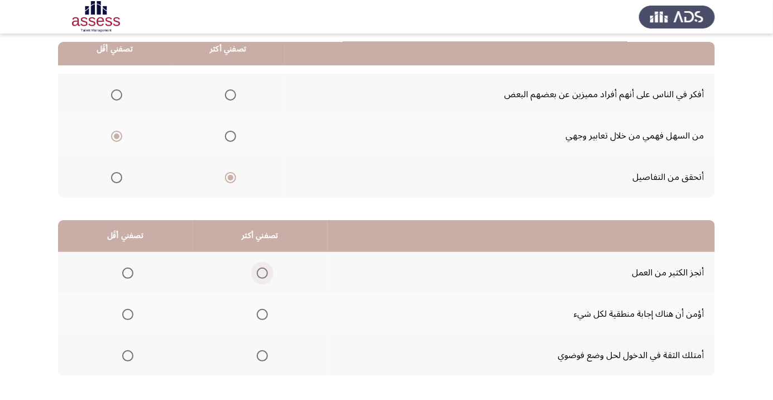
click at [262, 273] on span "Select an option" at bounding box center [262, 273] width 0 height 0
click at [260, 272] on input "Select an option" at bounding box center [262, 273] width 11 height 11
click at [127, 317] on span "Select an option" at bounding box center [127, 314] width 11 height 11
click at [127, 317] on input "Select an option" at bounding box center [127, 314] width 11 height 11
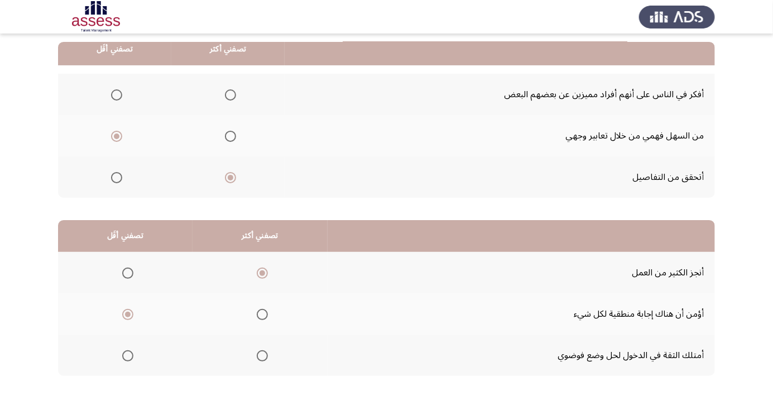
scroll to position [0, 0]
